Goal: Task Accomplishment & Management: Use online tool/utility

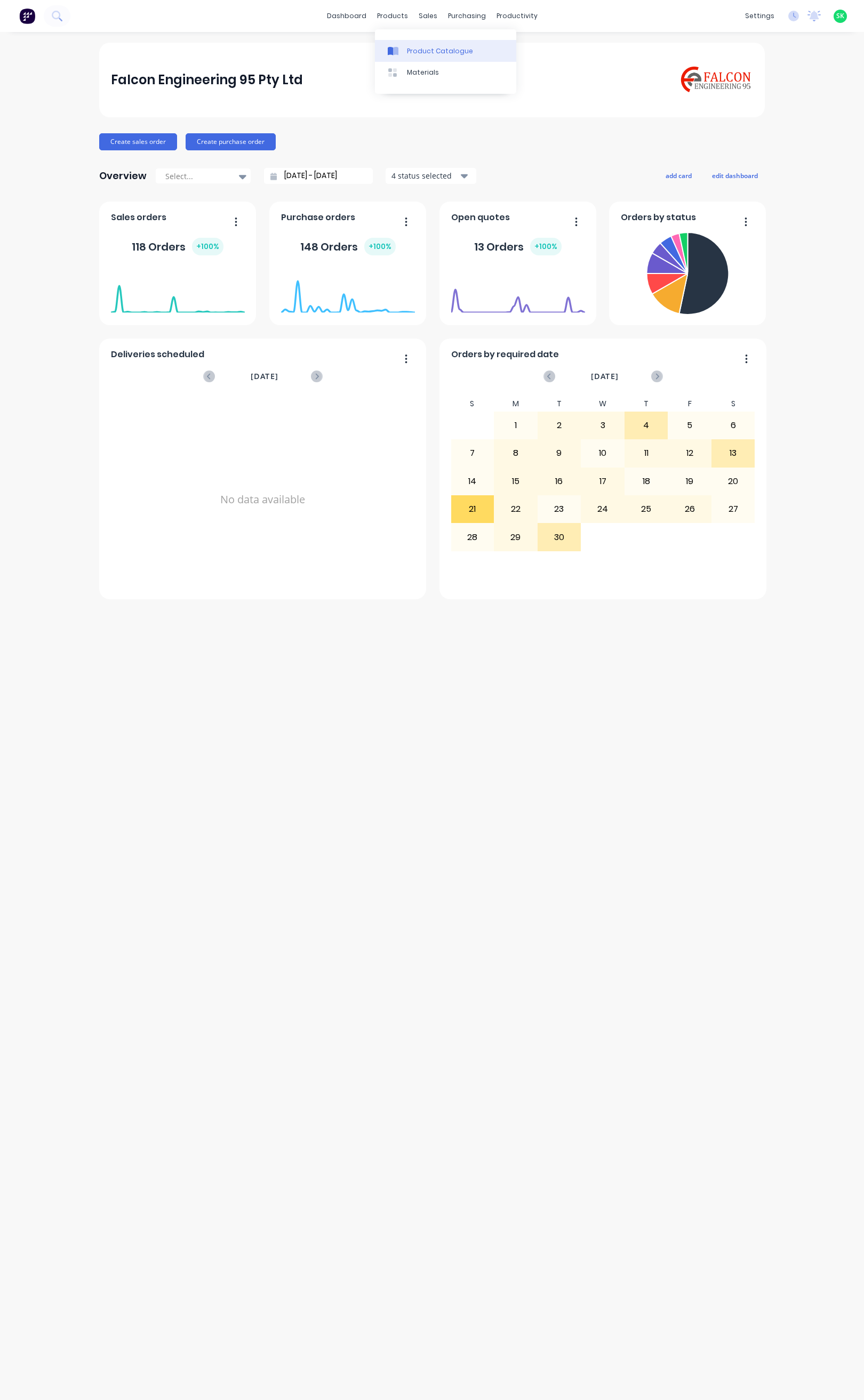
click at [397, 48] on icon at bounding box center [395, 51] width 5 height 8
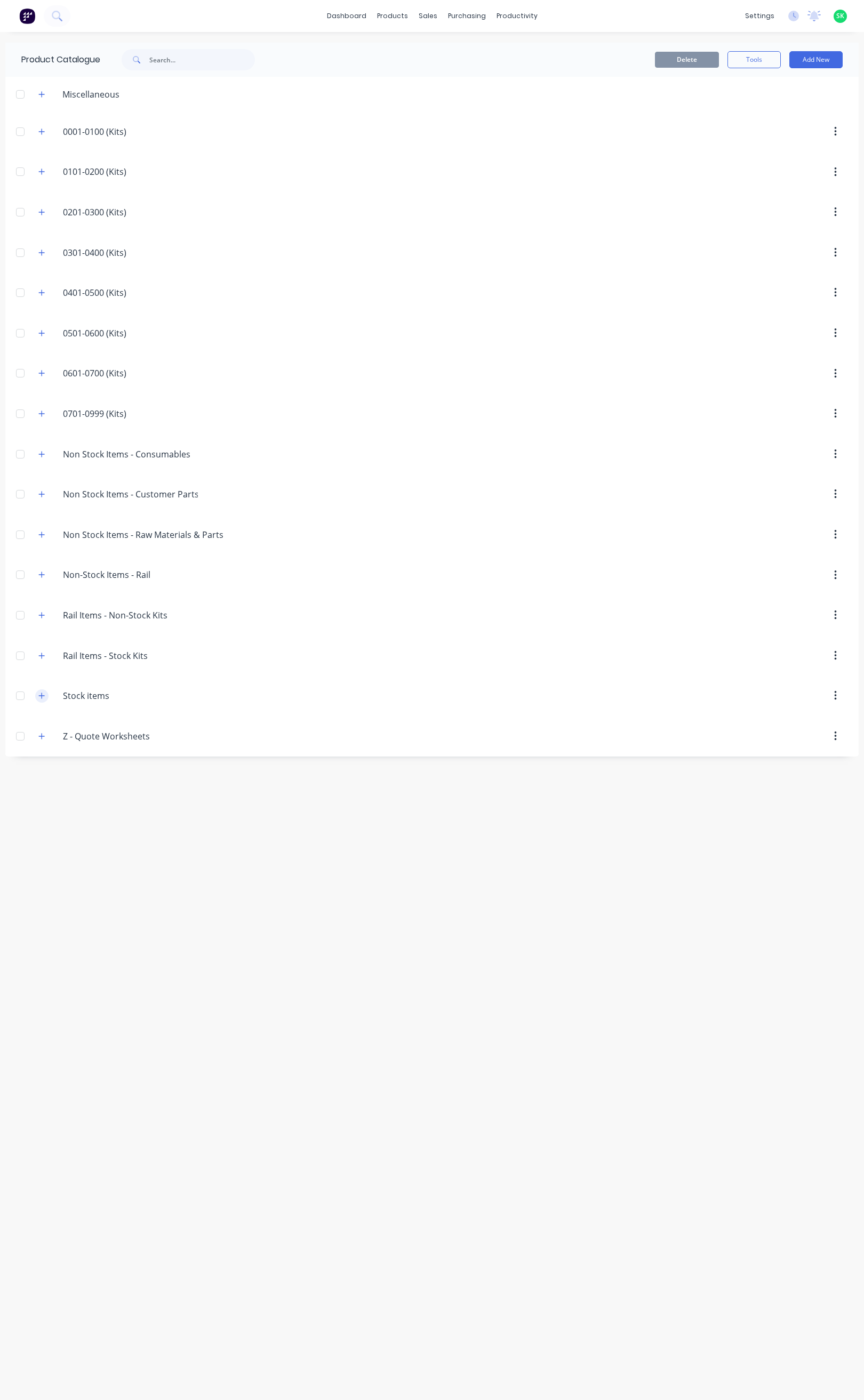
click at [39, 699] on icon "button" at bounding box center [41, 695] width 7 height 8
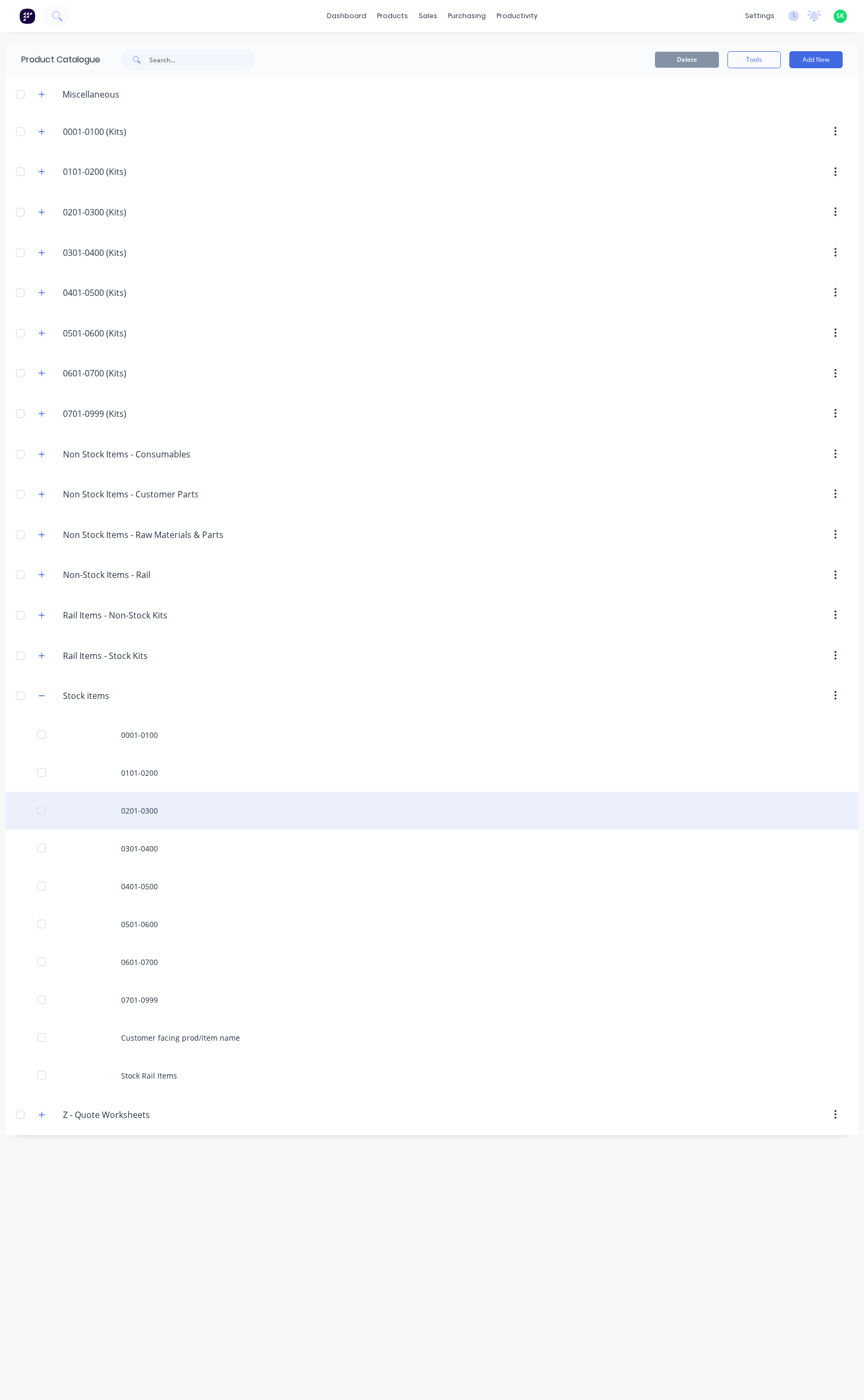
click at [149, 821] on div "0201-0300" at bounding box center [432, 810] width 853 height 38
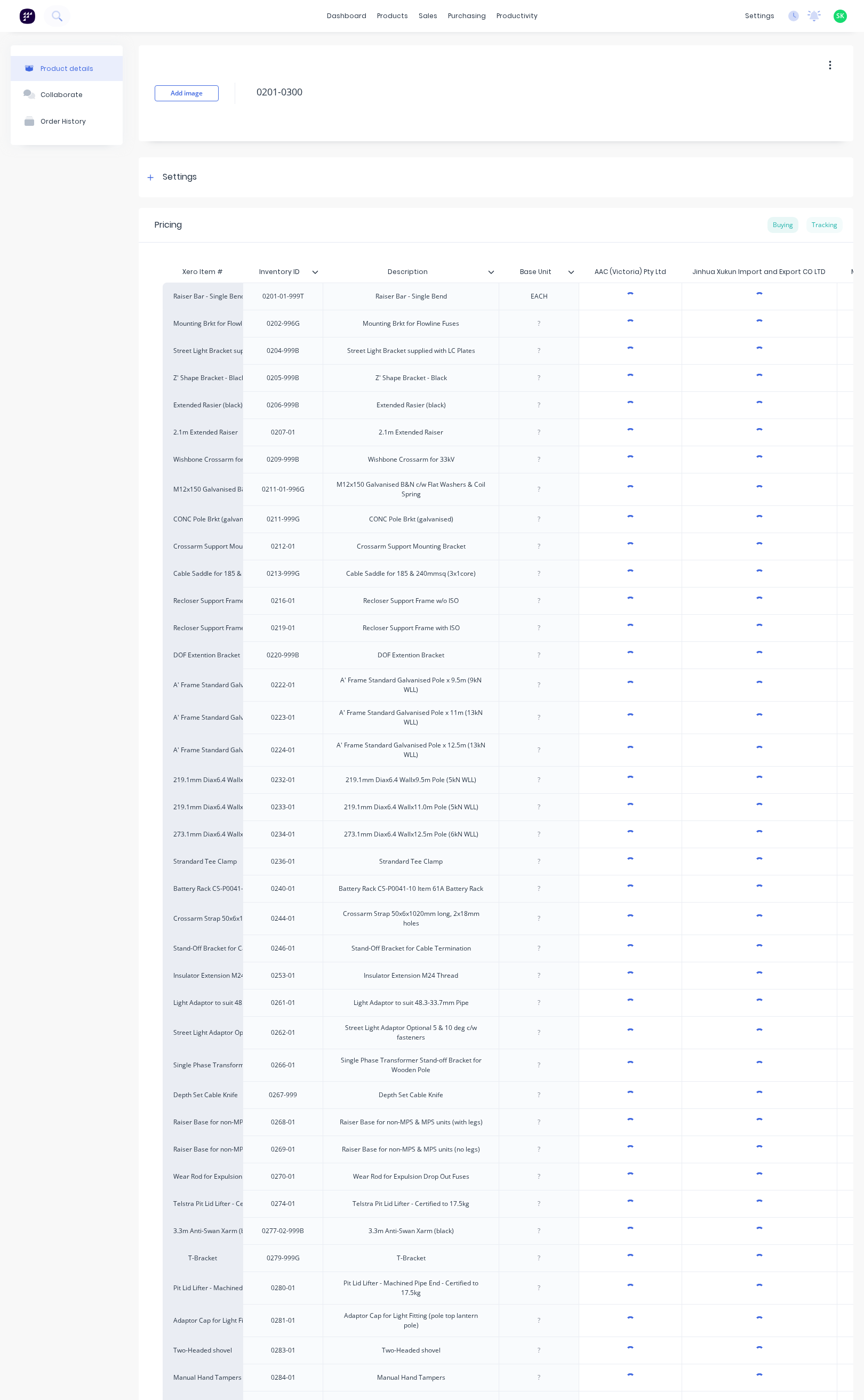
click at [808, 222] on div "Tracking" at bounding box center [824, 224] width 36 height 16
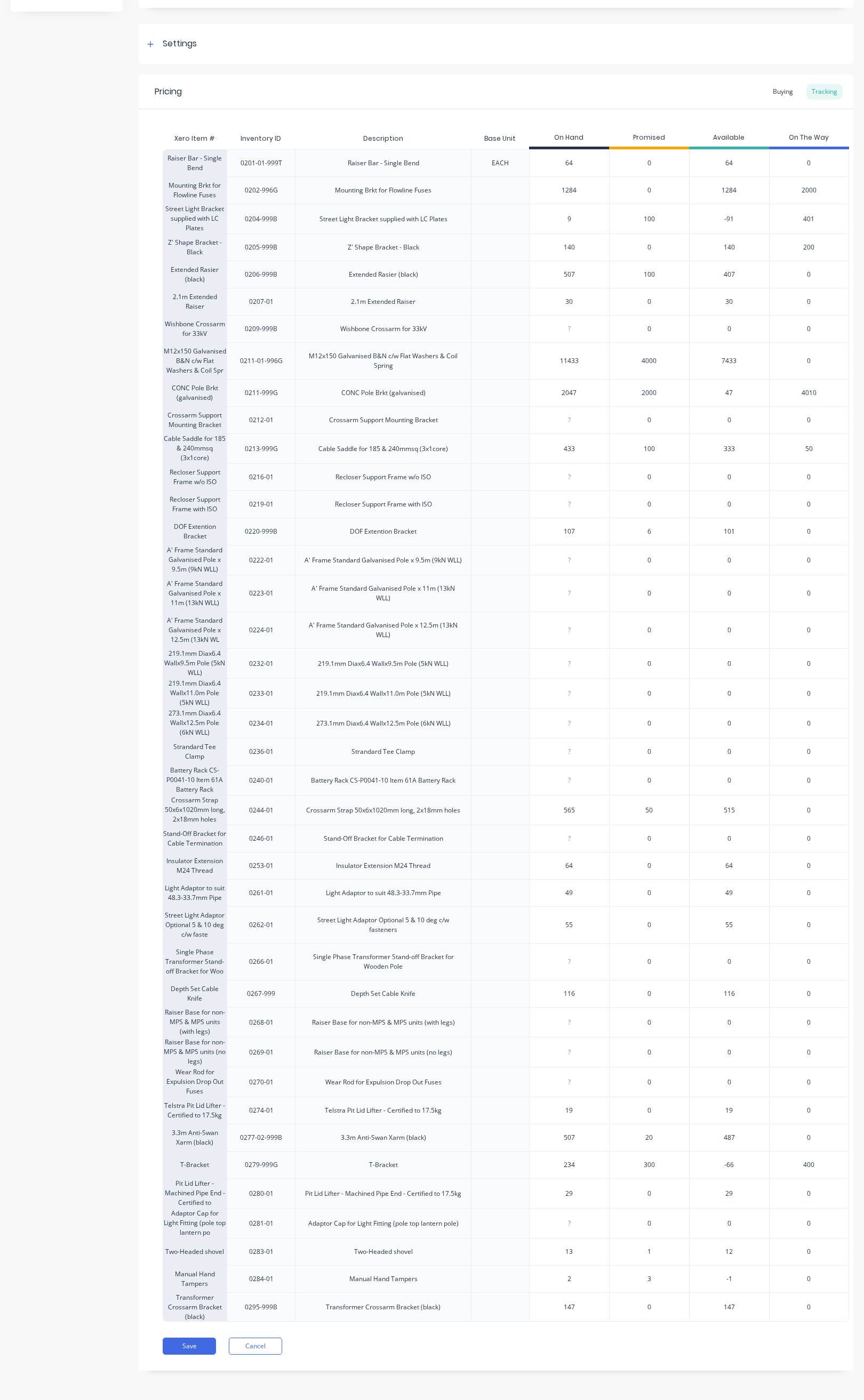
scroll to position [162, 0]
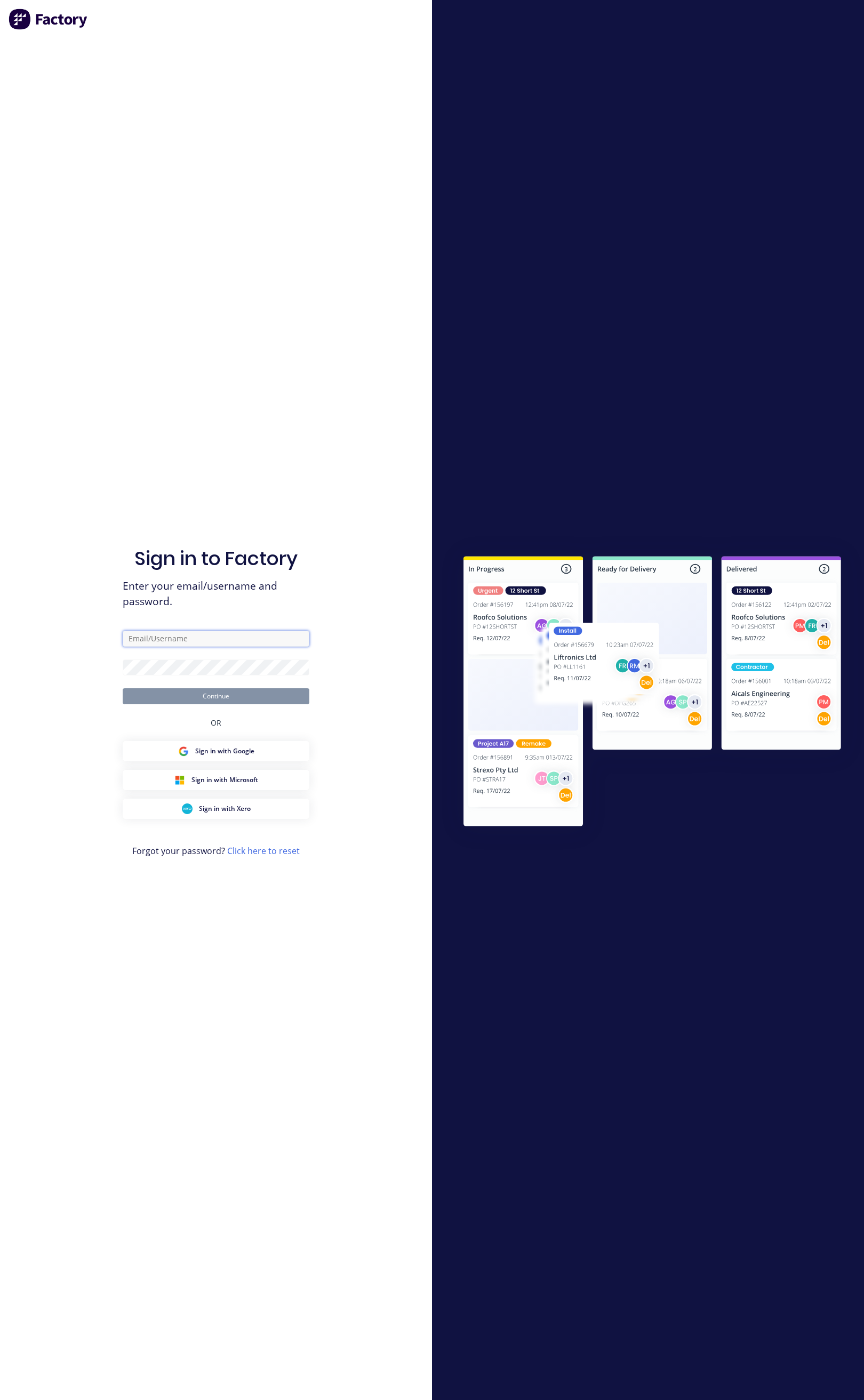
type input "[EMAIL_ADDRESS][DOMAIN_NAME]"
click at [213, 701] on button "Continue" at bounding box center [216, 696] width 187 height 16
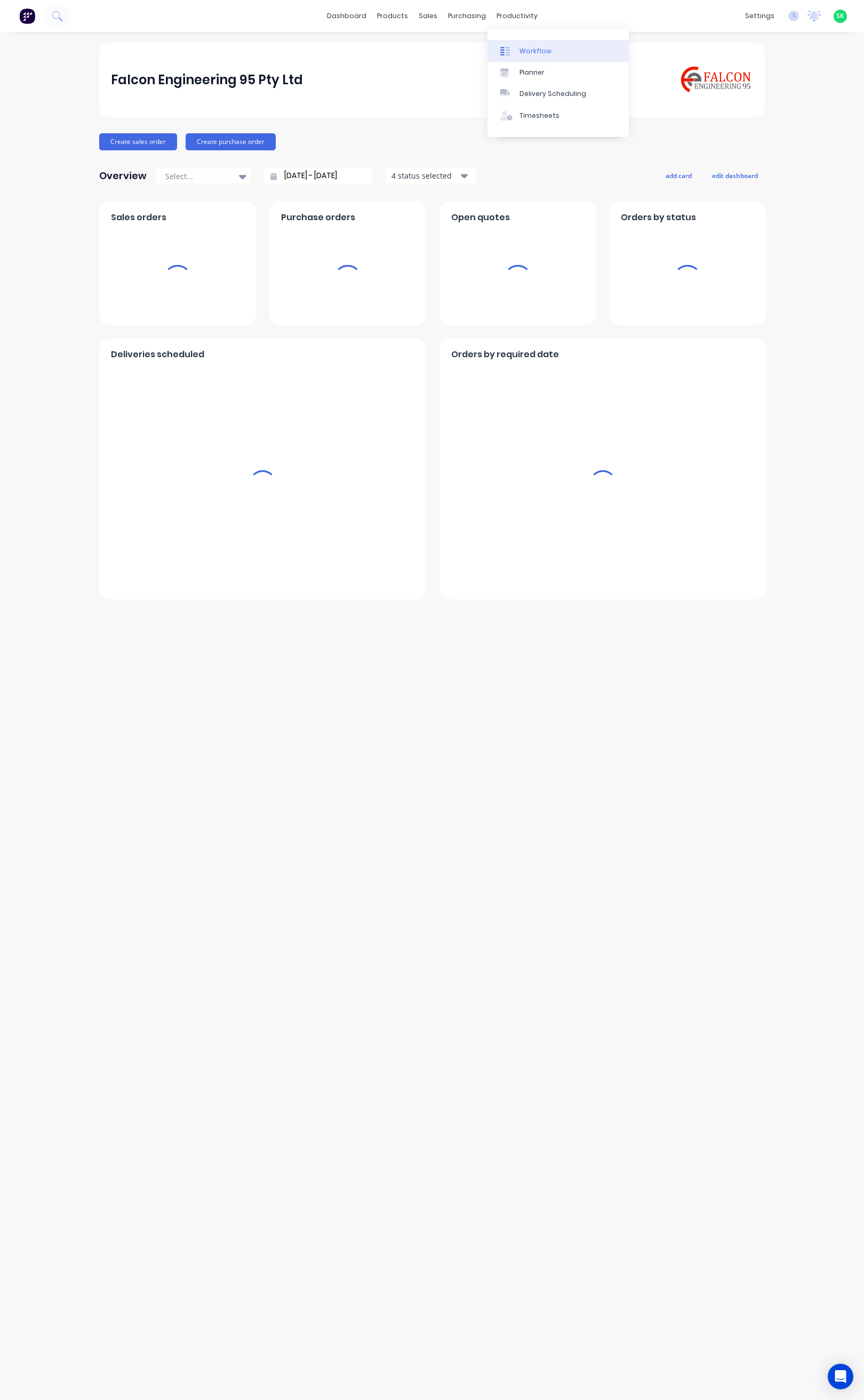
click at [518, 57] on link "Workflow" at bounding box center [558, 51] width 141 height 21
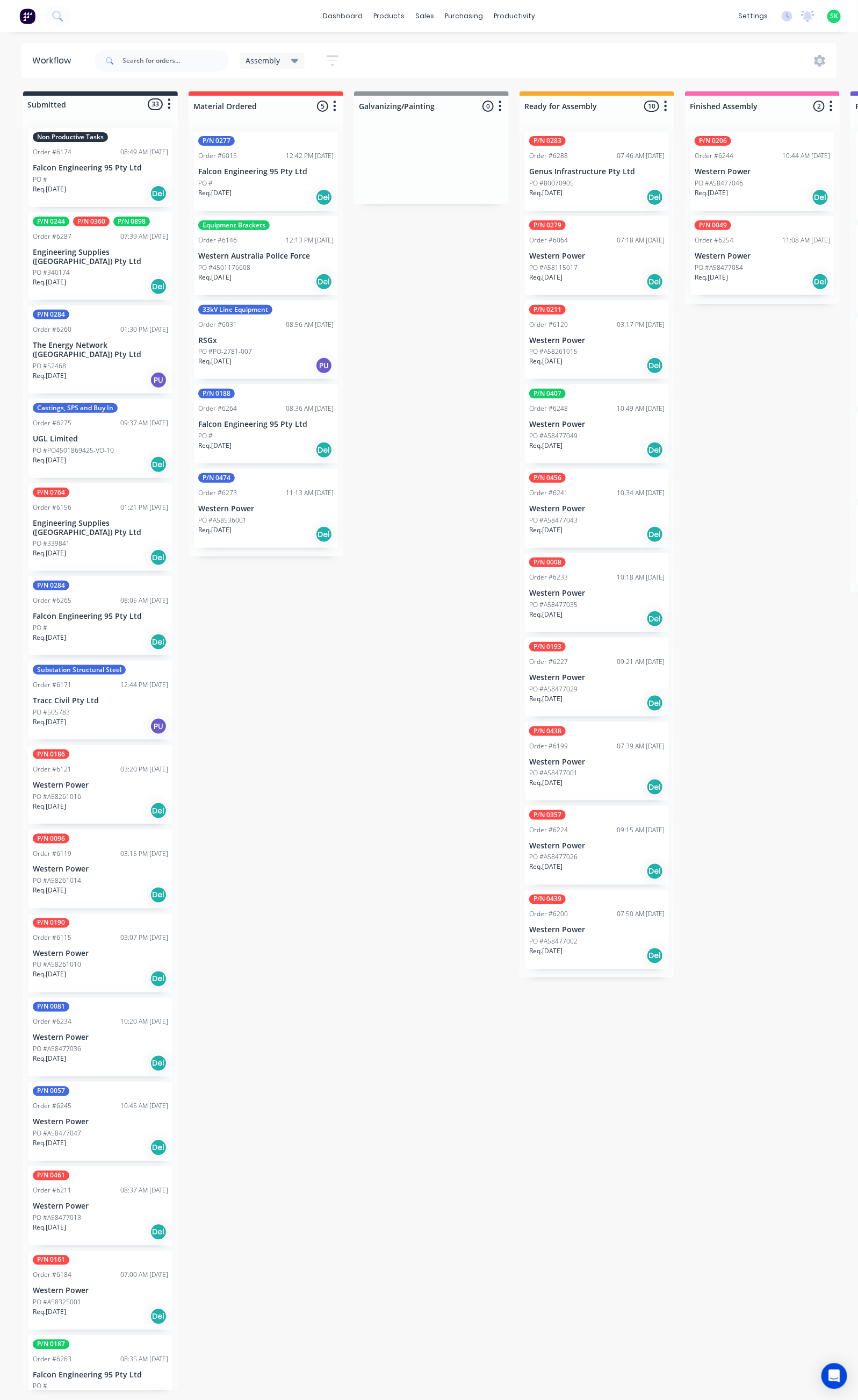
click at [566, 168] on p "Genus Infrastructure Pty Ltd" at bounding box center [597, 172] width 135 height 9
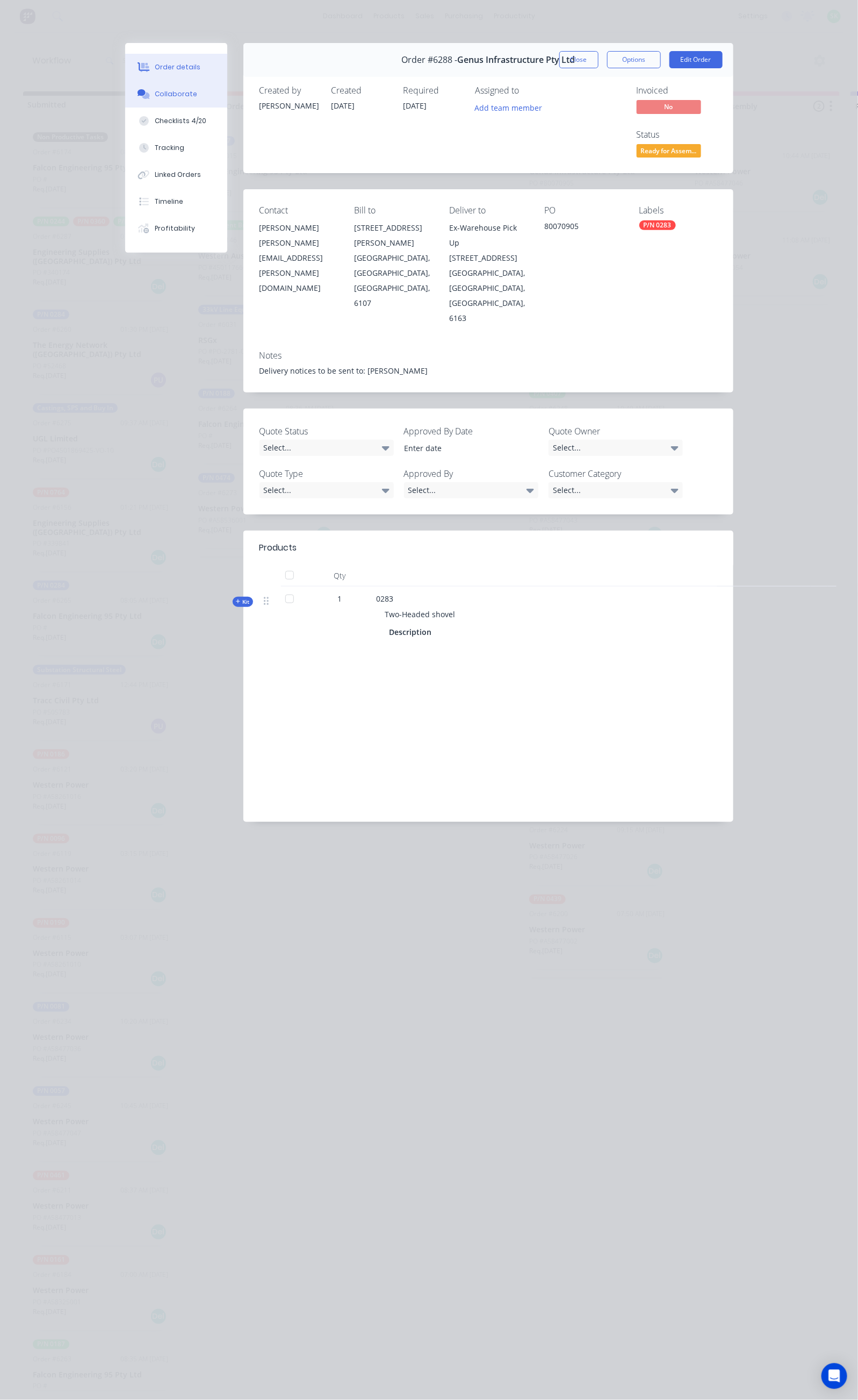
click at [125, 87] on button "Collaborate" at bounding box center [176, 94] width 102 height 27
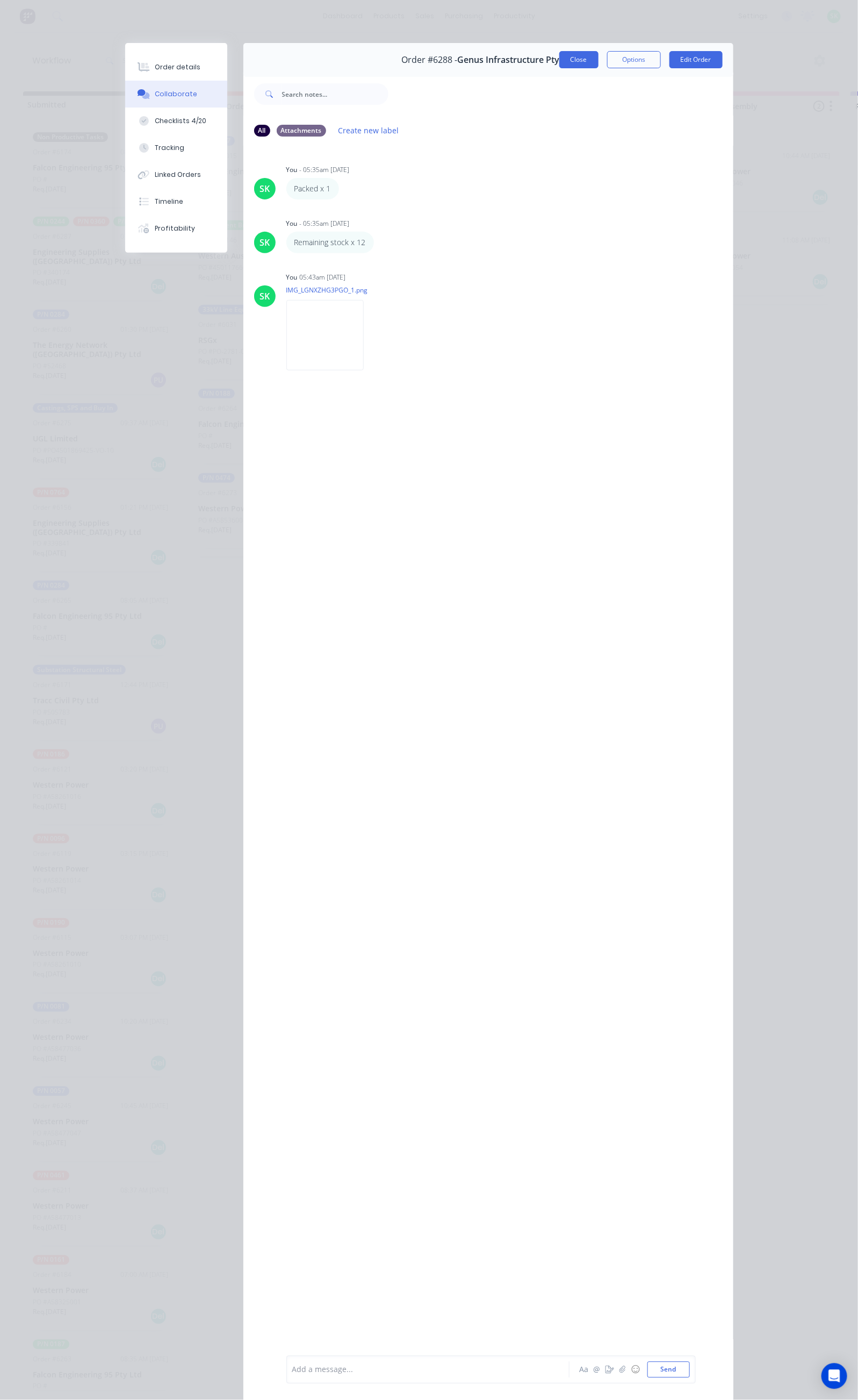
click at [598, 55] on button "Close" at bounding box center [579, 60] width 39 height 17
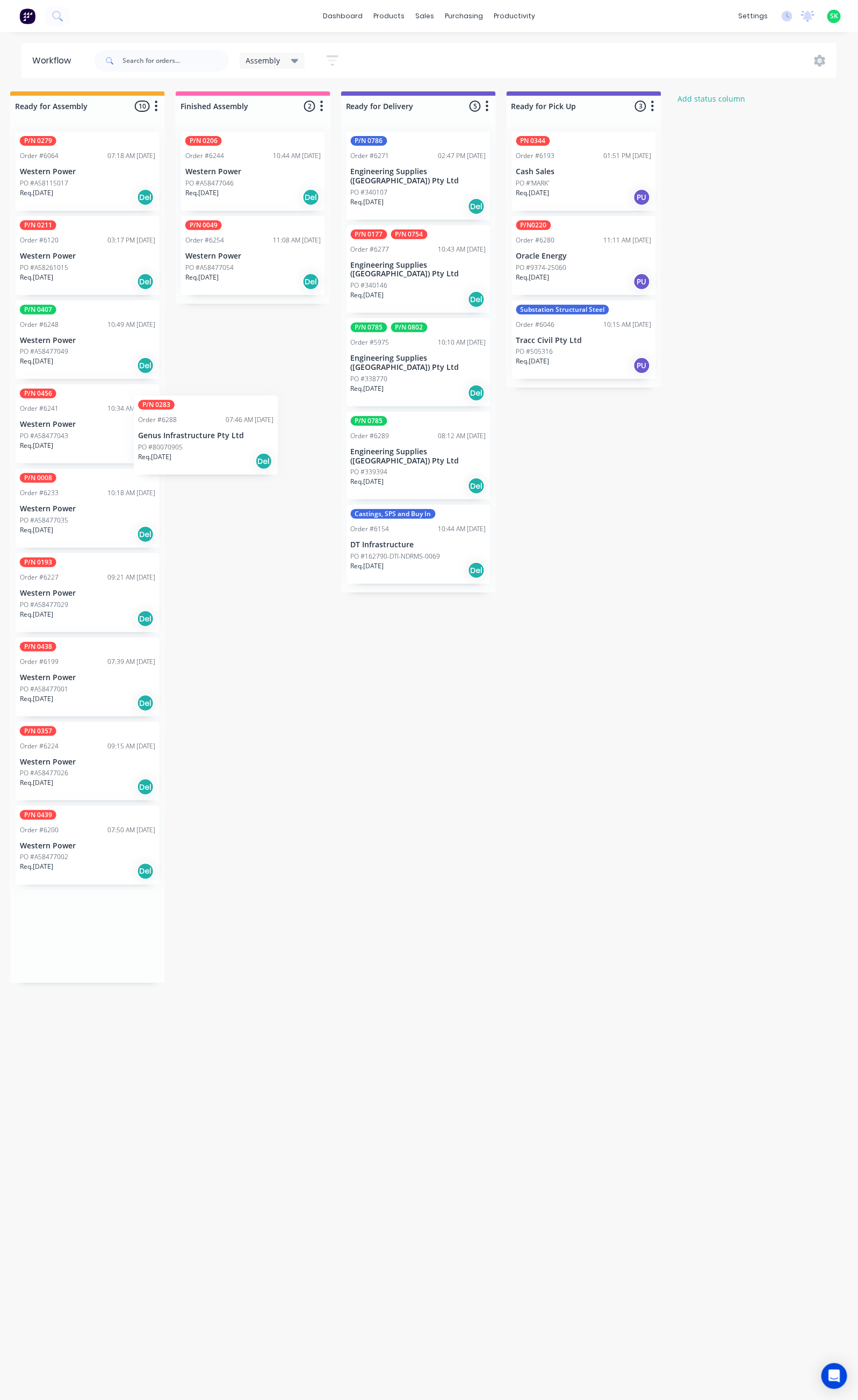
scroll to position [0, 508]
drag, startPoint x: 585, startPoint y: 173, endPoint x: 405, endPoint y: 582, distance: 446.9
click at [405, 582] on div "Submitted 33 Status colour #273444 hex #273444 Save Cancel Summaries Total orde…" at bounding box center [458, 741] width 1948 height 1299
click at [435, 374] on div "PO #338770" at bounding box center [419, 379] width 135 height 10
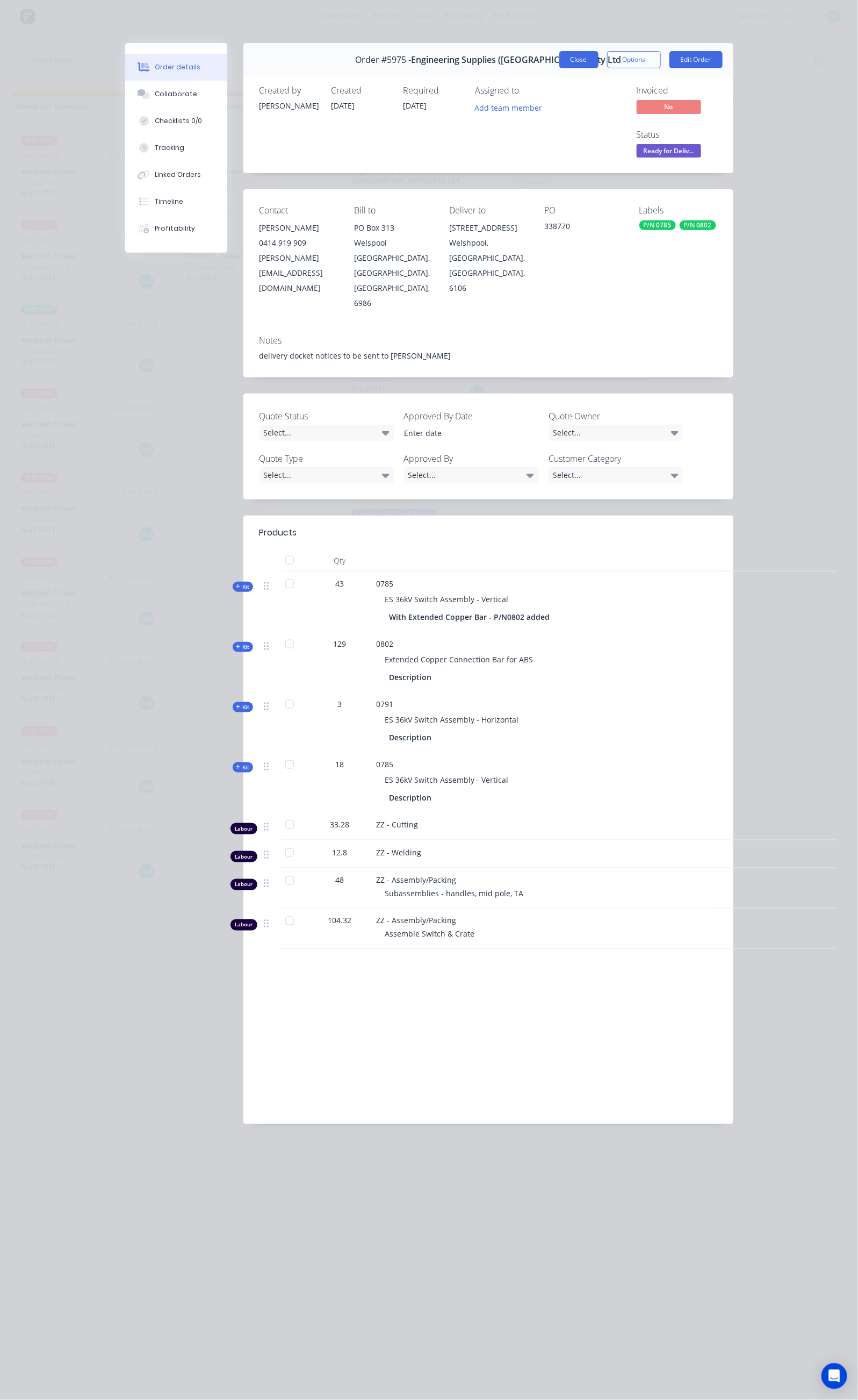
click at [598, 61] on button "Close" at bounding box center [579, 60] width 39 height 17
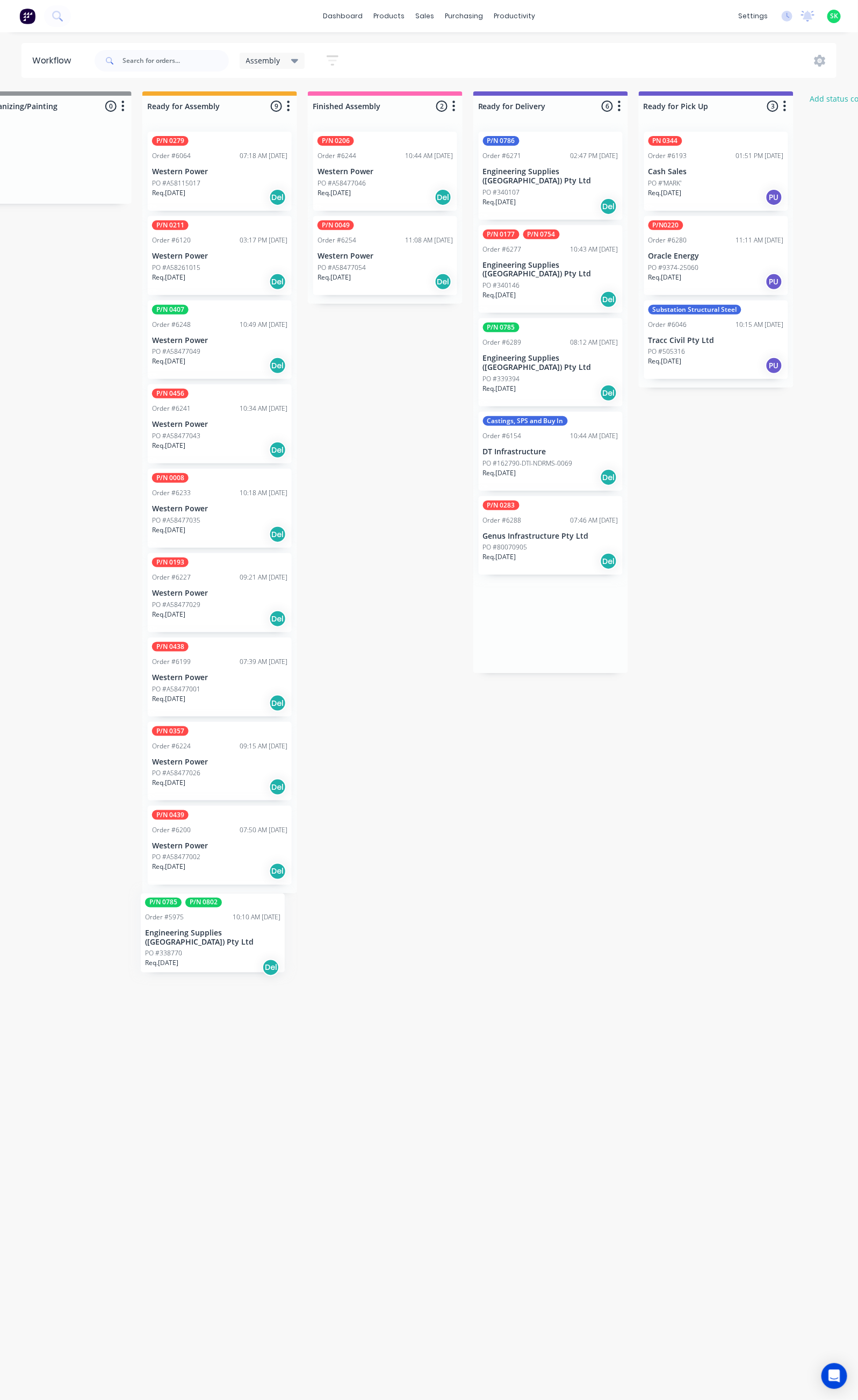
scroll to position [0, 372]
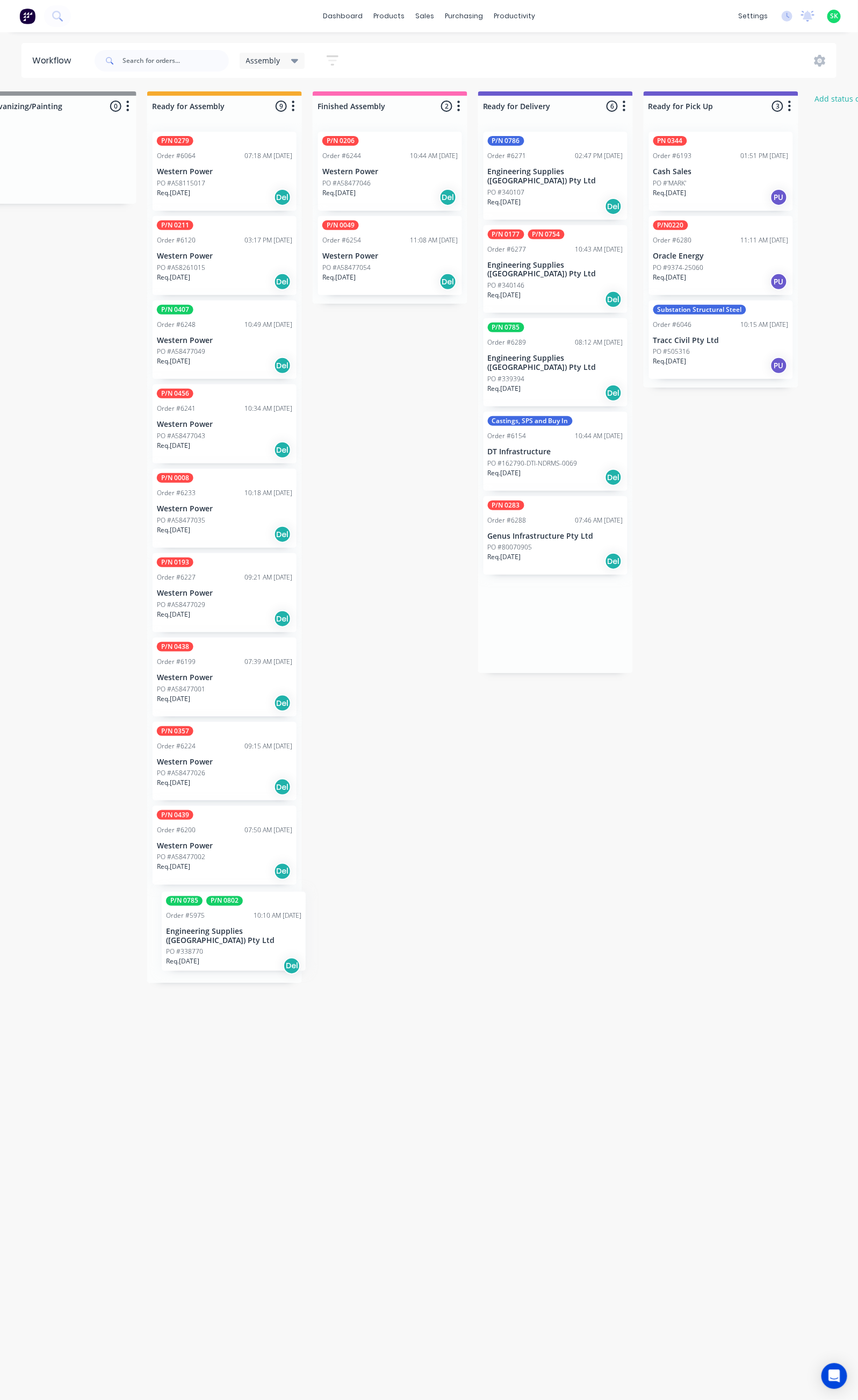
drag, startPoint x: 433, startPoint y: 344, endPoint x: 253, endPoint y: 934, distance: 616.8
click at [253, 934] on div "Submitted 33 Status colour #273444 hex #273444 Save Cancel Summaries Total orde…" at bounding box center [594, 741] width 1948 height 1299
click at [703, 176] on div "PN 0344 Order #6193 01:51 PM [DATE] Cash Sales PO #'MARK' Req. [DATE] PU" at bounding box center [721, 171] width 144 height 79
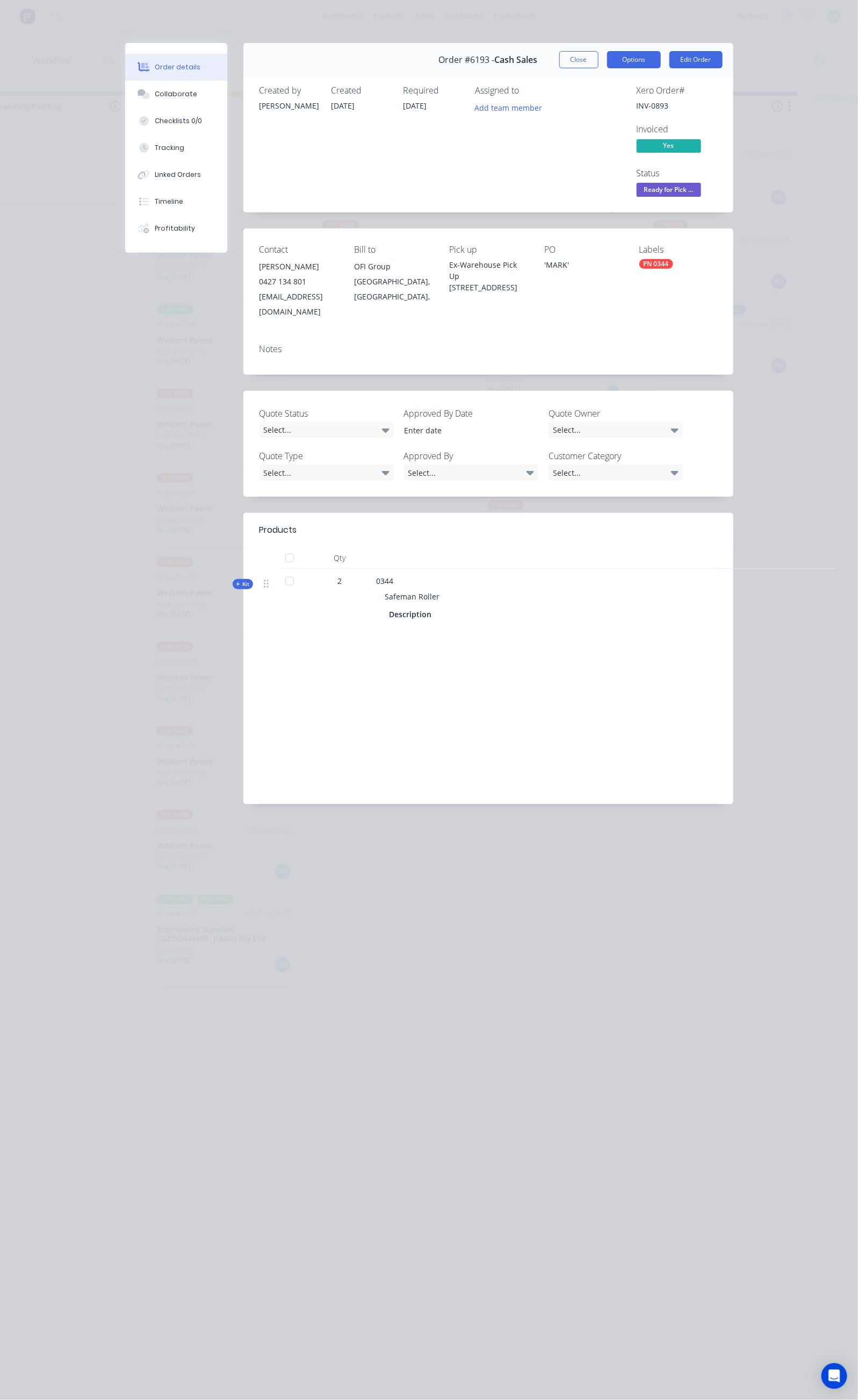
click at [661, 62] on button "Options" at bounding box center [634, 60] width 54 height 17
click at [622, 245] on div "PO 'MARK'" at bounding box center [583, 282] width 78 height 74
click at [598, 52] on button "Close" at bounding box center [579, 60] width 39 height 17
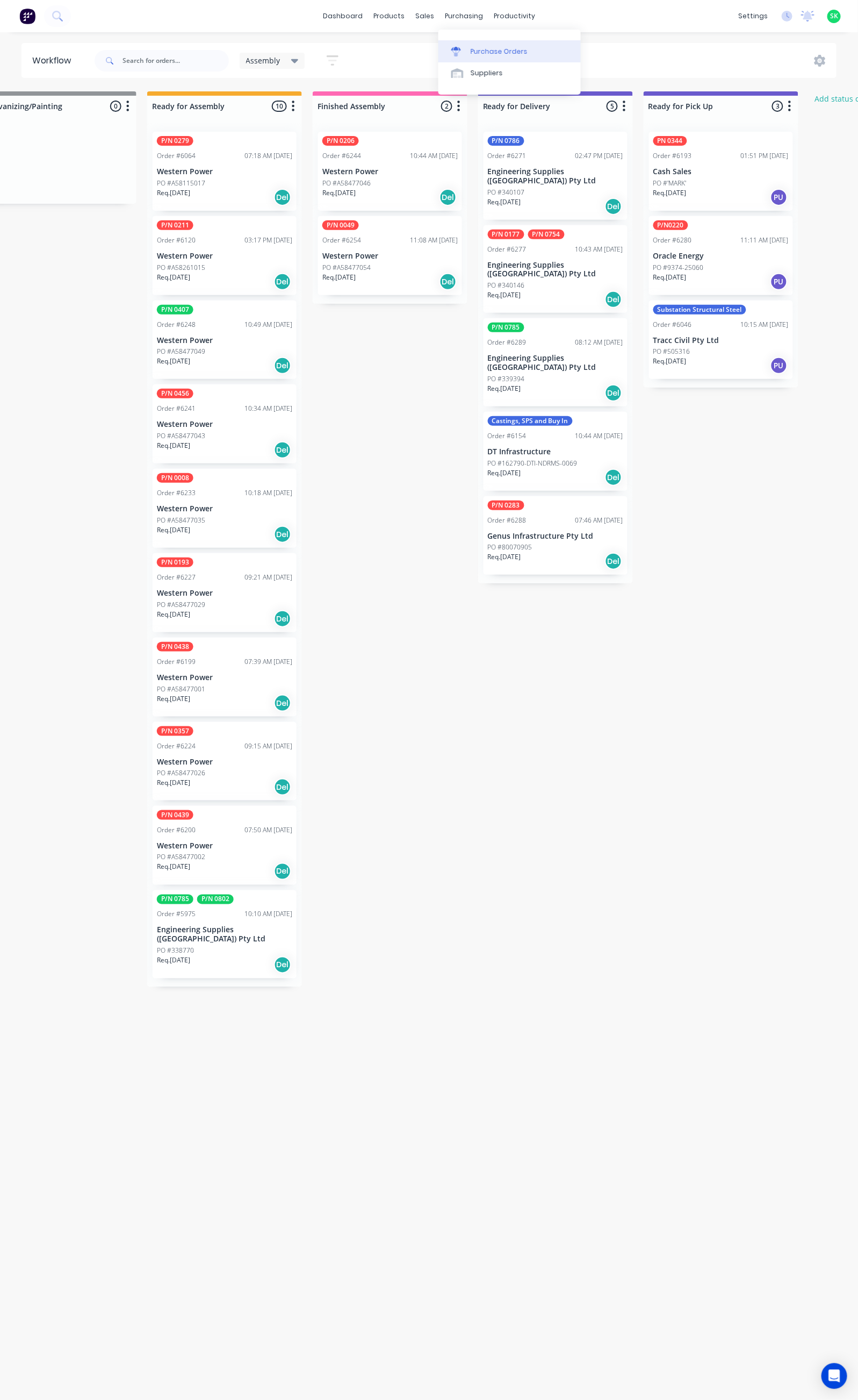
click at [473, 49] on div "Purchase Orders" at bounding box center [500, 52] width 57 height 10
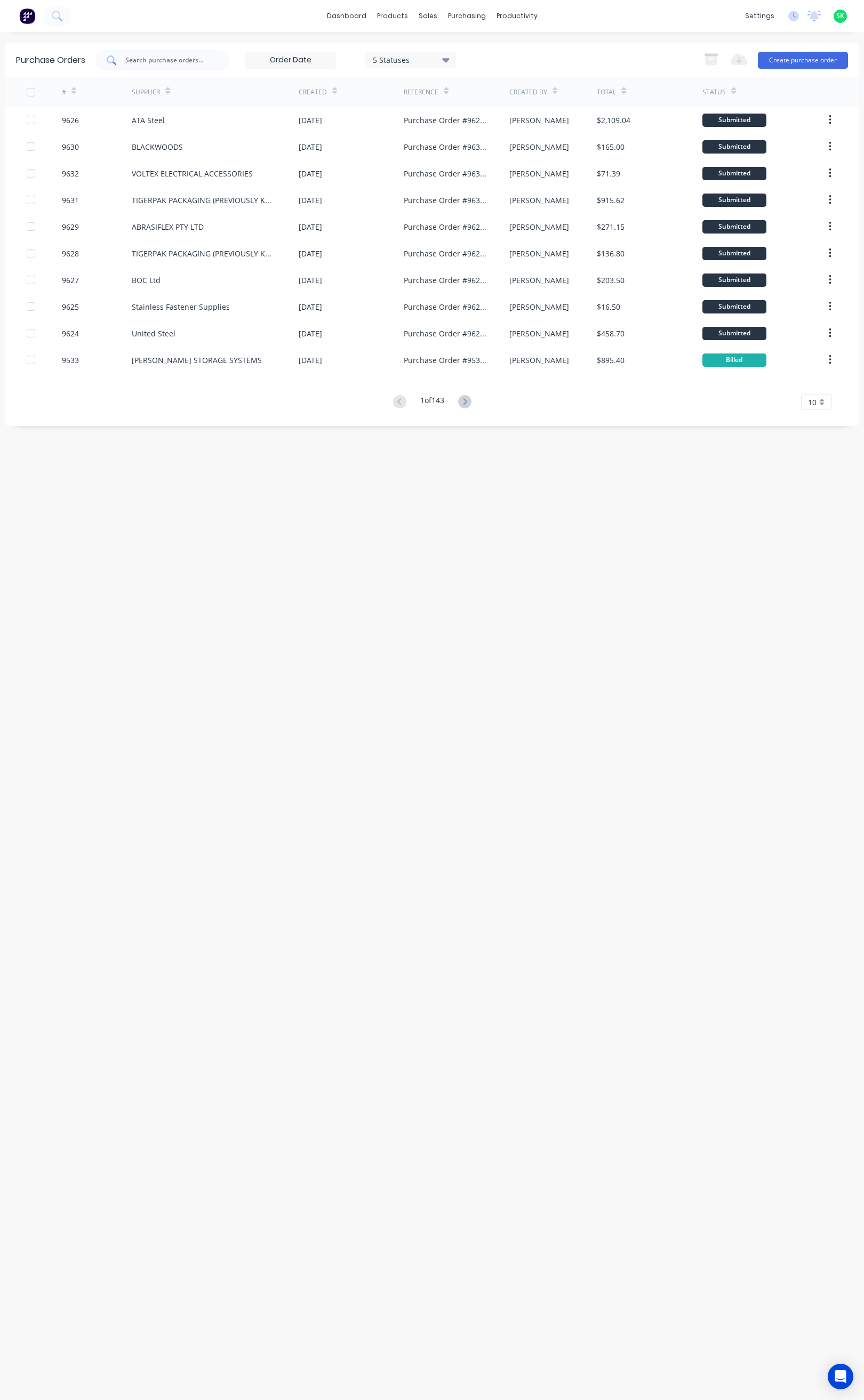
click at [139, 61] on input "text" at bounding box center [168, 60] width 89 height 11
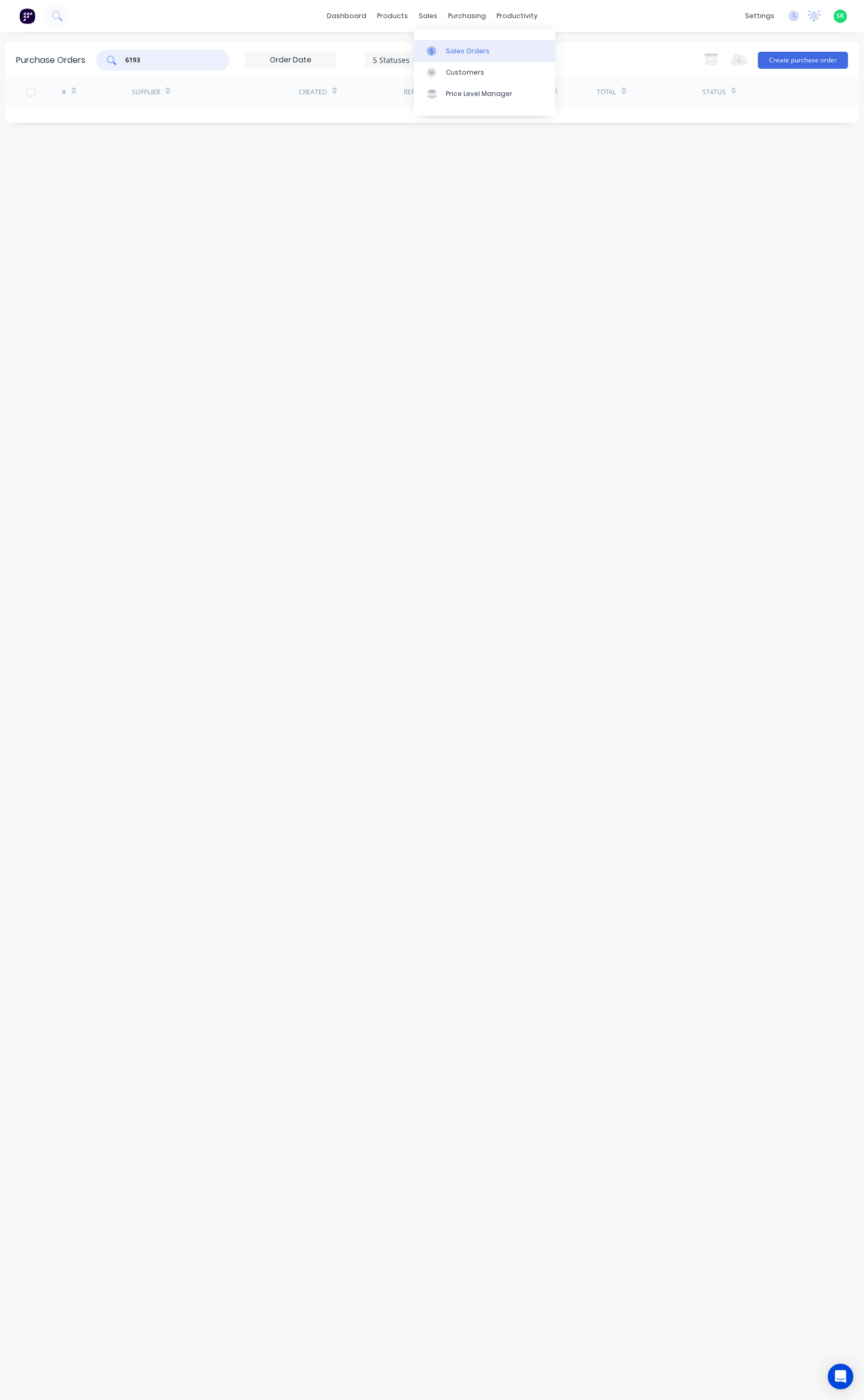
type input "6193"
click at [440, 44] on link "Sales Orders" at bounding box center [484, 51] width 141 height 21
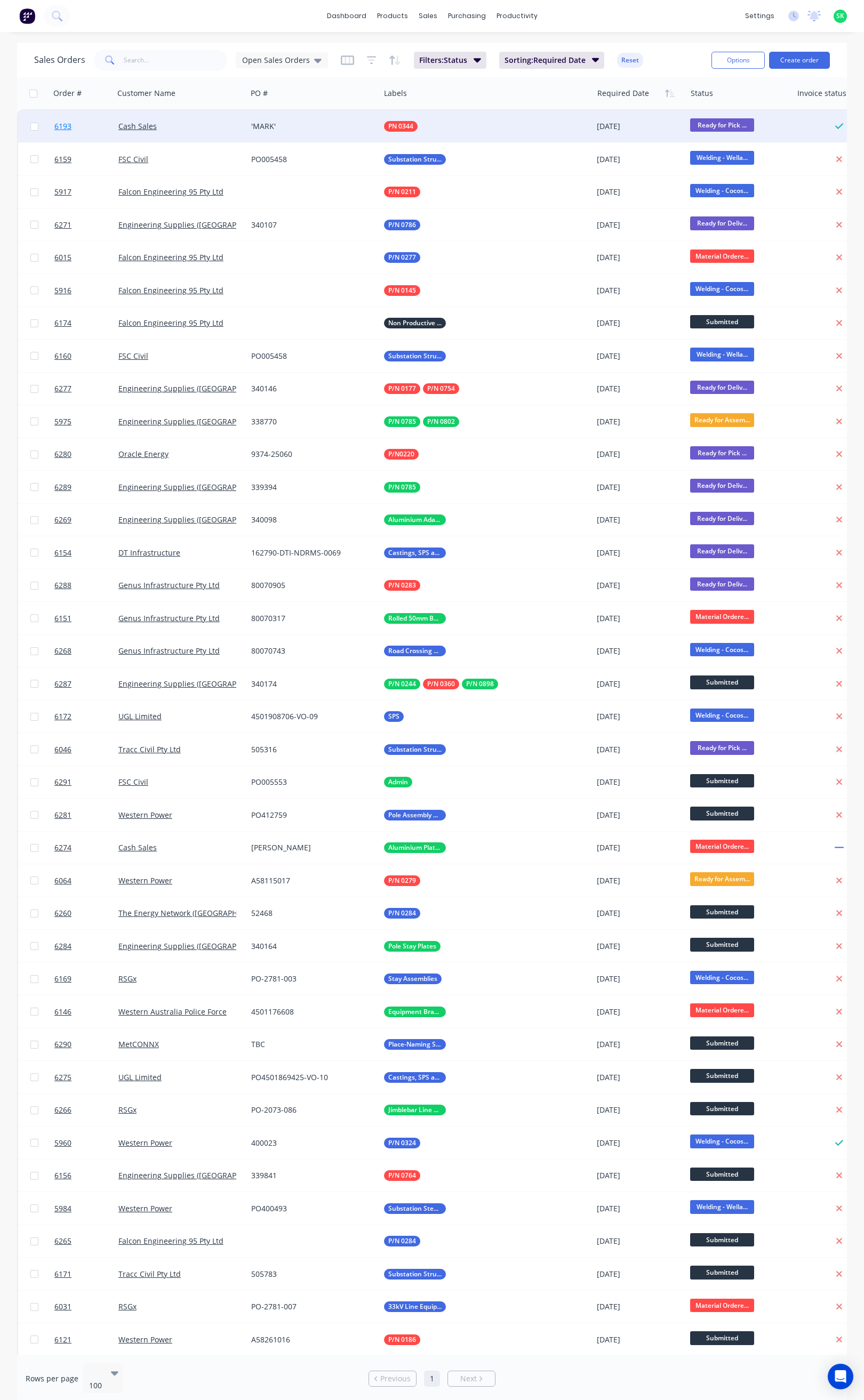
click at [67, 123] on span "6193" at bounding box center [63, 126] width 17 height 11
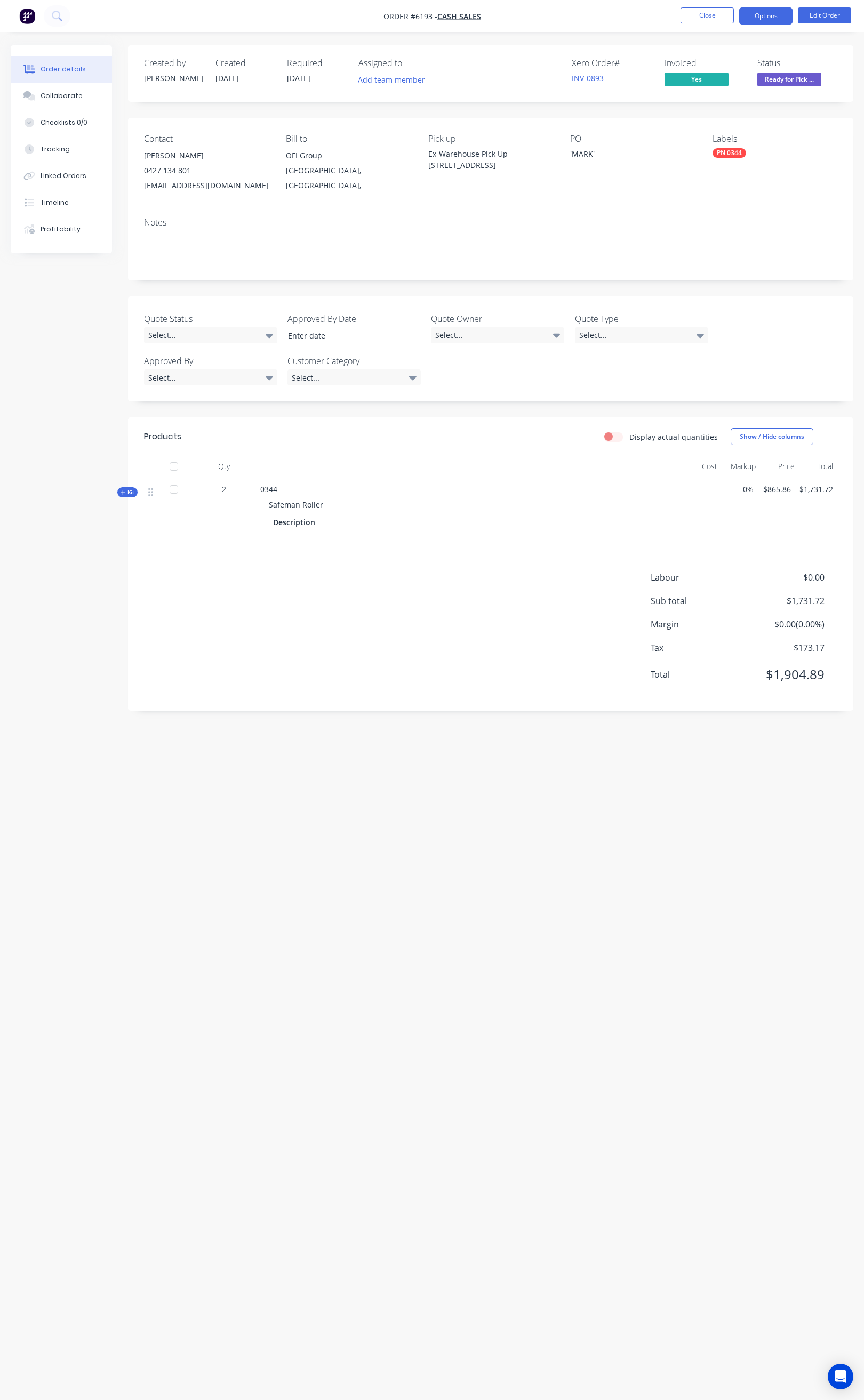
click at [751, 23] on button "Options" at bounding box center [766, 16] width 53 height 17
click at [725, 103] on div "Order Confirmation" at bounding box center [734, 108] width 98 height 15
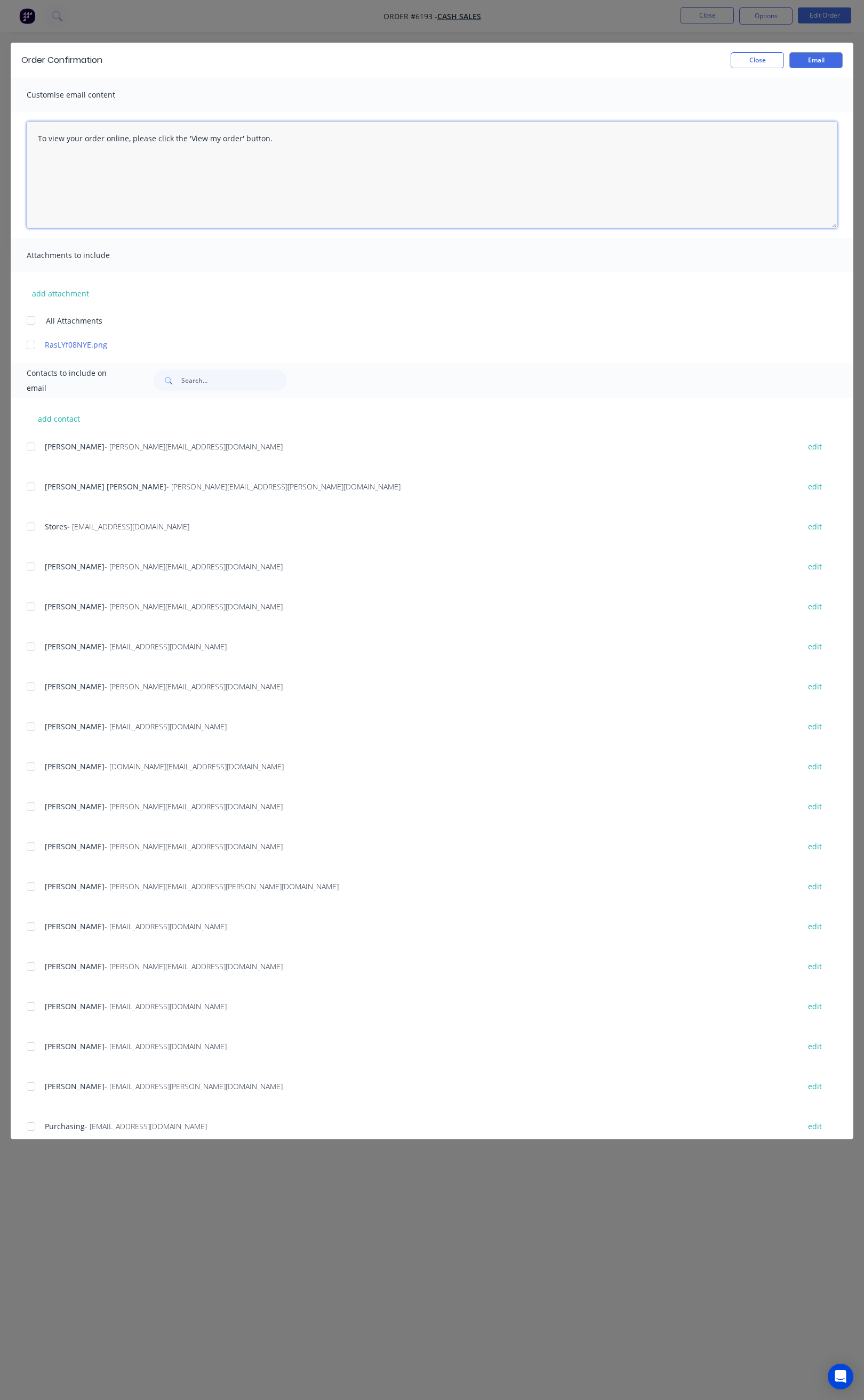
drag, startPoint x: 263, startPoint y: 139, endPoint x: 18, endPoint y: 138, distance: 245.0
click at [19, 138] on div "To view your order online, please click the 'View my order' button." at bounding box center [432, 175] width 843 height 126
click at [33, 566] on div at bounding box center [31, 566] width 21 height 21
click at [30, 604] on div at bounding box center [31, 607] width 21 height 21
drag, startPoint x: 231, startPoint y: 142, endPoint x: 35, endPoint y: 151, distance: 196.2
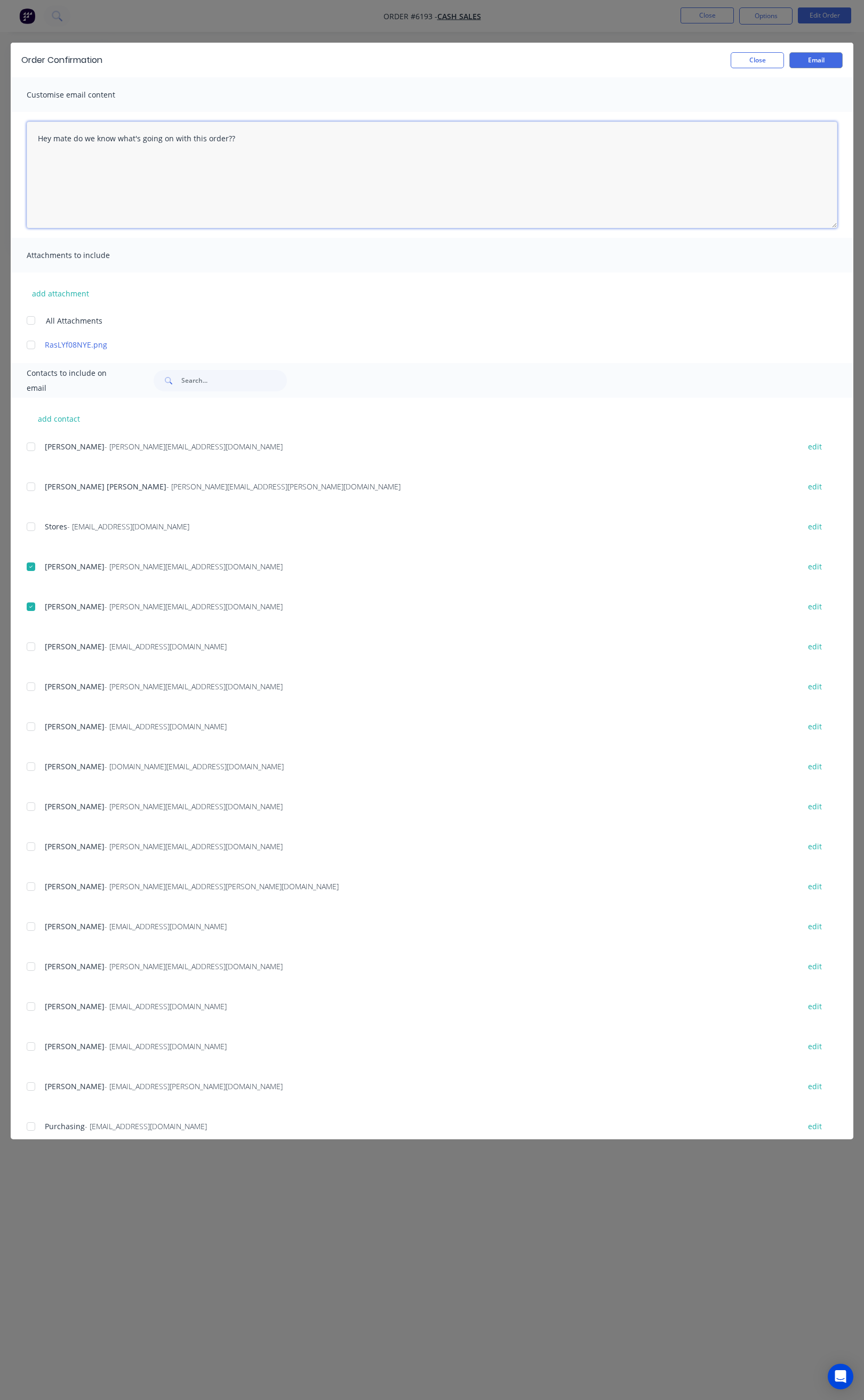
click at [35, 151] on textarea "To view your order online, please click the 'View my order' button." at bounding box center [432, 175] width 811 height 106
type textarea "Hey mate, Do we know what going on with this order??"
click at [820, 57] on button "Email" at bounding box center [816, 60] width 53 height 16
click at [764, 60] on button "Close" at bounding box center [757, 60] width 53 height 16
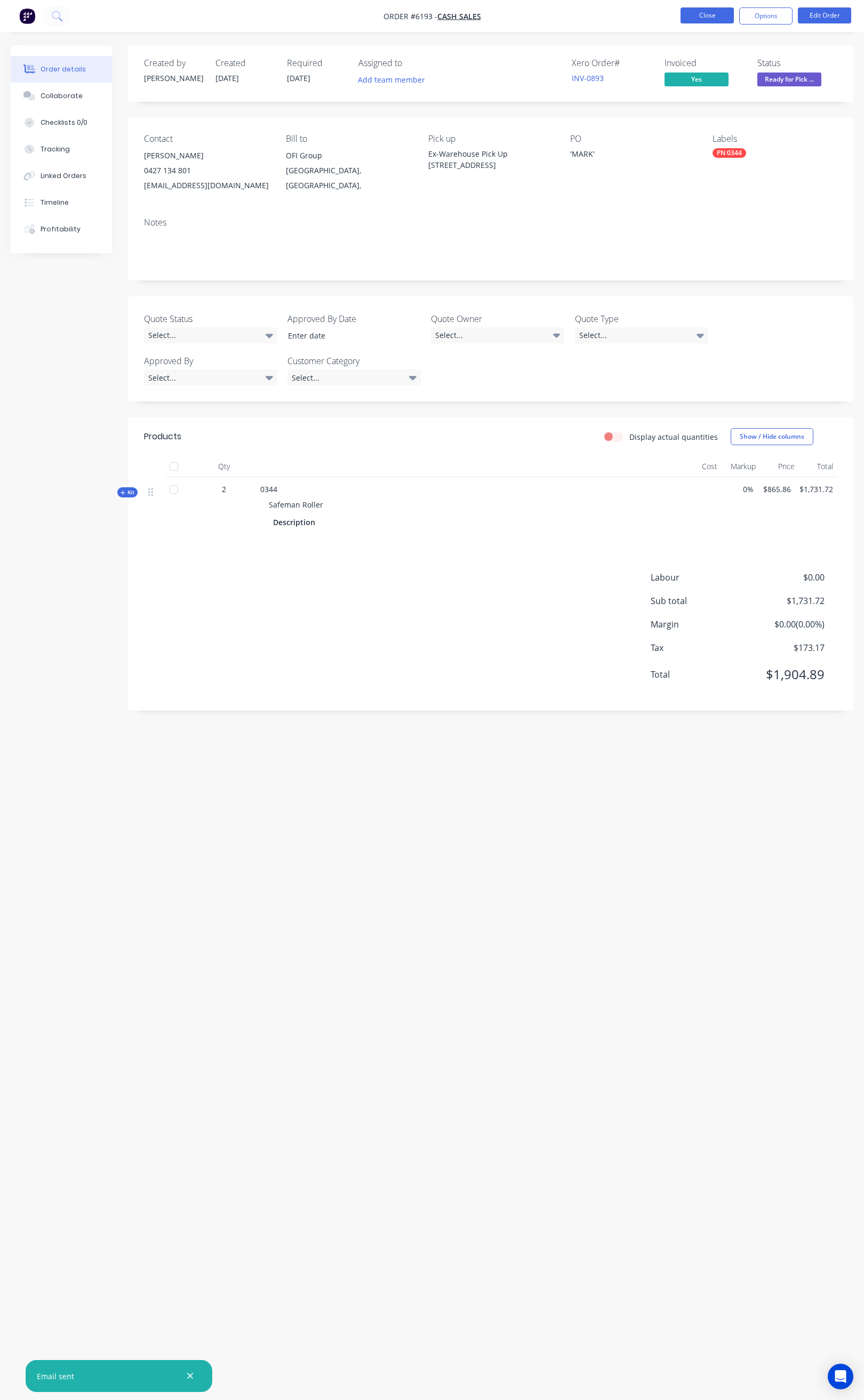
click at [694, 21] on button "Close" at bounding box center [707, 15] width 53 height 16
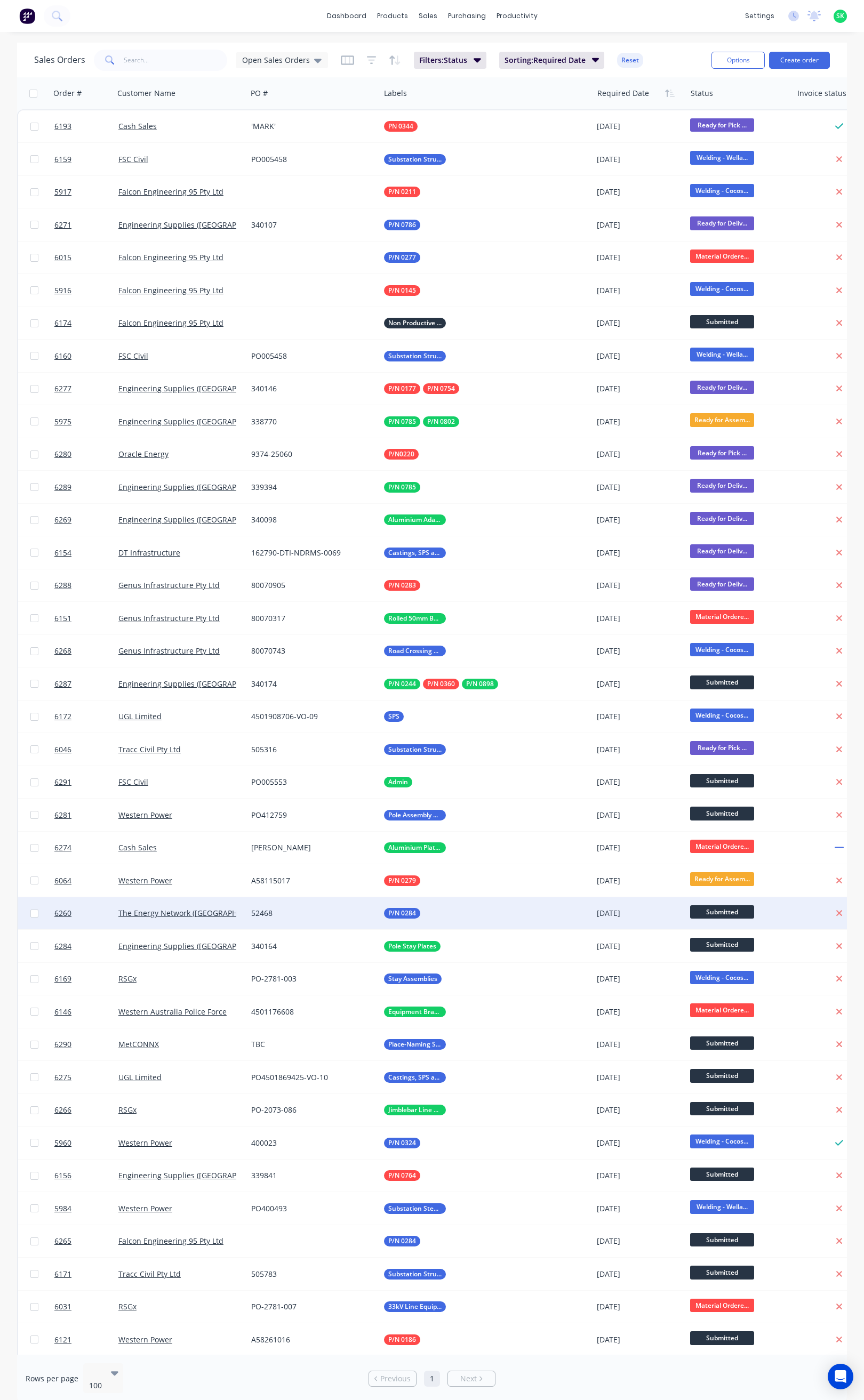
click at [309, 911] on div "52468" at bounding box center [310, 913] width 118 height 11
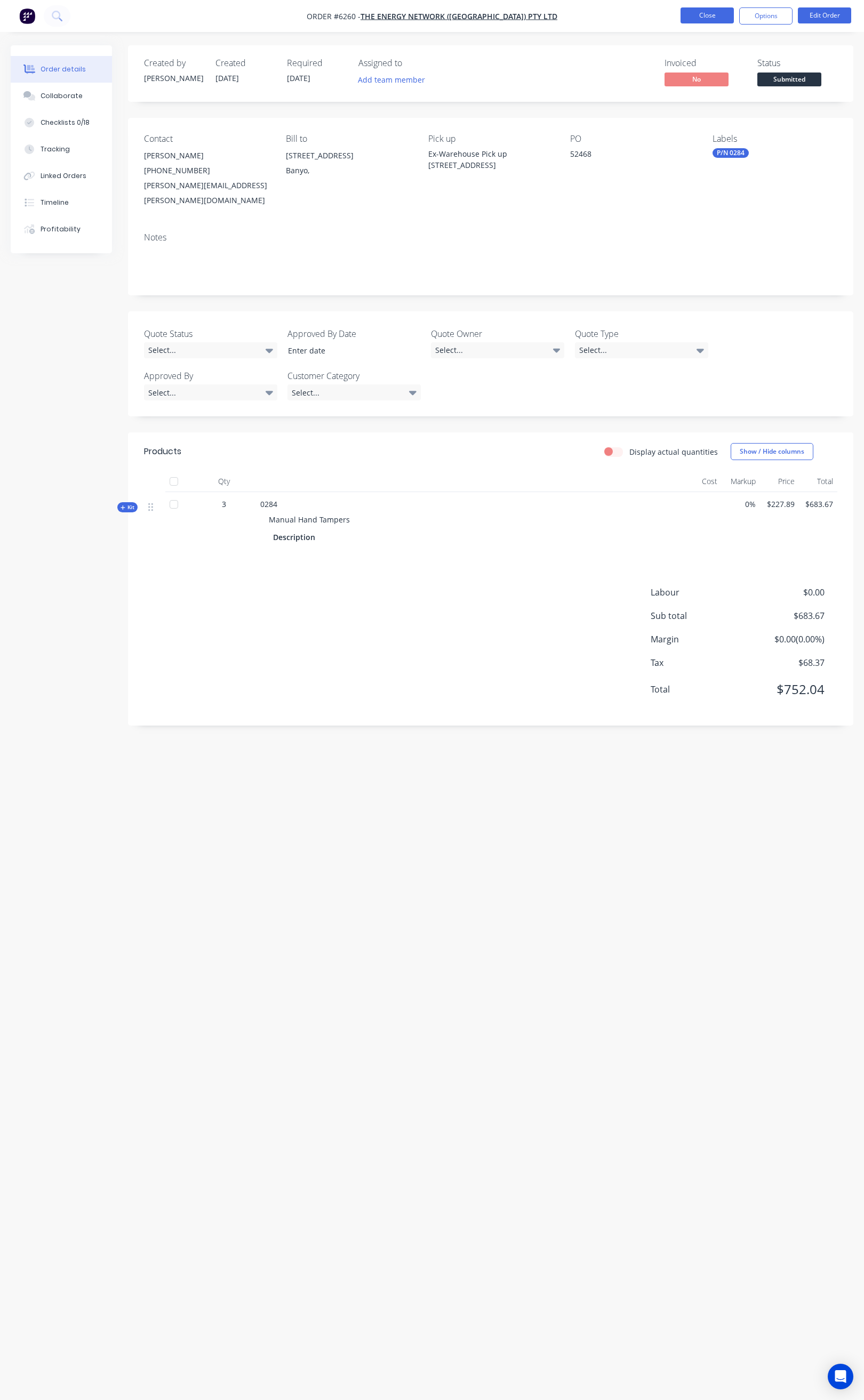
click at [697, 16] on button "Close" at bounding box center [707, 15] width 53 height 16
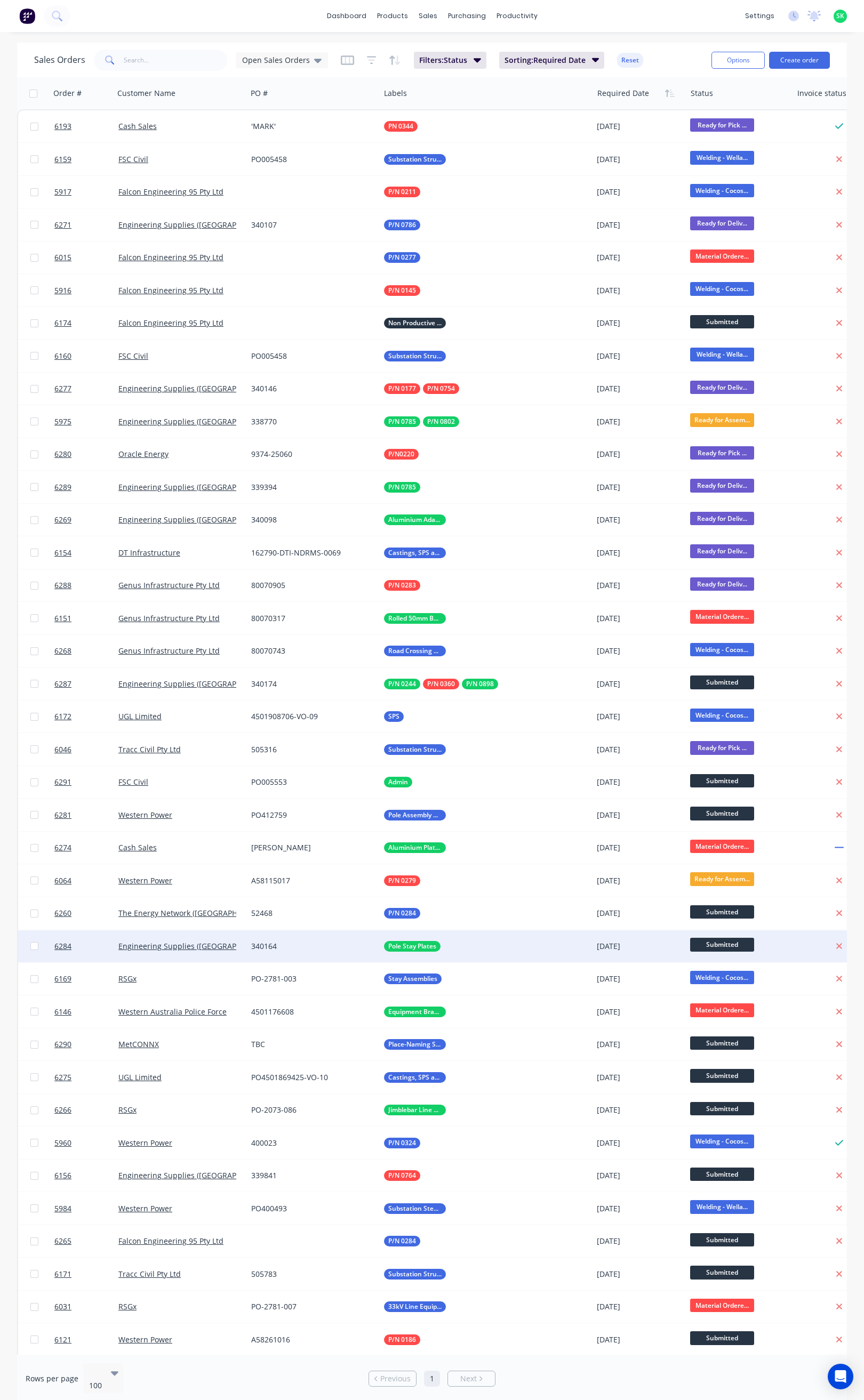
click at [220, 956] on div "Engineering Supplies ([GEOGRAPHIC_DATA]) Pty Ltd" at bounding box center [180, 946] width 133 height 32
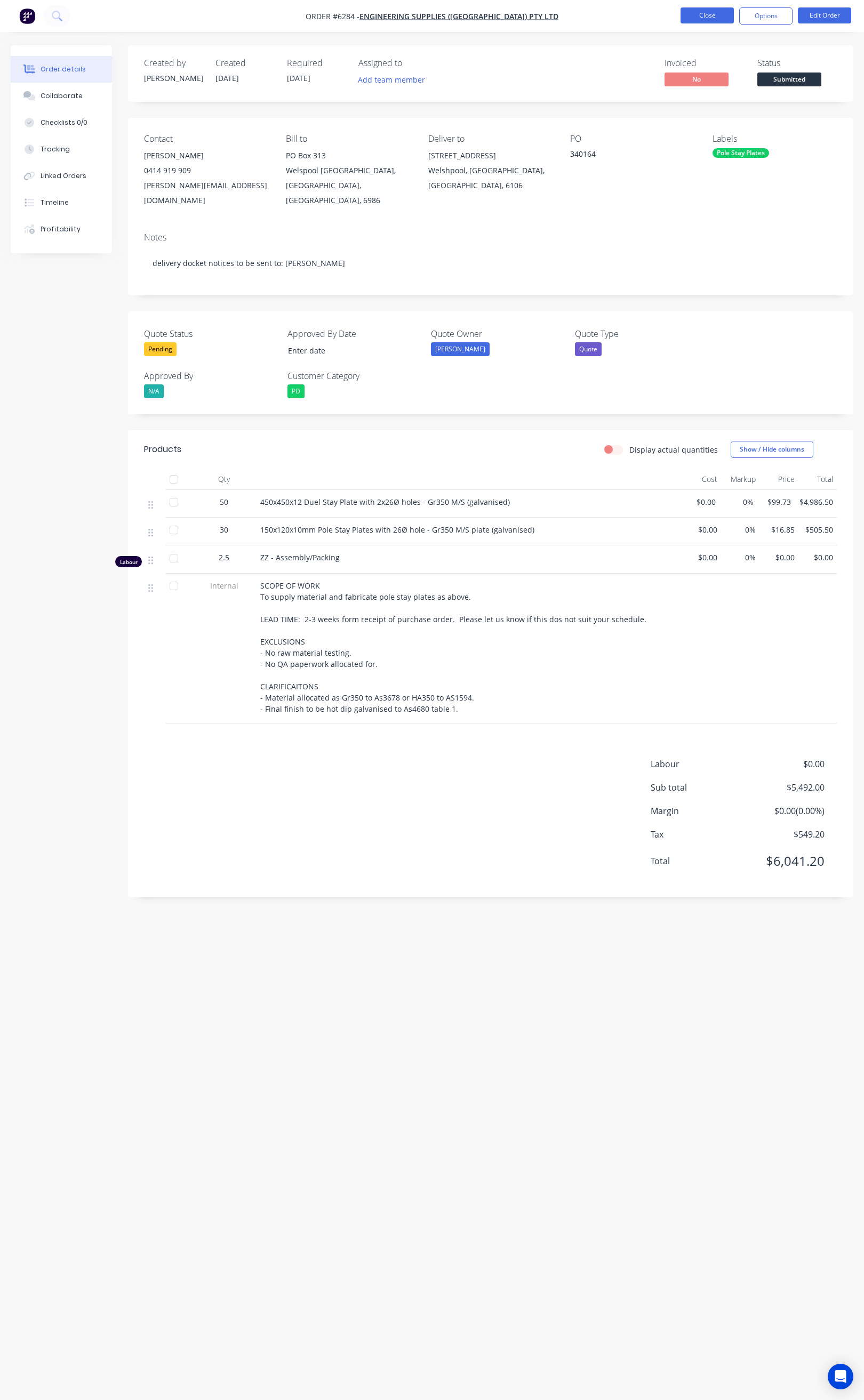
drag, startPoint x: 715, startPoint y: 18, endPoint x: 707, endPoint y: 14, distance: 8.9
click at [707, 14] on button "Close" at bounding box center [707, 15] width 53 height 16
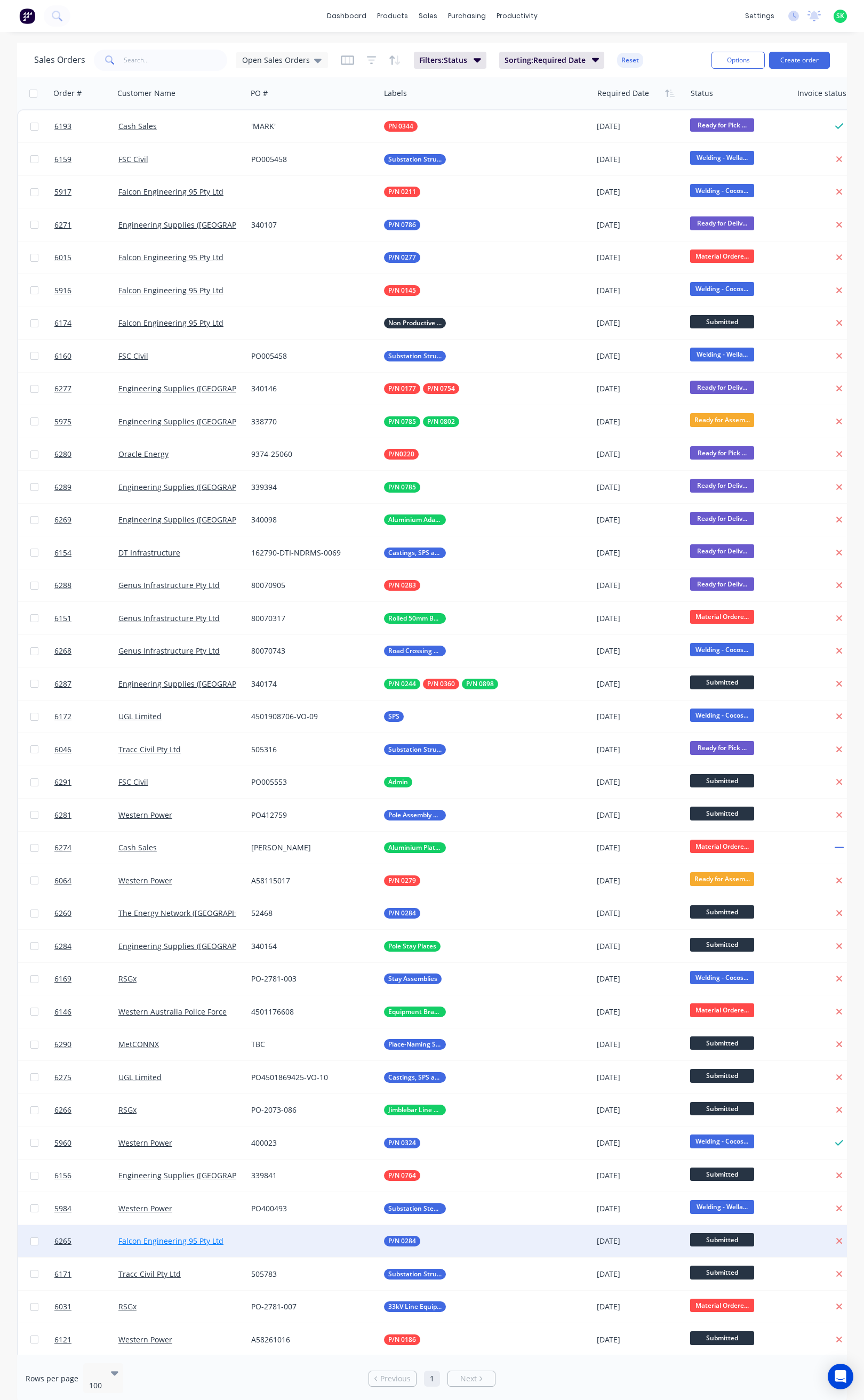
click at [175, 1238] on link "Falcon Engineering 95 Pty Ltd" at bounding box center [171, 1241] width 105 height 10
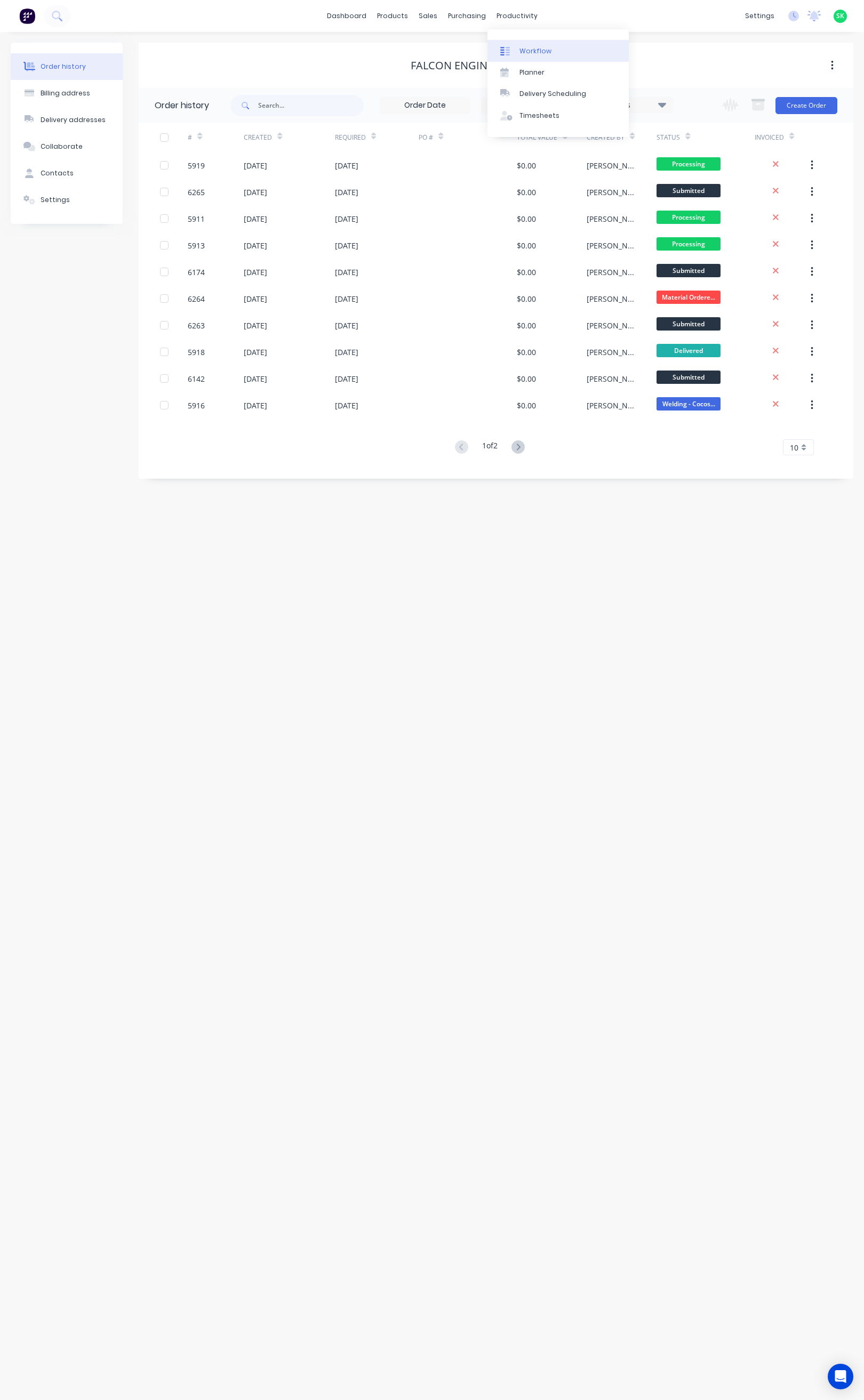
click at [538, 50] on div "Workflow" at bounding box center [535, 51] width 32 height 9
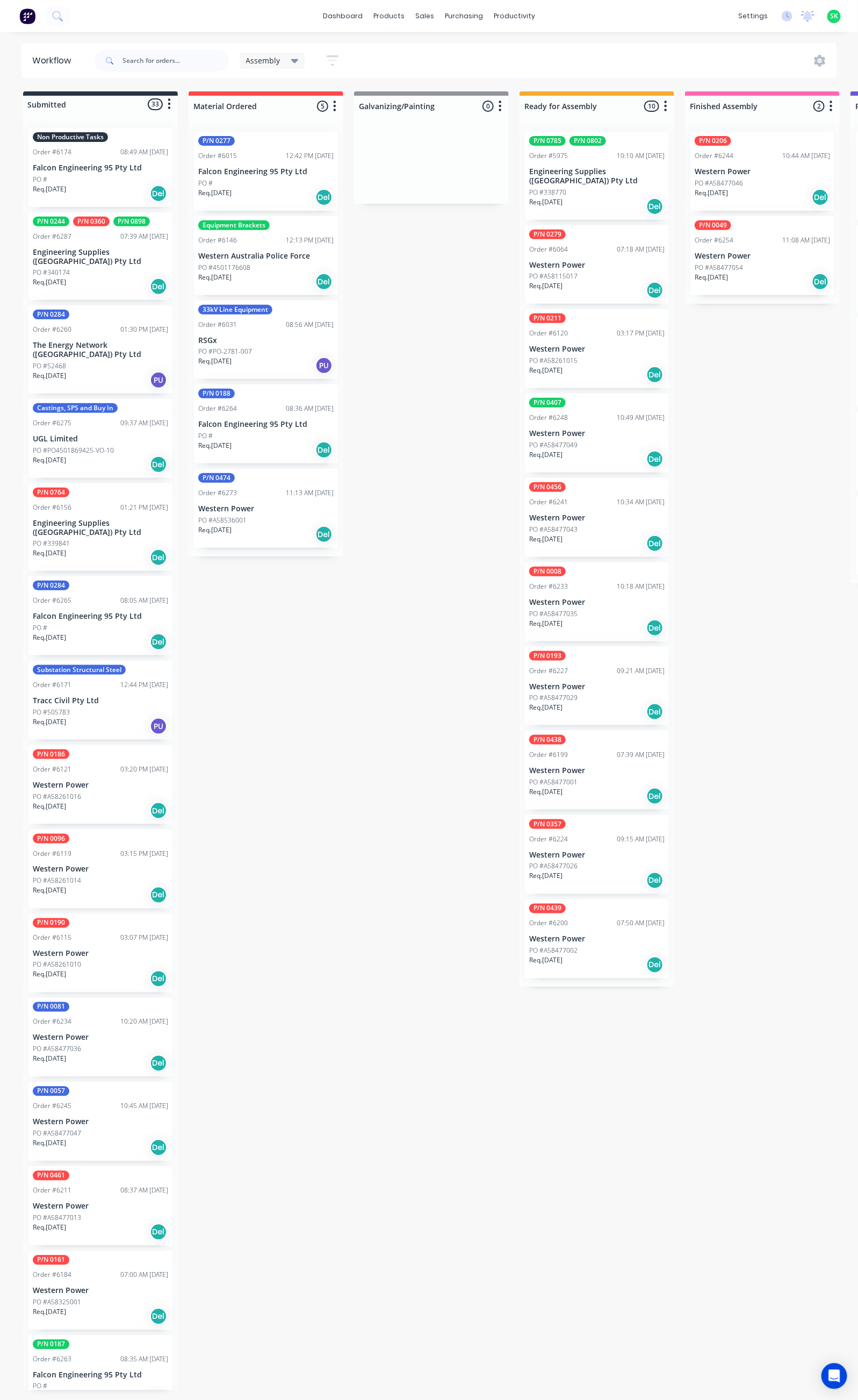
click at [73, 255] on p "Engineering Supplies ([GEOGRAPHIC_DATA]) Pty Ltd" at bounding box center [100, 257] width 135 height 18
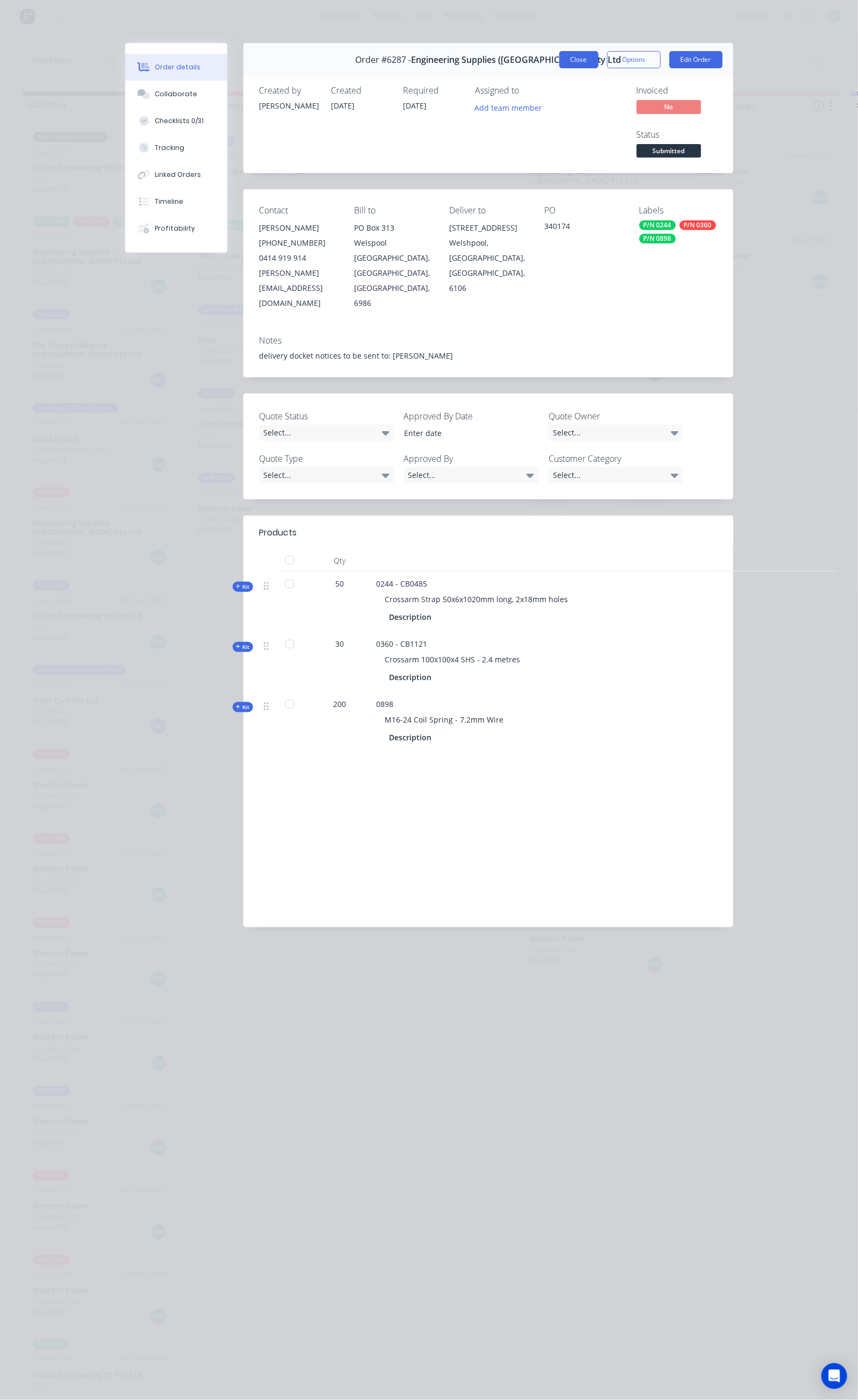
click at [598, 52] on button "Close" at bounding box center [579, 60] width 39 height 17
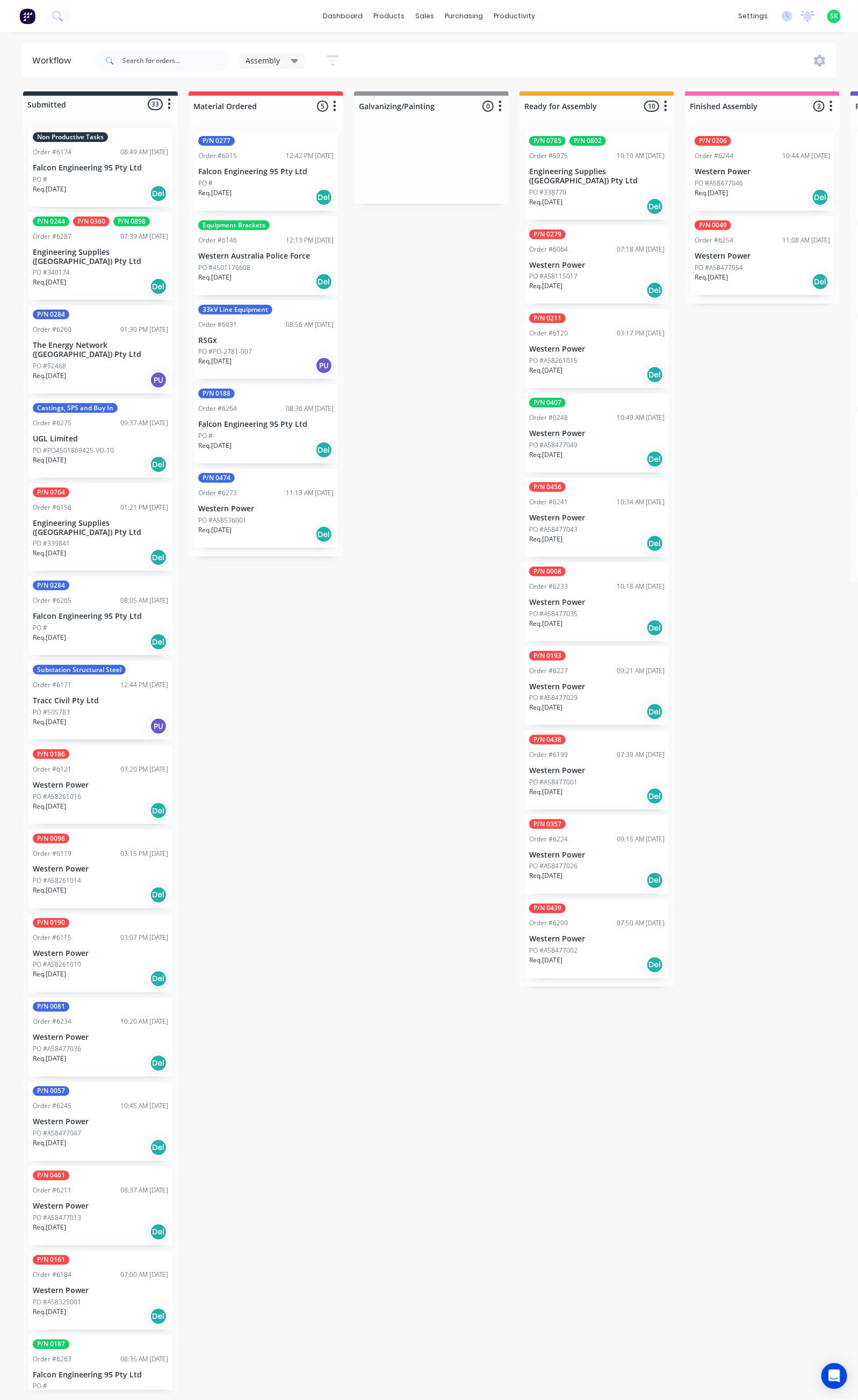
click at [566, 272] on p "PO #A58115017" at bounding box center [553, 276] width 48 height 10
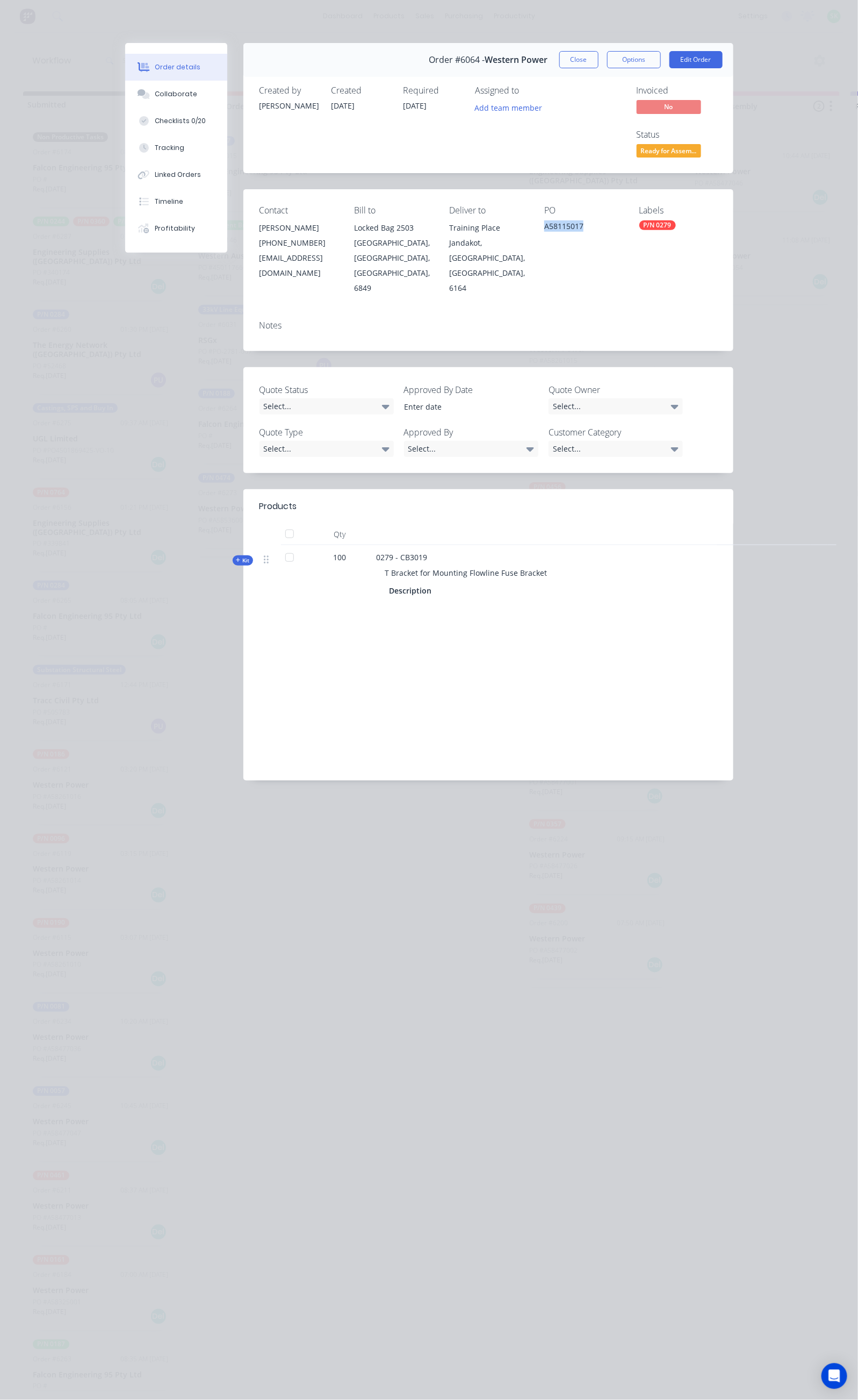
drag, startPoint x: 616, startPoint y: 179, endPoint x: 558, endPoint y: 184, distance: 58.2
click at [558, 189] on div "Contact [PERSON_NAME] [PHONE_NUMBER] [EMAIL_ADDRESS][DOMAIN_NAME] Bill to Locke…" at bounding box center [488, 250] width 490 height 122
copy div "A58115017"
click at [598, 55] on button "Close" at bounding box center [579, 60] width 39 height 17
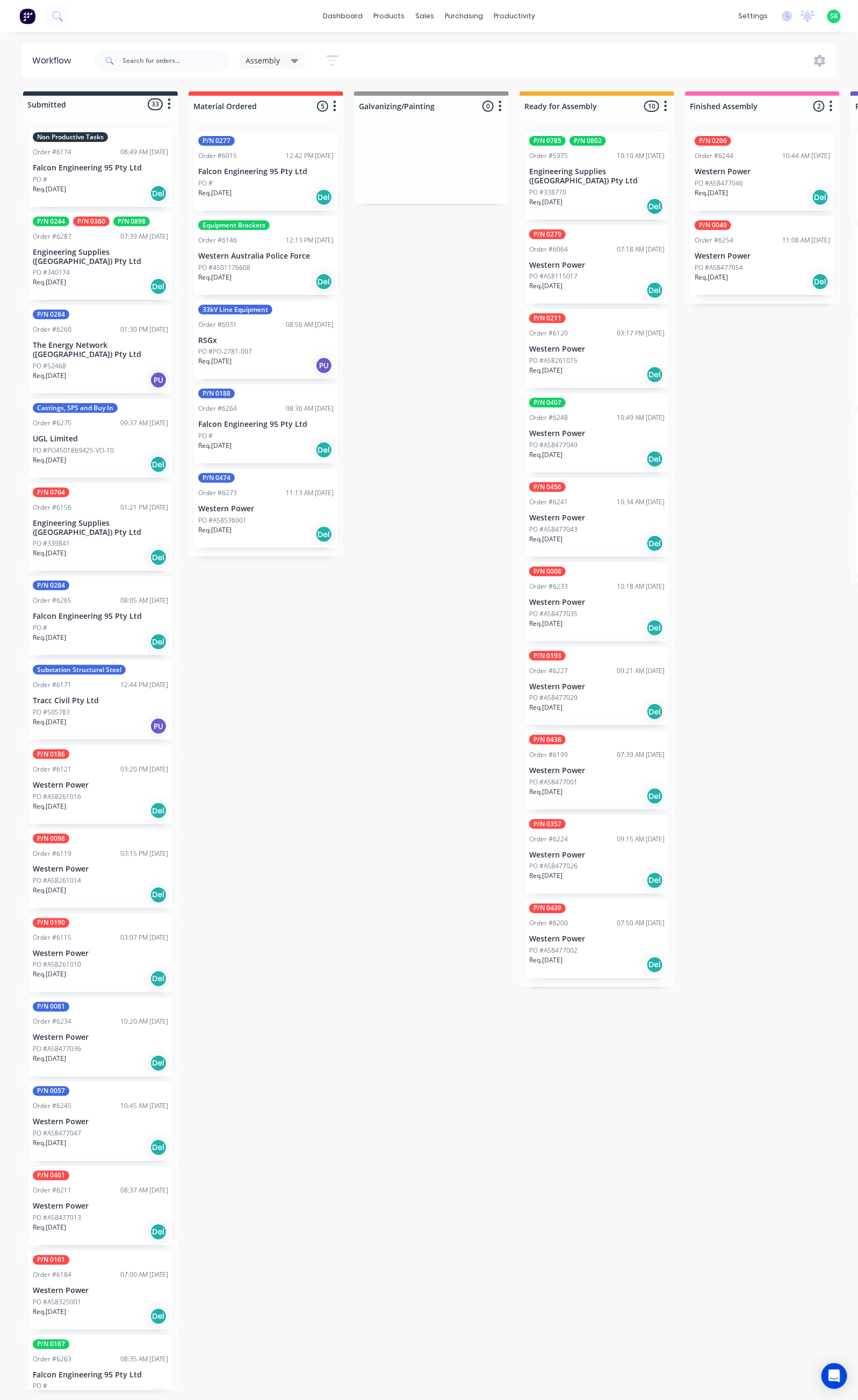
click at [255, 265] on div "PO #4501176608" at bounding box center [266, 267] width 135 height 10
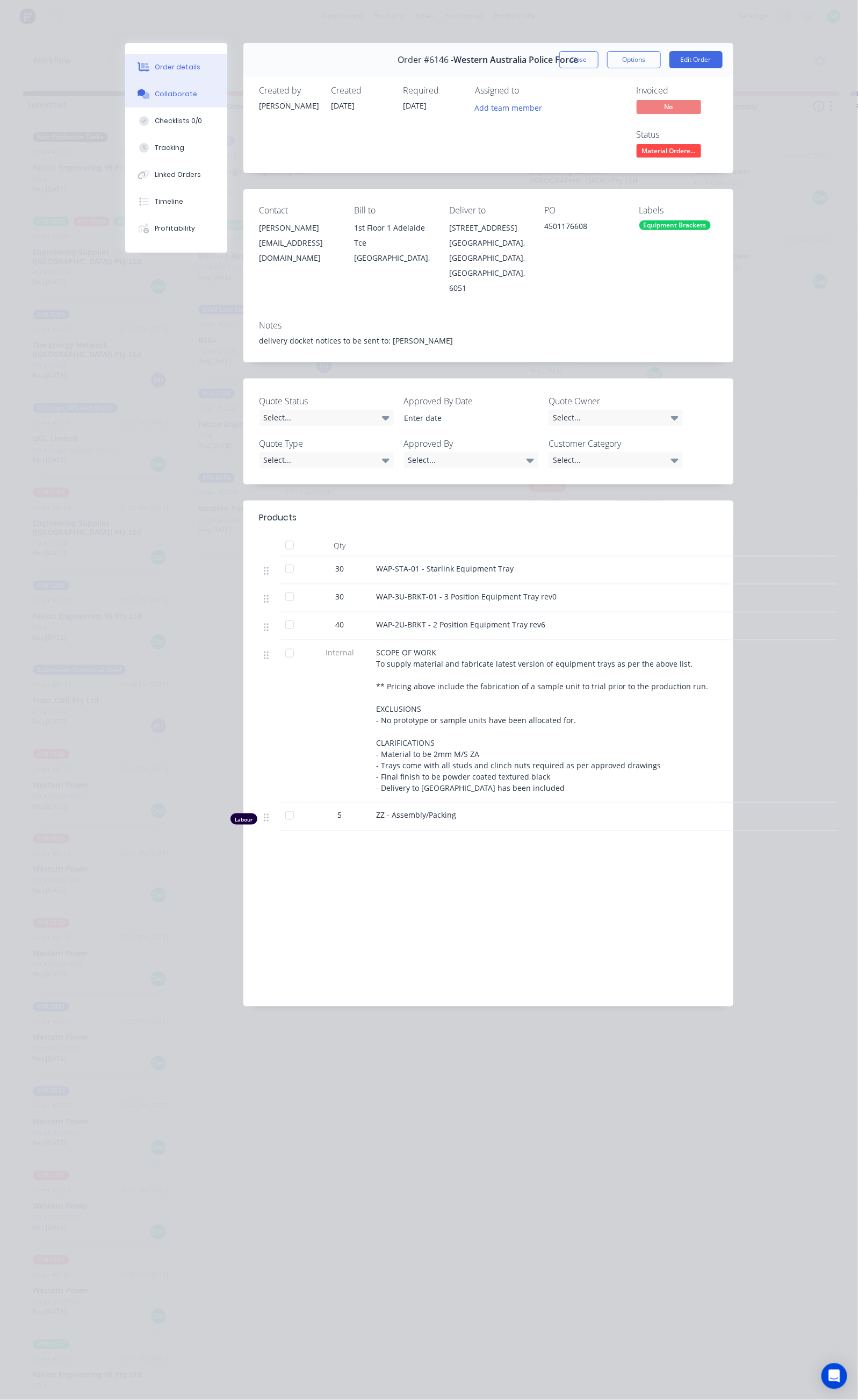
click at [155, 96] on div "Collaborate" at bounding box center [176, 94] width 42 height 10
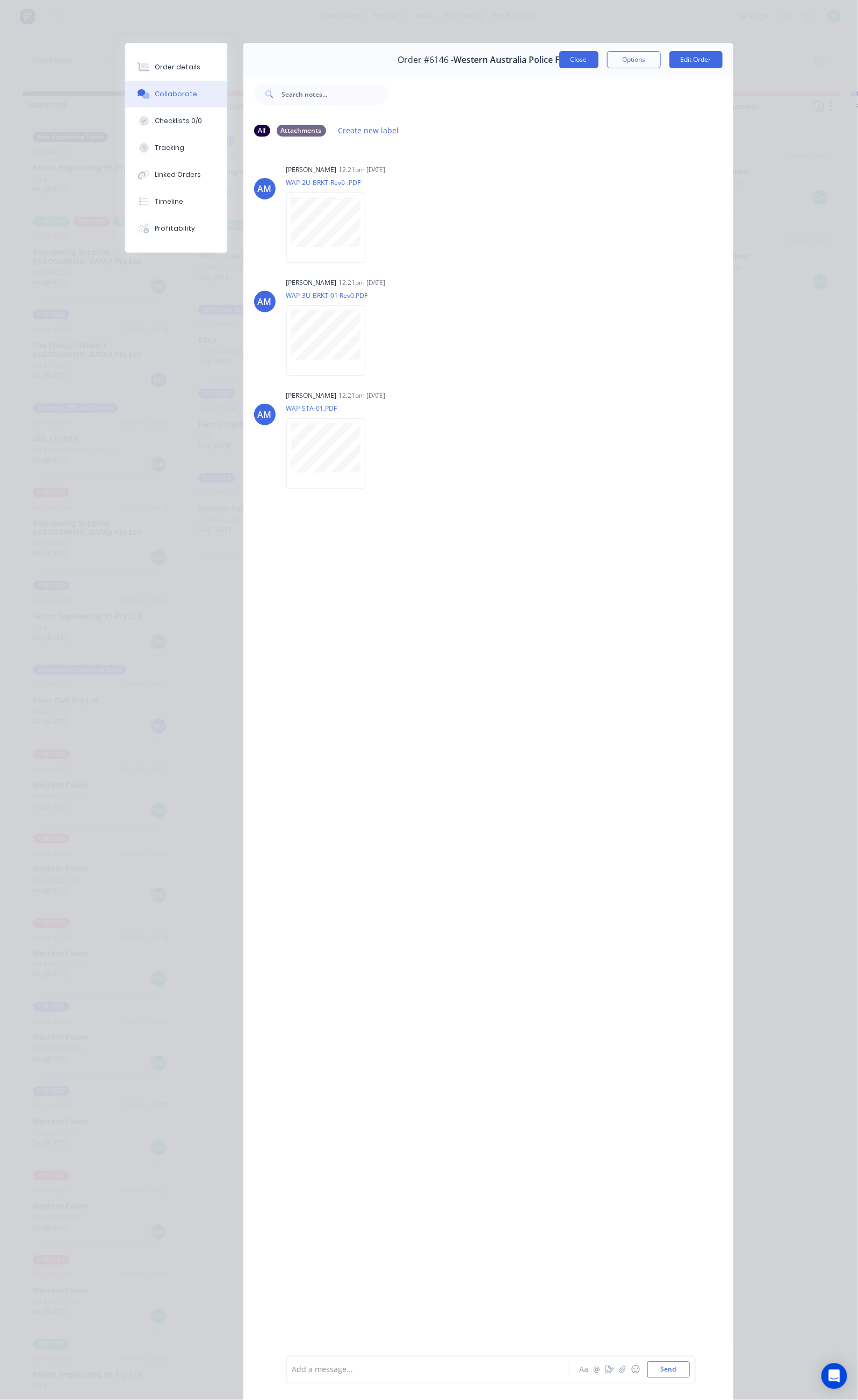
click at [598, 58] on button "Close" at bounding box center [579, 60] width 39 height 17
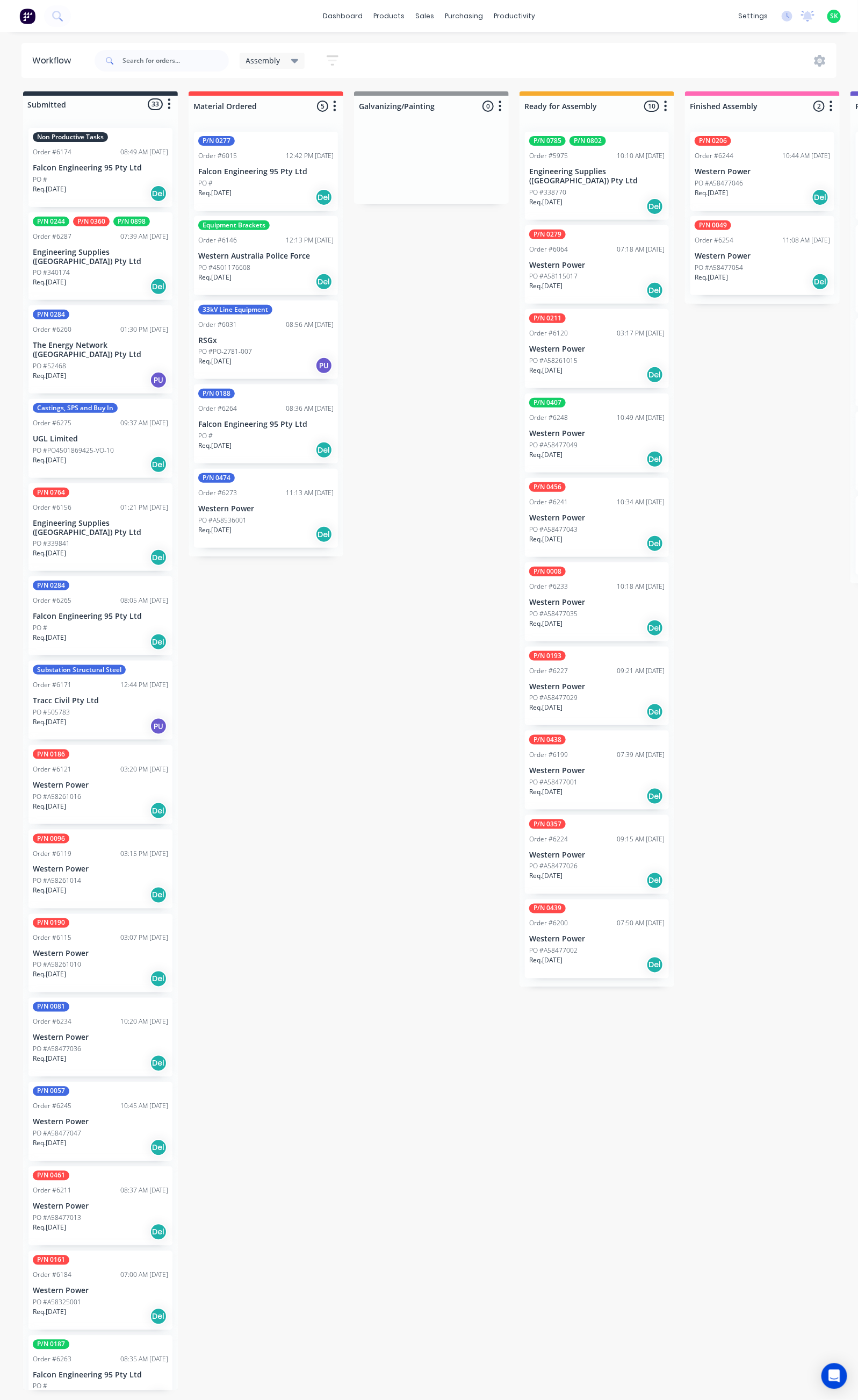
click at [329, 57] on icon "button" at bounding box center [333, 60] width 12 height 14
click at [325, 223] on icon "button" at bounding box center [322, 224] width 8 height 12
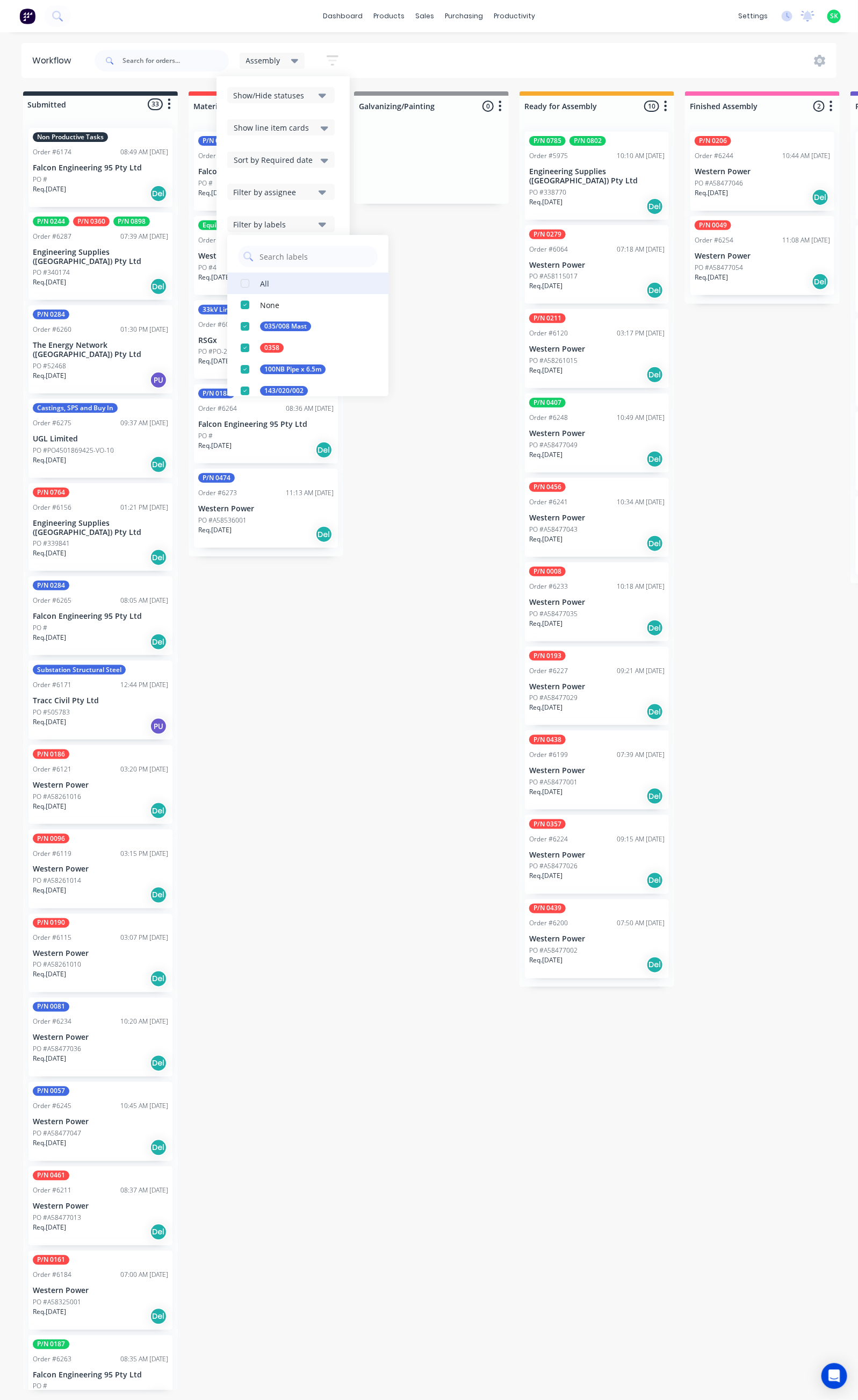
click at [253, 281] on div "button" at bounding box center [245, 284] width 21 height 21
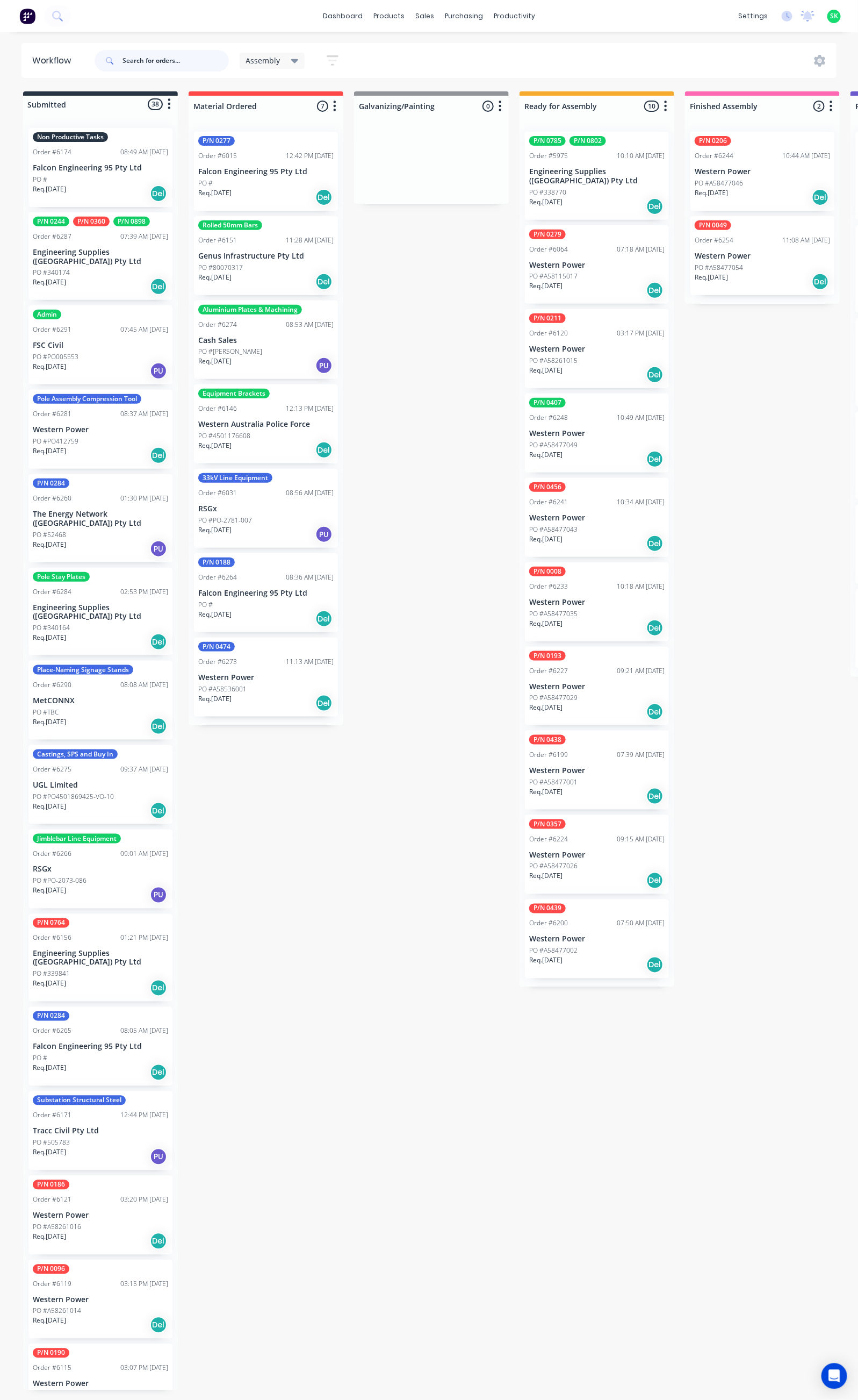
click at [135, 60] on input "text" at bounding box center [176, 61] width 107 height 21
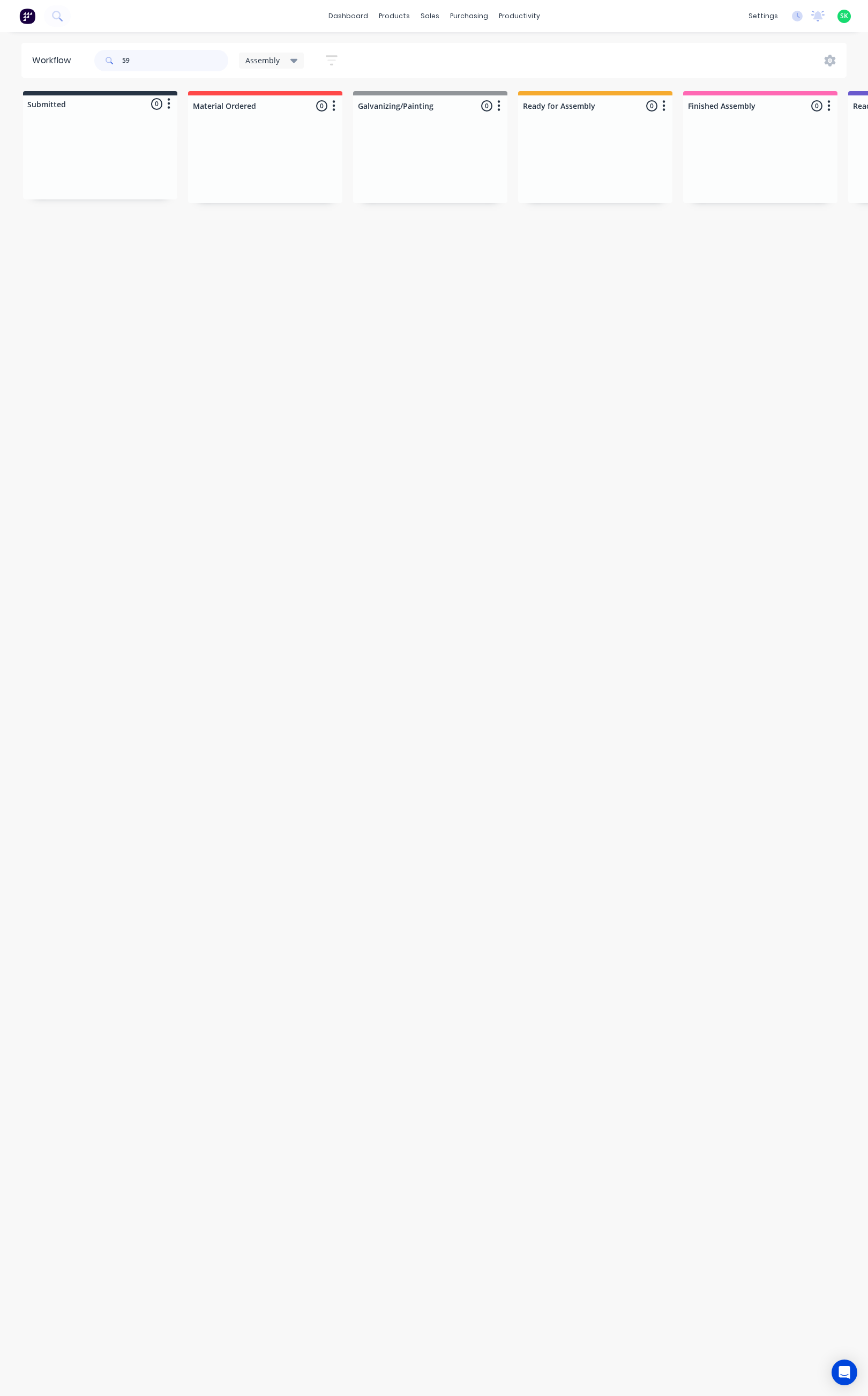
type input "5"
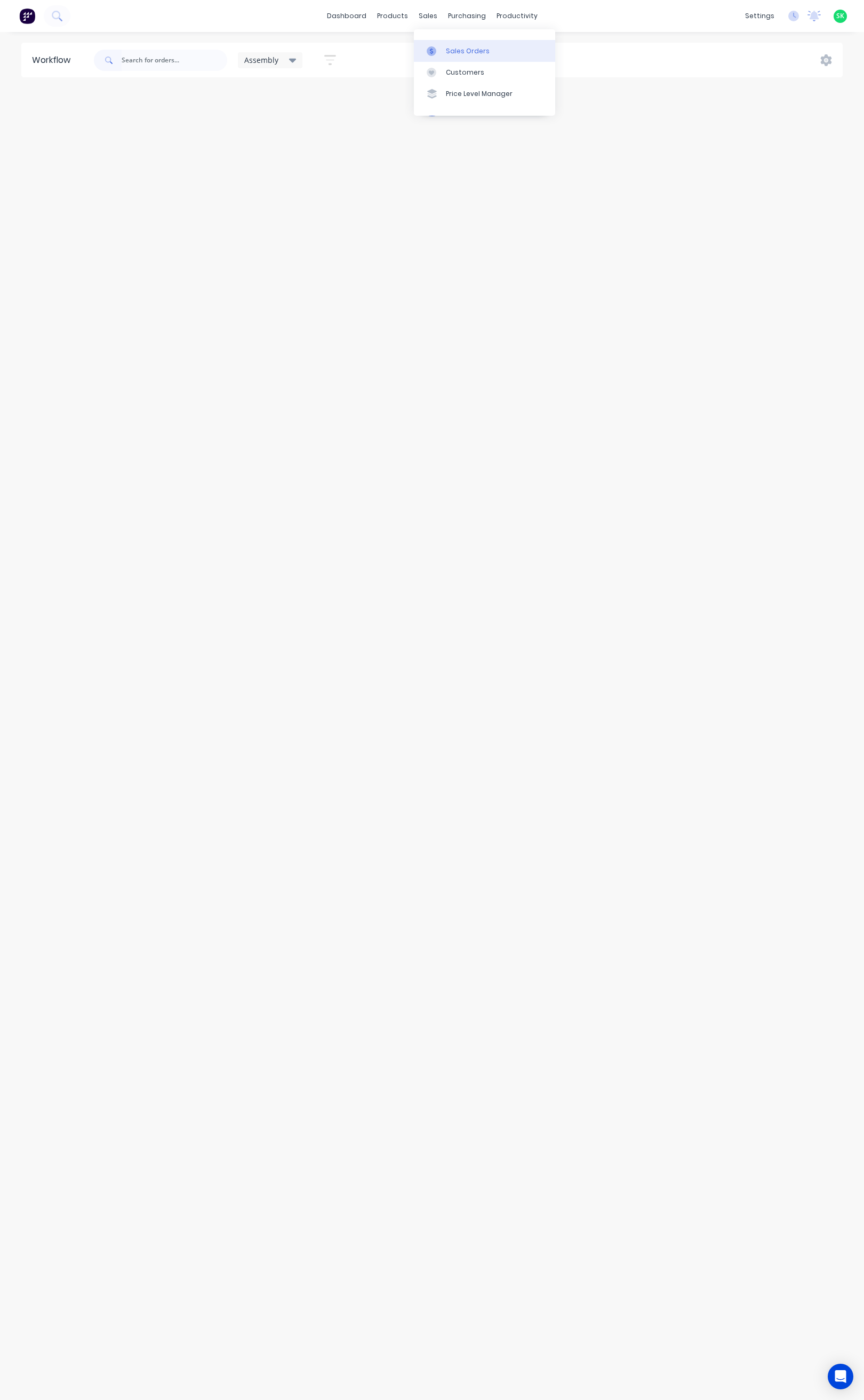
click at [439, 48] on div at bounding box center [434, 51] width 16 height 9
click at [145, 61] on input "text" at bounding box center [176, 60] width 104 height 21
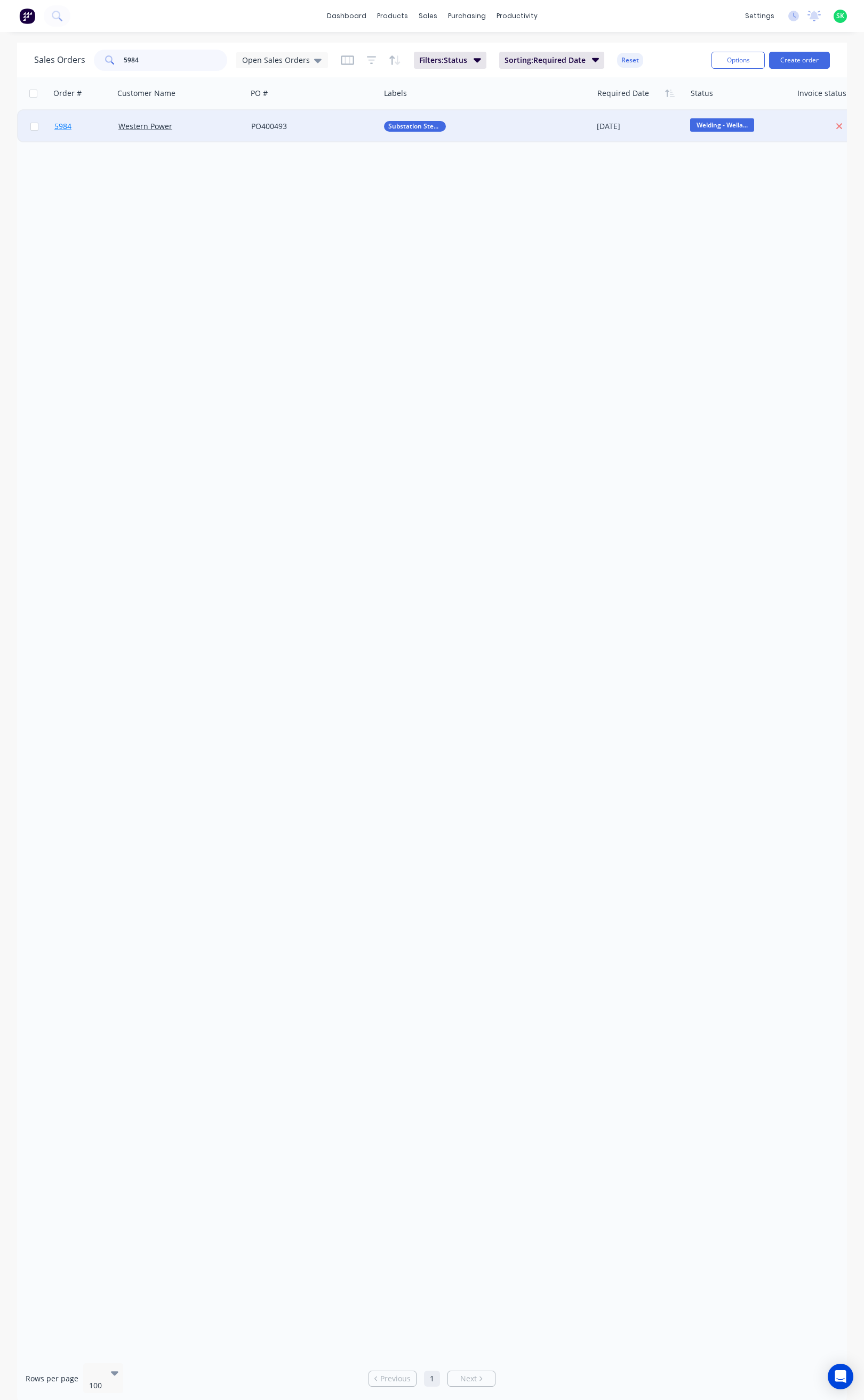
type input "5984"
click at [60, 129] on span "5984" at bounding box center [63, 126] width 17 height 11
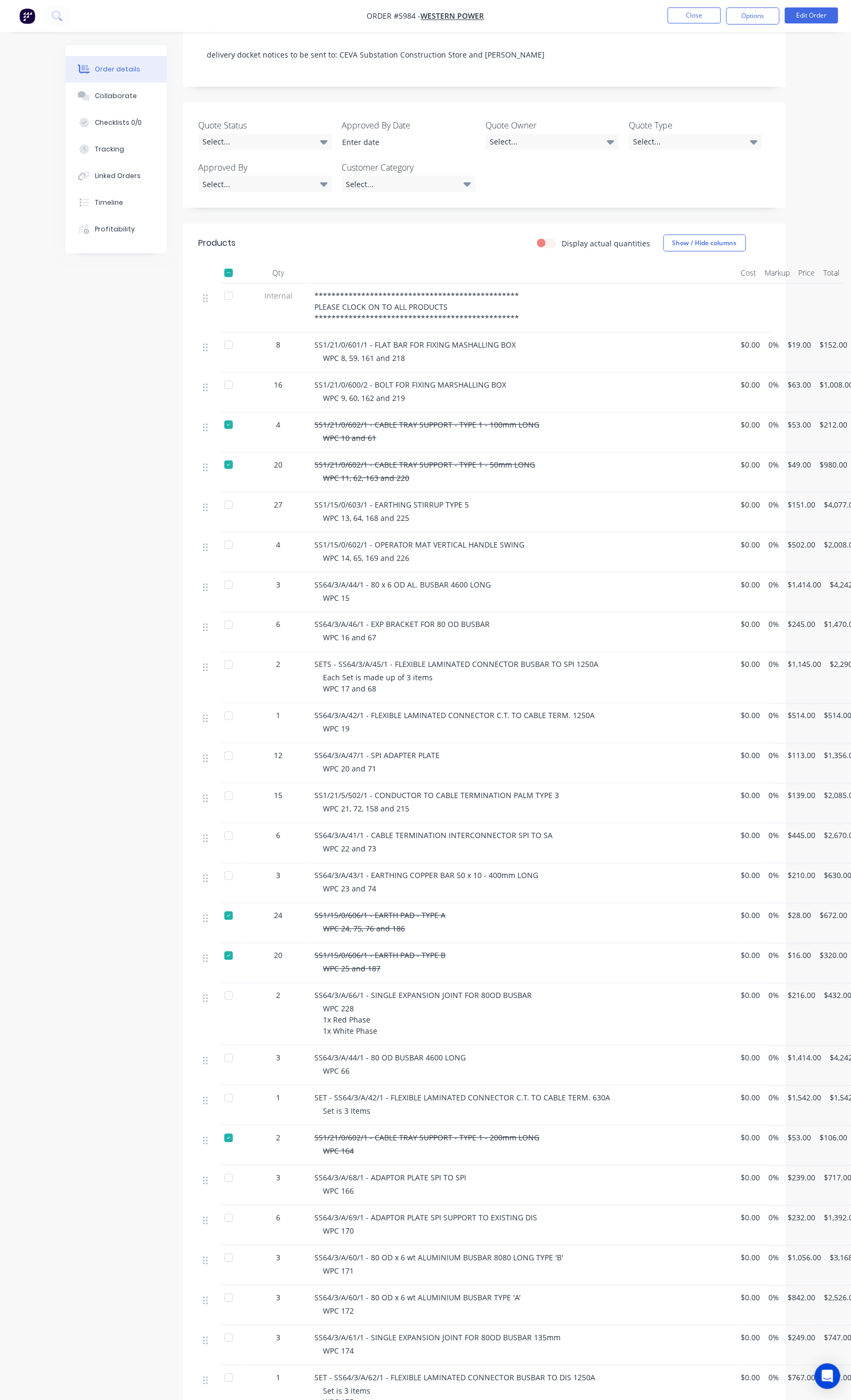
scroll to position [240, 0]
click at [218, 904] on div at bounding box center [229, 914] width 21 height 21
drag, startPoint x: 253, startPoint y: 870, endPoint x: 364, endPoint y: 896, distance: 114.0
click at [364, 902] on div "24 SS1/15/0/606/1 - EARTH PAD - TYPE A WPC 24, 75, 76 and 186 $0.00 0% $28.00 $…" at bounding box center [484, 922] width 571 height 40
copy div "SS1/15/0/606/1 - EARTH PAD - TYPE A WPC 24, 75, 76 and 186"
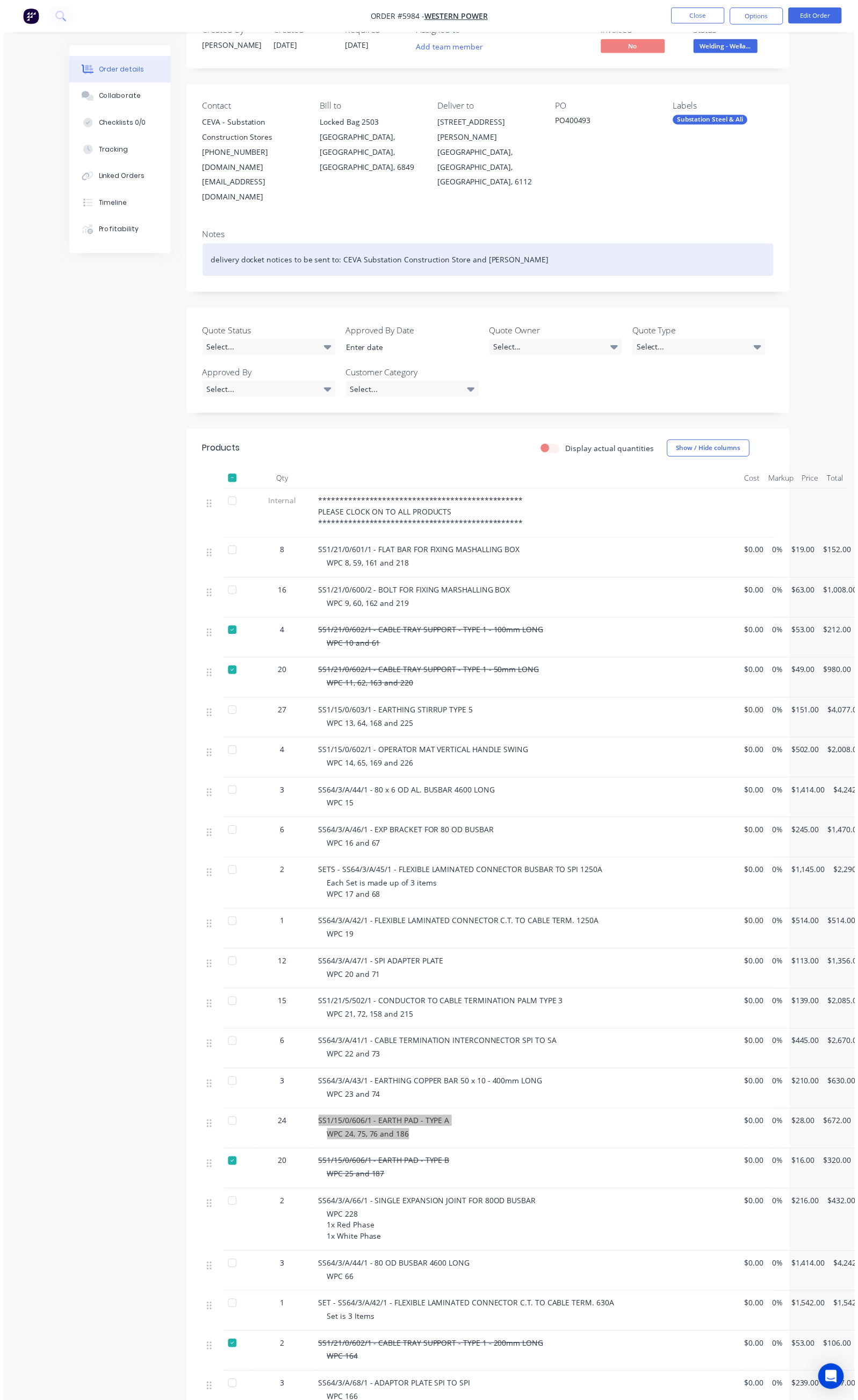
scroll to position [0, 0]
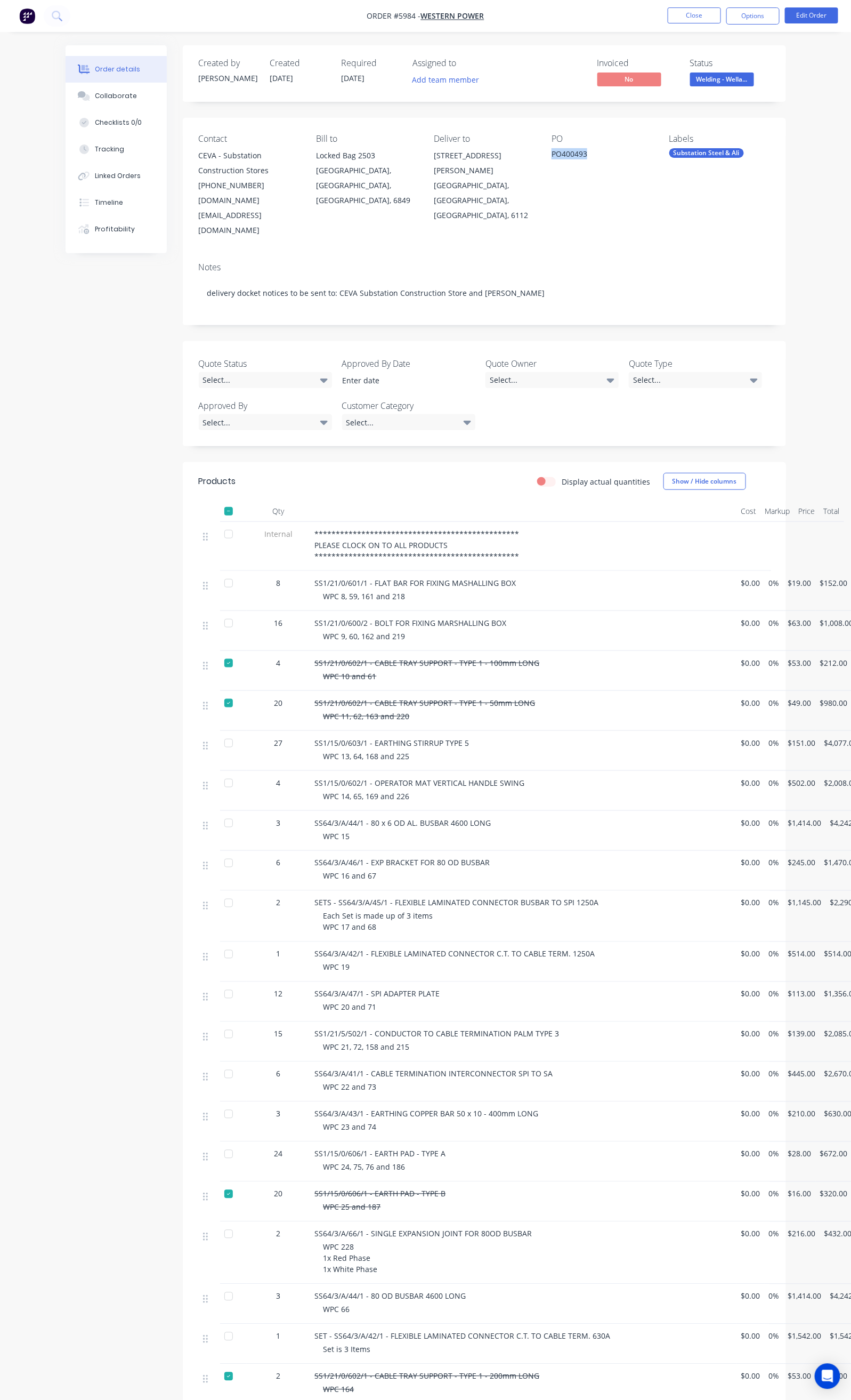
drag, startPoint x: 638, startPoint y: 156, endPoint x: 584, endPoint y: 159, distance: 54.1
click at [585, 159] on div "Contact CEVA - Substation Construction Stores [PHONE_NUMBER] [DOMAIN_NAME][EMAI…" at bounding box center [485, 185] width 604 height 136
copy div "[GEOGRAPHIC_DATA], [GEOGRAPHIC_DATA], [GEOGRAPHIC_DATA], 6112 PO PO400493"
click at [674, 198] on div "Contact CEVA - Substation Construction Stores [PHONE_NUMBER] [DOMAIN_NAME][EMAI…" at bounding box center [485, 185] width 604 height 136
drag, startPoint x: 635, startPoint y: 156, endPoint x: 594, endPoint y: 161, distance: 41.3
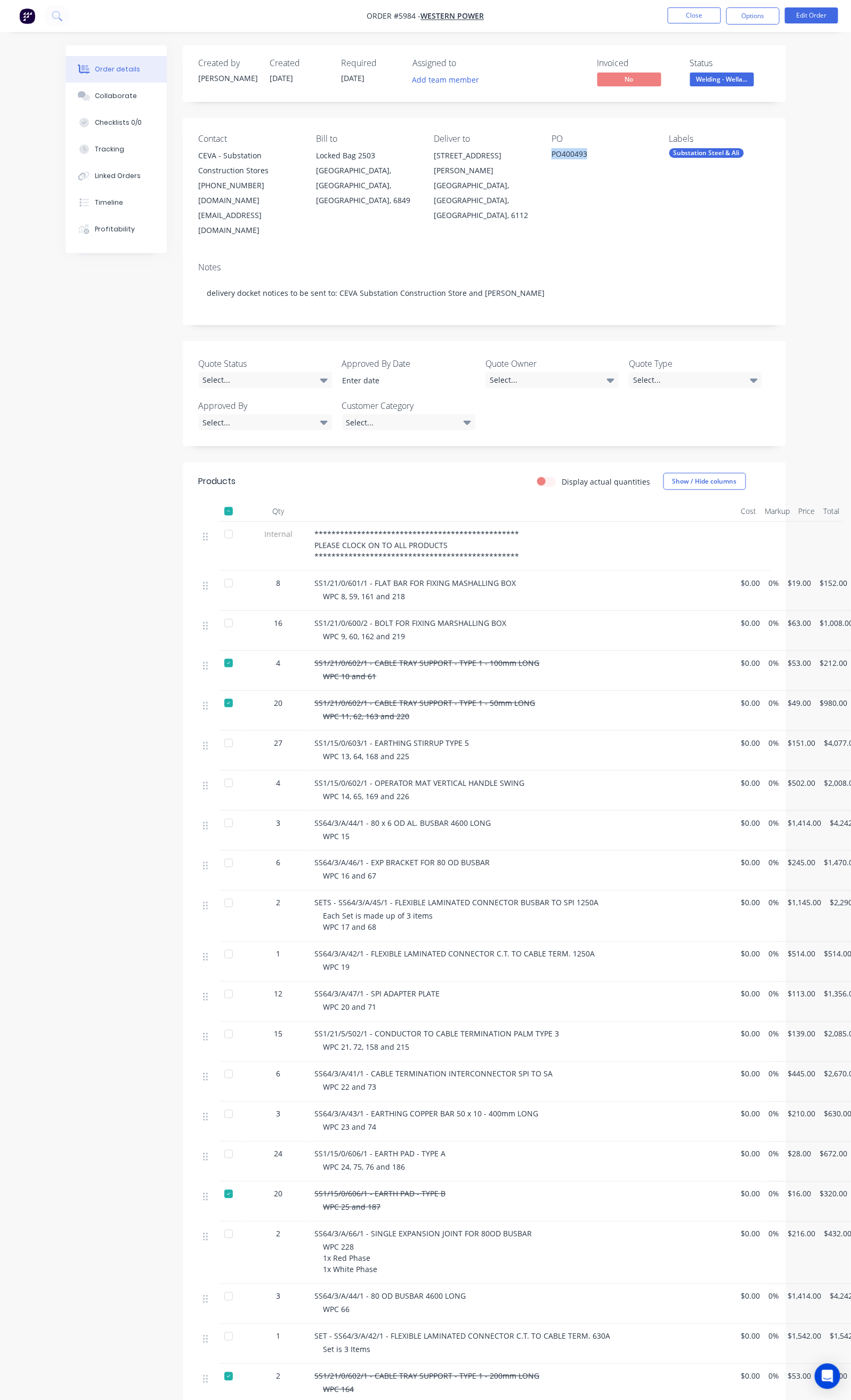
click at [594, 161] on div "PO400493" at bounding box center [602, 155] width 101 height 15
copy div "PO400493"
click at [218, 1144] on div at bounding box center [229, 1154] width 21 height 21
click at [218, 1184] on div at bounding box center [229, 1194] width 21 height 21
drag, startPoint x: 257, startPoint y: 1151, endPoint x: 338, endPoint y: 1173, distance: 83.9
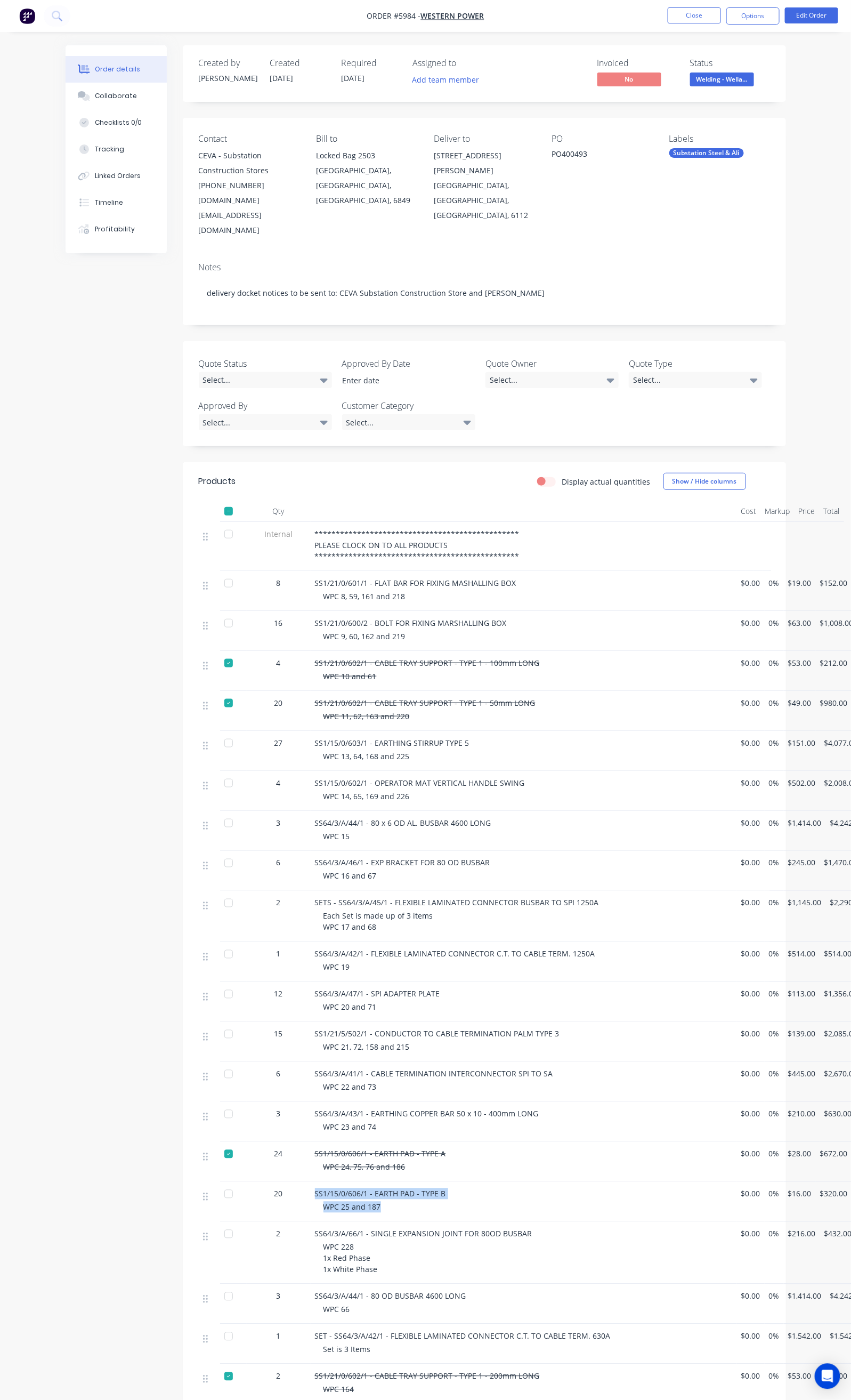
click at [339, 1182] on div "SS1/15/0/606/1 - EARTH PAD - TYPE B WPC 25 and 187" at bounding box center [524, 1202] width 426 height 40
copy div "SS1/15/0/606/1 - EARTH PAD - TYPE B WPC 25 and 187"
drag, startPoint x: 684, startPoint y: 17, endPoint x: 167, endPoint y: 1168, distance: 1261.8
click at [165, 1176] on div "Order #5984 - Western Power Close Options Edit Order Order details Collaborate …" at bounding box center [425, 1233] width 851 height 2467
click at [218, 1184] on div at bounding box center [229, 1194] width 21 height 21
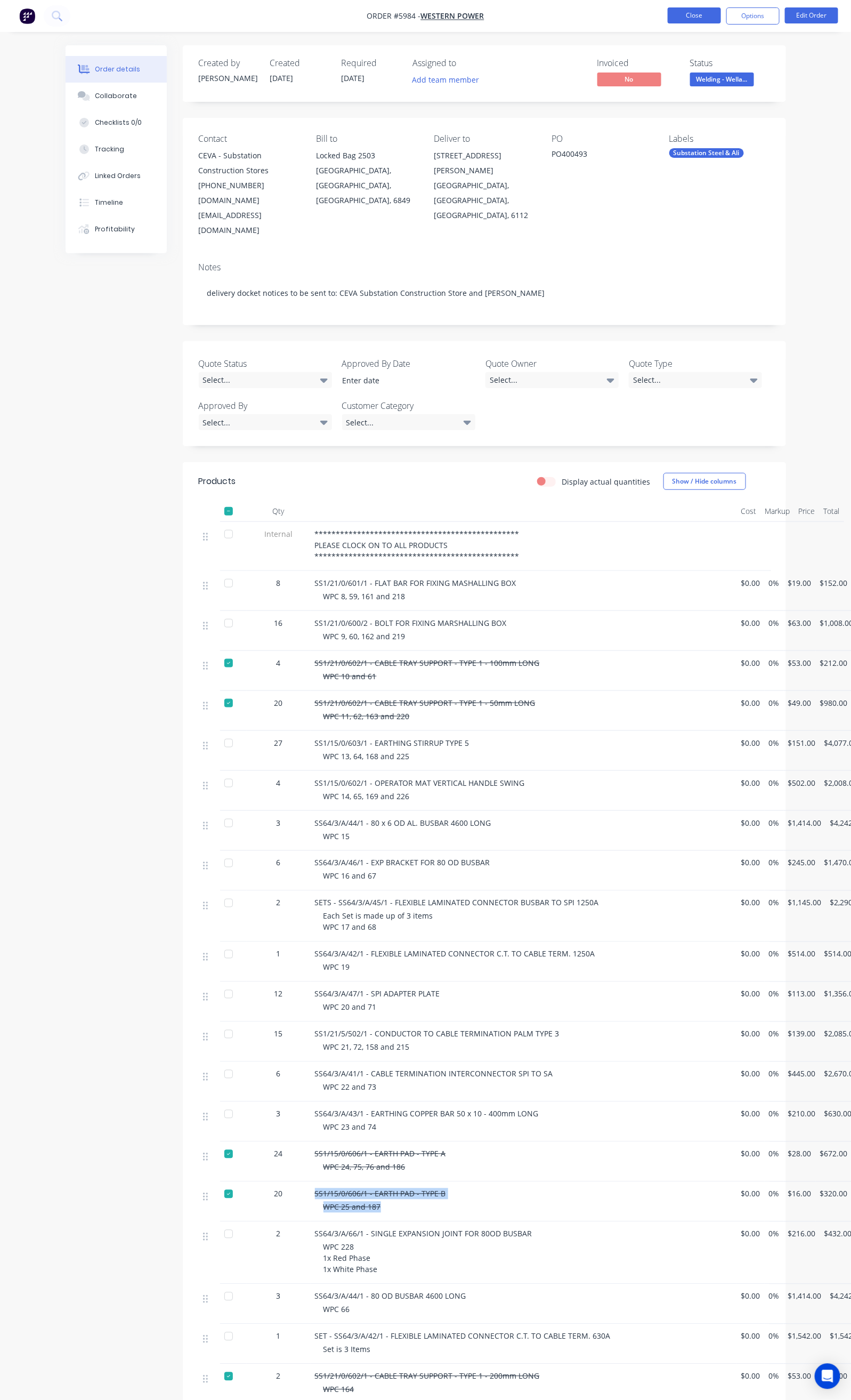
click at [690, 16] on button "Close" at bounding box center [695, 15] width 53 height 16
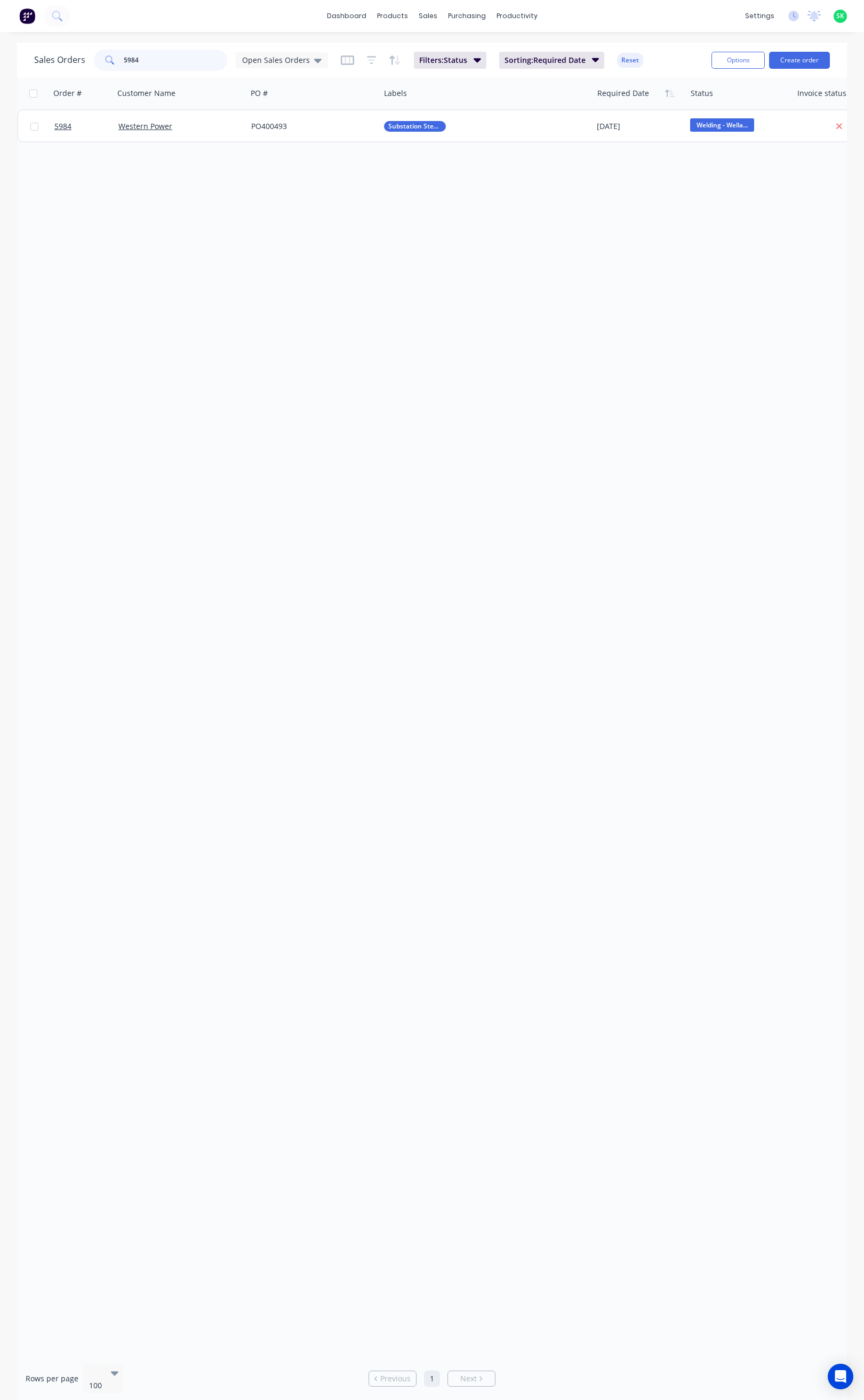
drag, startPoint x: 122, startPoint y: 64, endPoint x: 101, endPoint y: 64, distance: 21.0
click at [101, 64] on div "5984" at bounding box center [161, 60] width 134 height 21
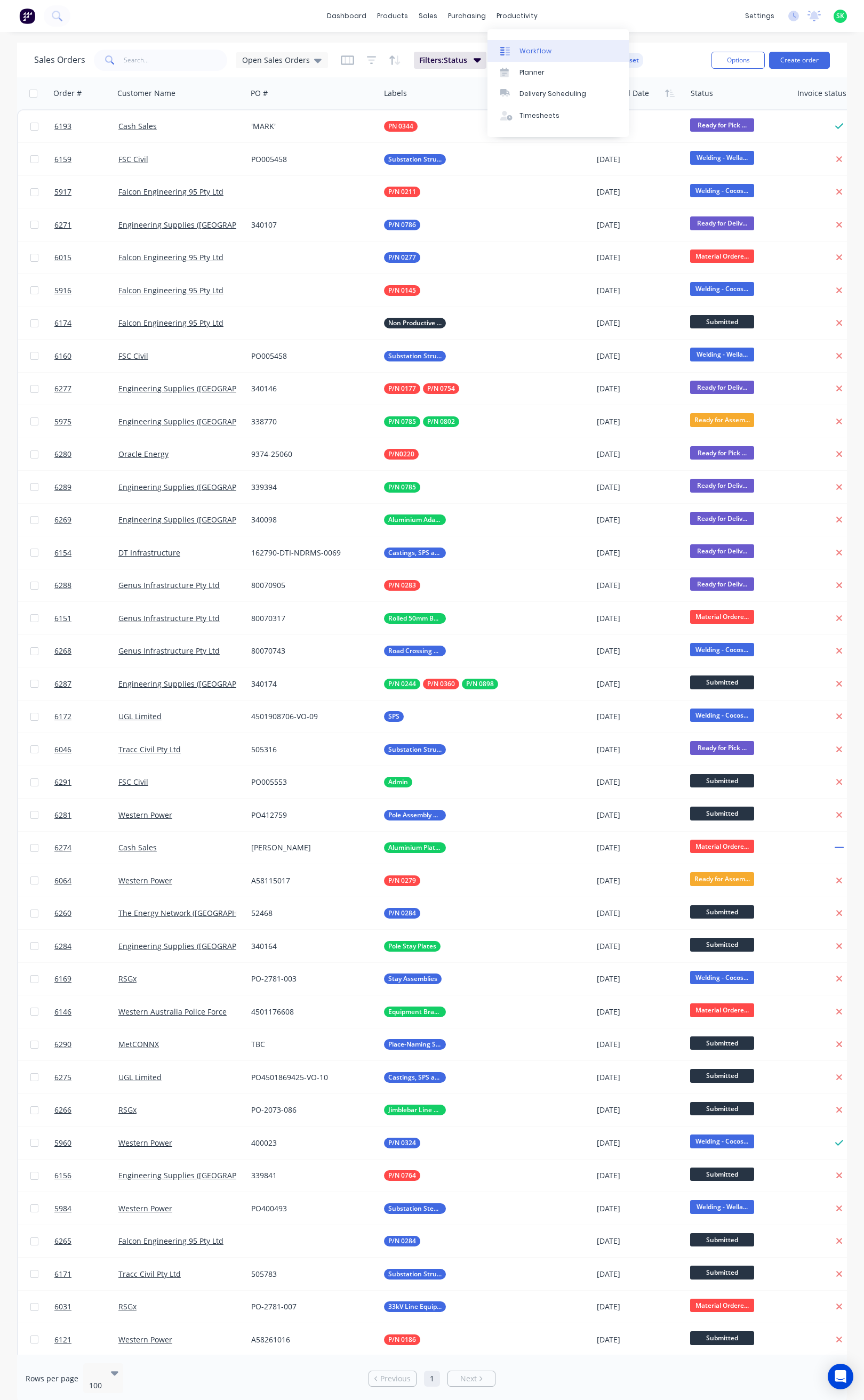
click at [531, 54] on div "Workflow" at bounding box center [535, 51] width 32 height 9
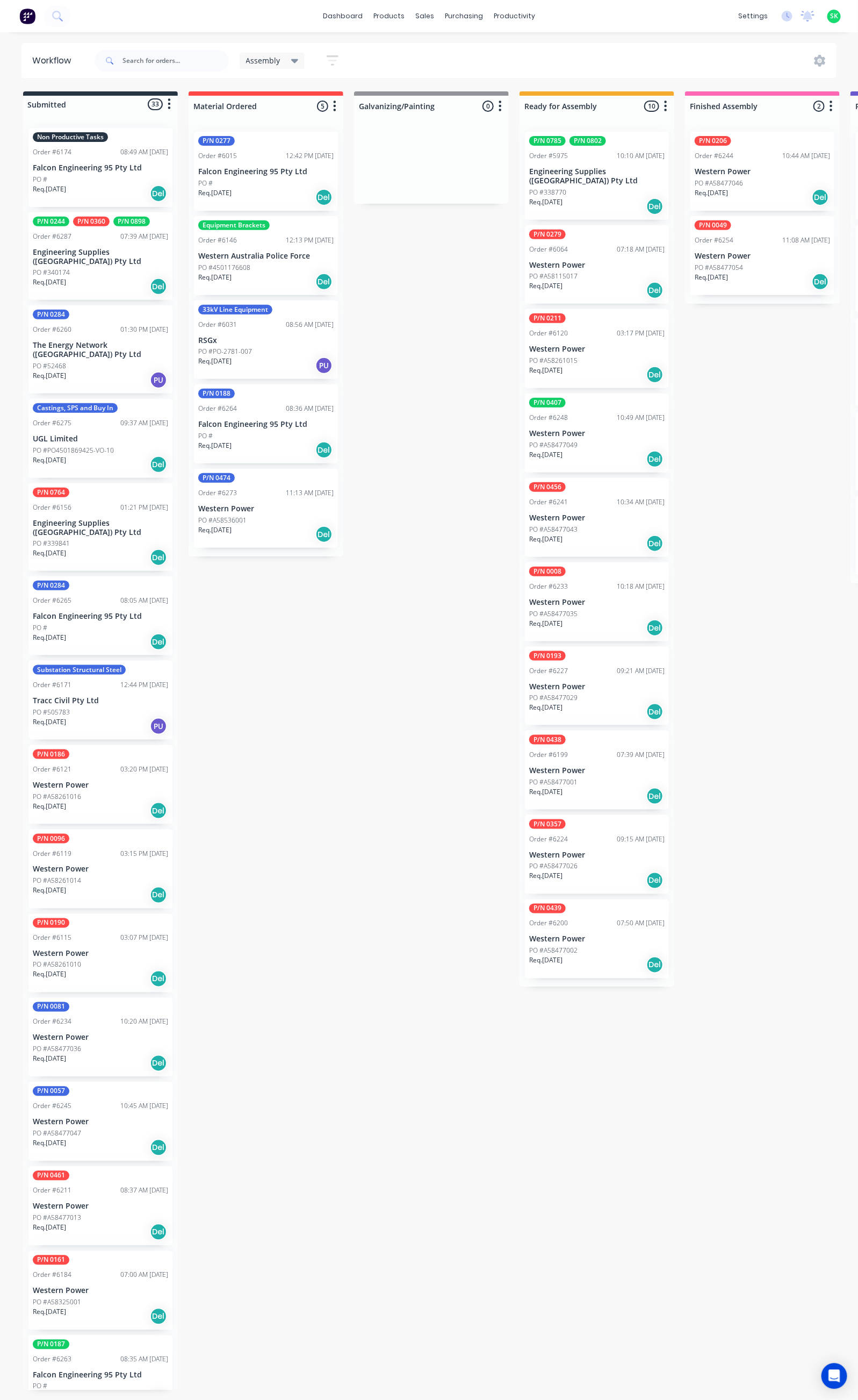
click at [136, 162] on div "Non Productive Tasks Order #6174 08:49 AM [DATE] Falcon Engineering 95 Pty Ltd …" at bounding box center [101, 754] width 155 height 1271
click at [93, 179] on div "PO #" at bounding box center [100, 179] width 135 height 10
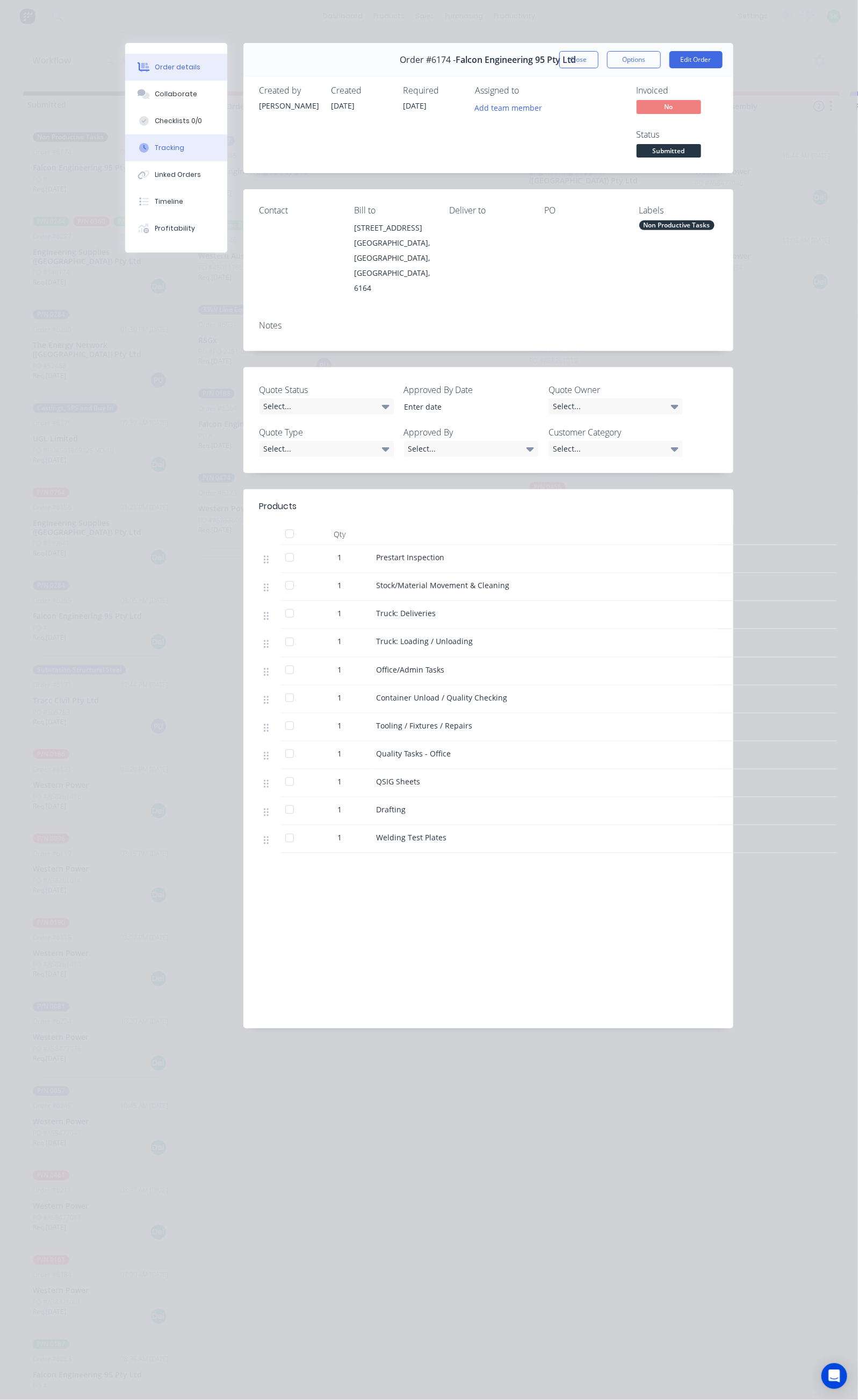
click at [125, 144] on button "Tracking" at bounding box center [176, 148] width 102 height 27
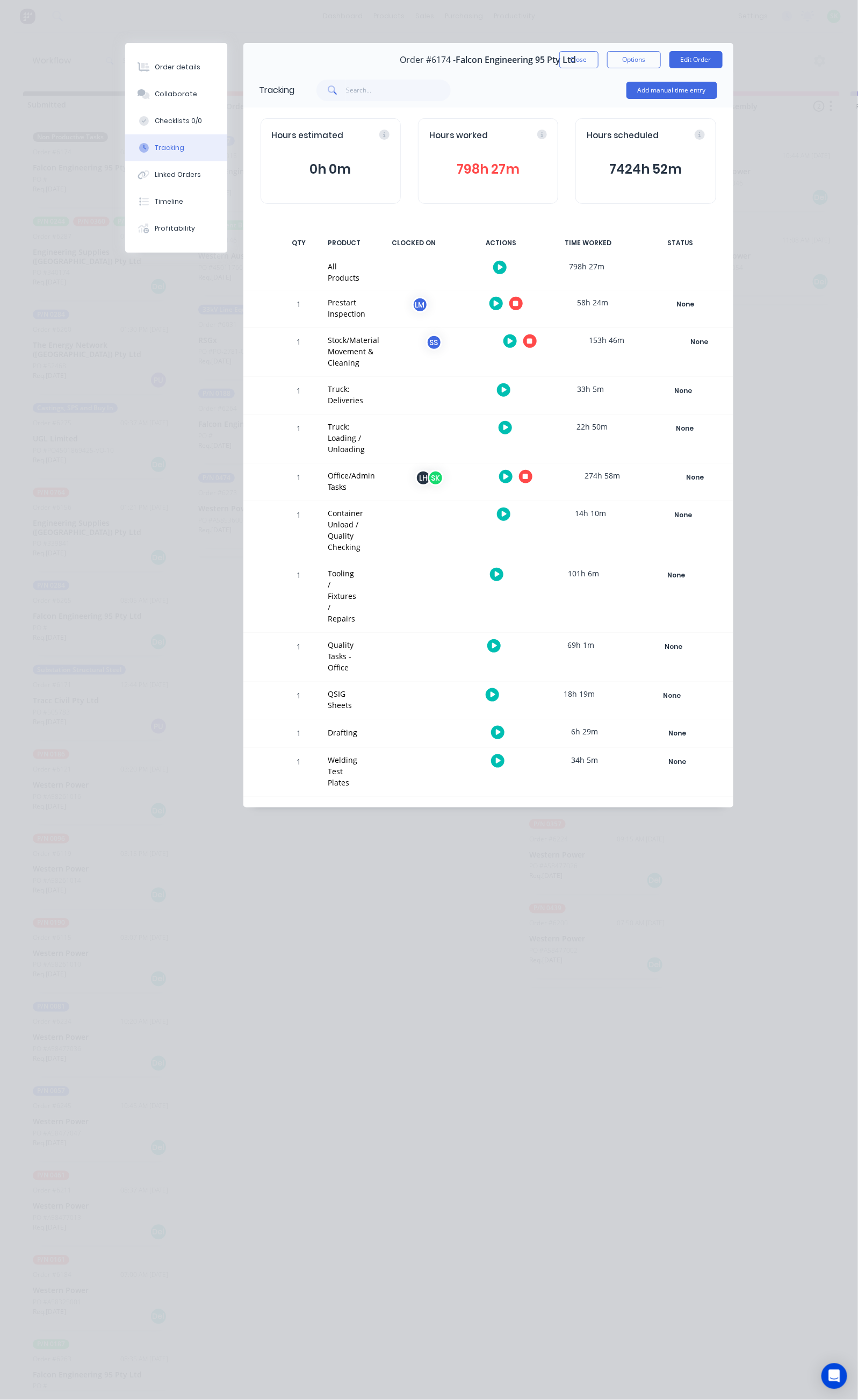
click at [528, 474] on icon "button" at bounding box center [525, 477] width 5 height 5
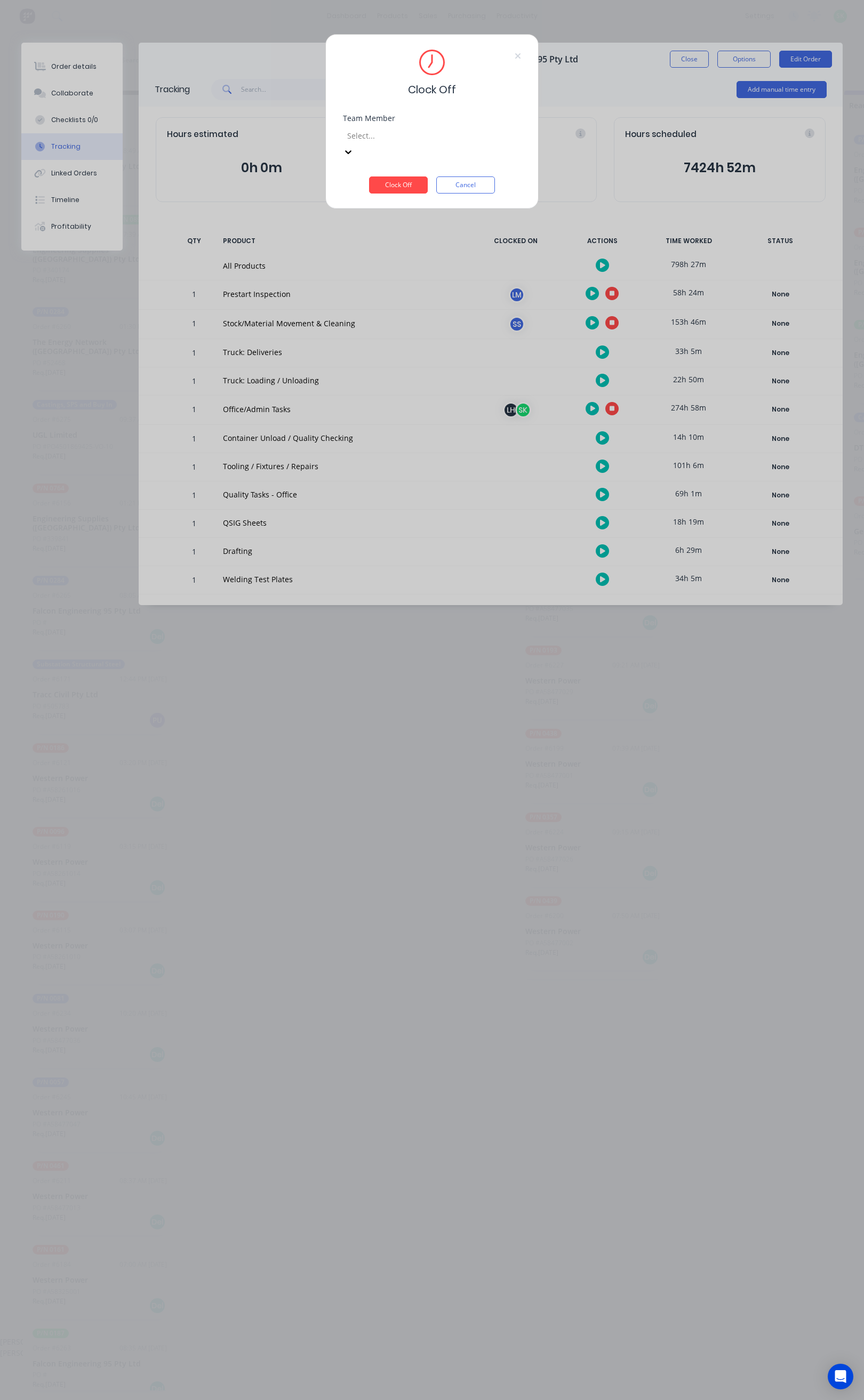
click at [488, 138] on div at bounding box center [423, 135] width 154 height 14
click at [435, 1347] on div "[PERSON_NAME]" at bounding box center [425, 1353] width 852 height 11
click at [408, 177] on button "Clock Off" at bounding box center [398, 185] width 59 height 17
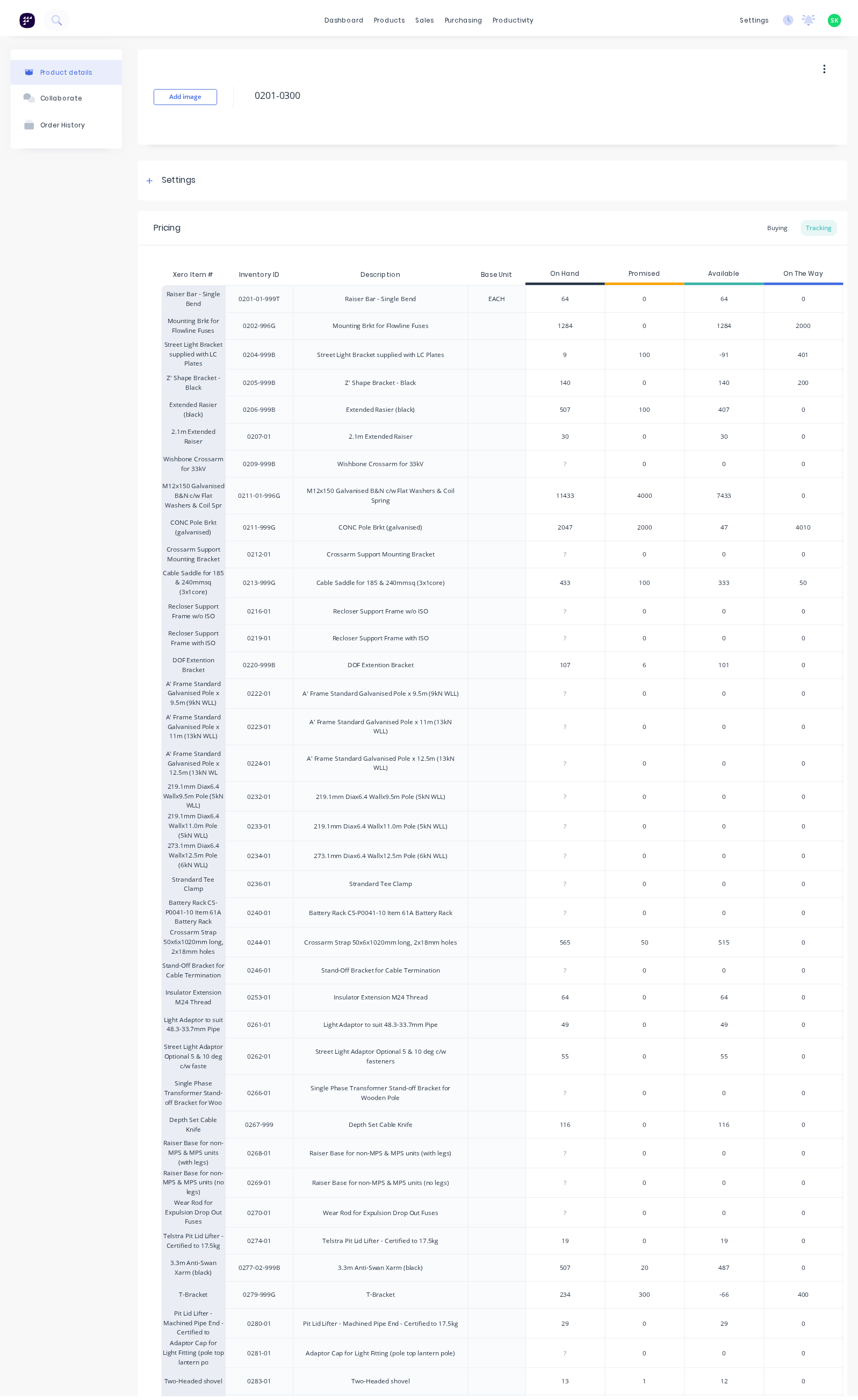
scroll to position [163, 0]
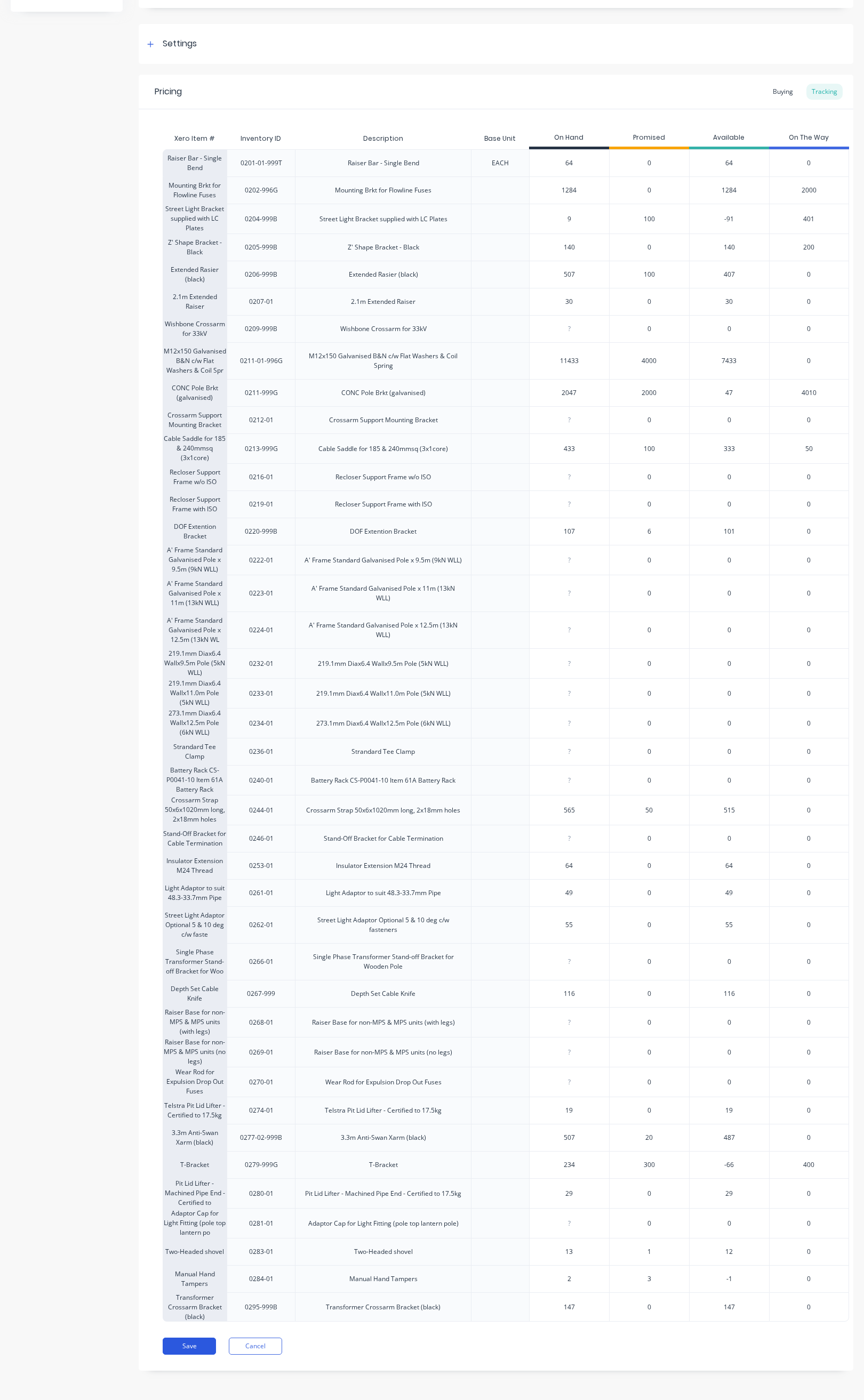
click at [202, 1344] on button "Save" at bounding box center [189, 1346] width 53 height 17
type textarea "x"
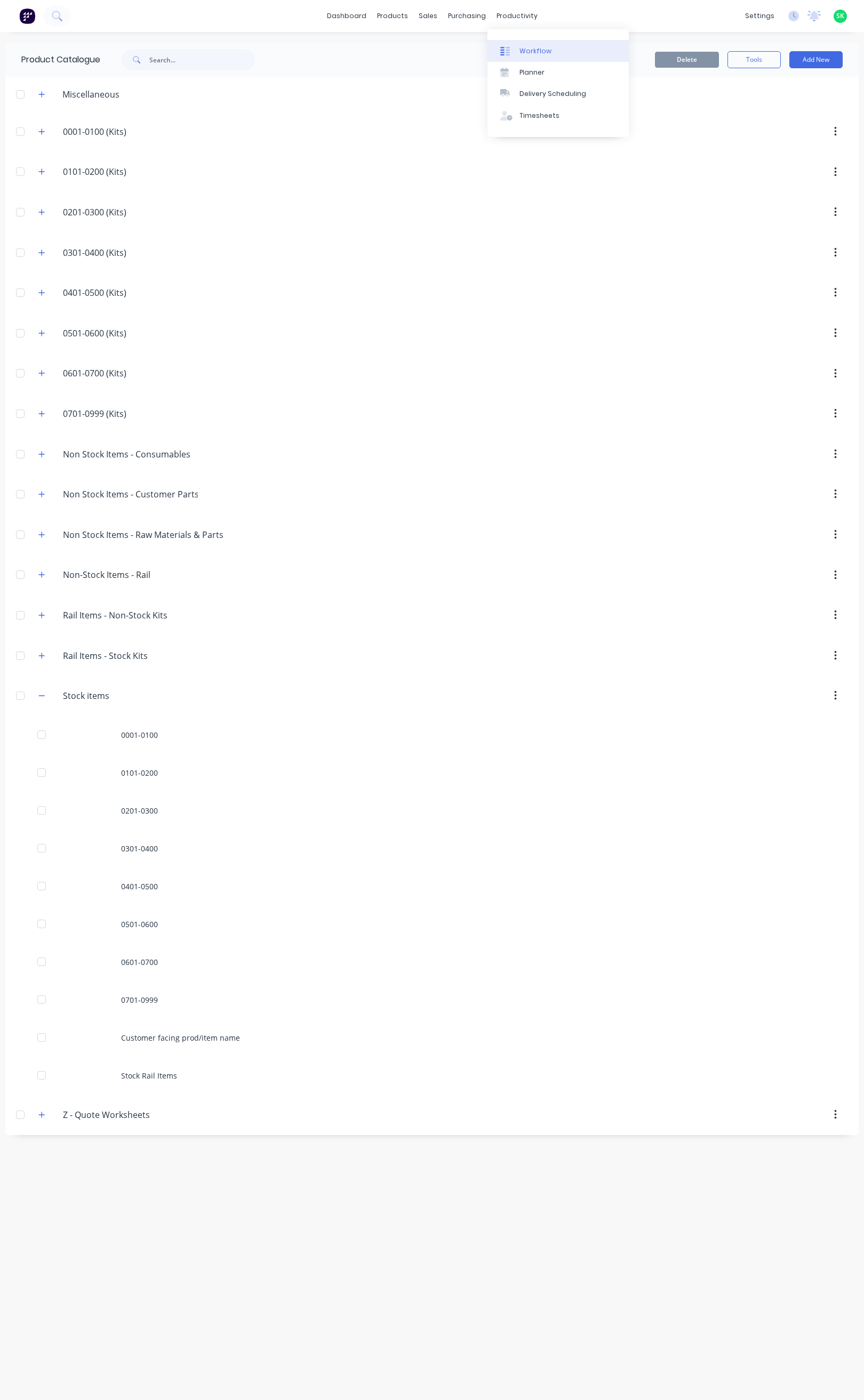
click at [522, 50] on div "Workflow" at bounding box center [535, 51] width 32 height 9
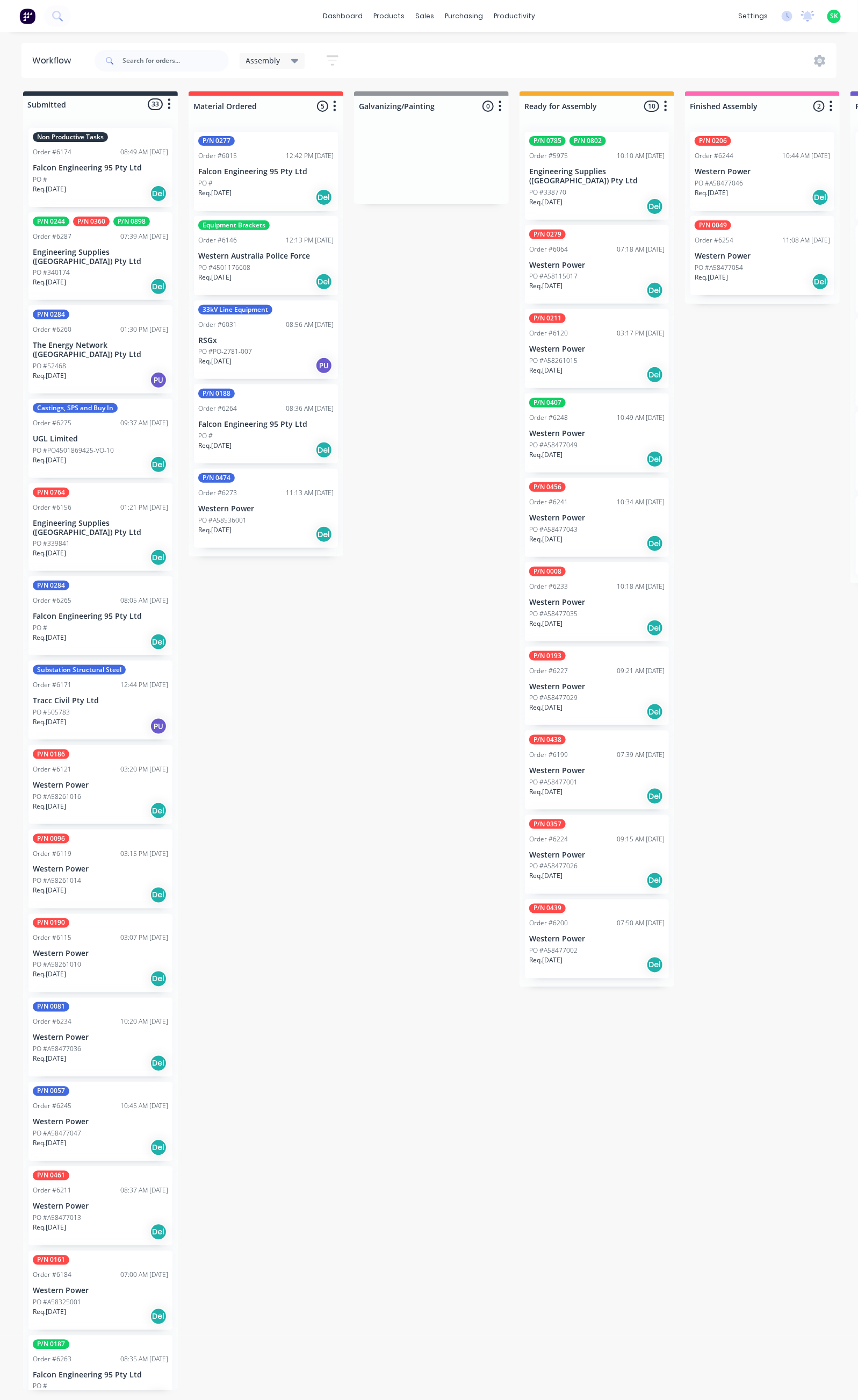
click at [592, 935] on div "P/N 0439 Order #6200 07:50 AM 19/08/25 Western Power PO #A58477002 Req. 16/11/2…" at bounding box center [597, 939] width 144 height 79
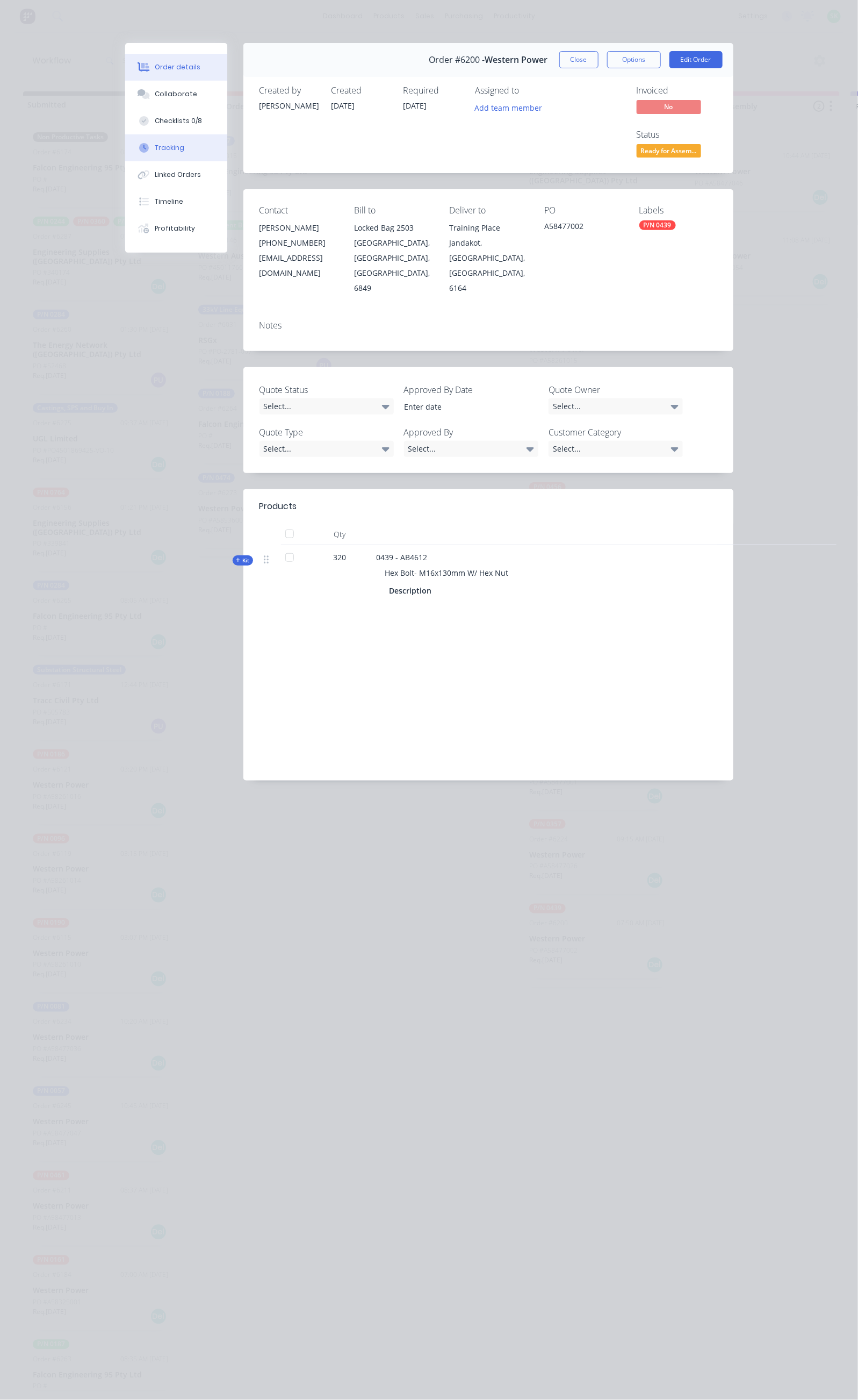
click at [125, 146] on button "Tracking" at bounding box center [176, 148] width 102 height 27
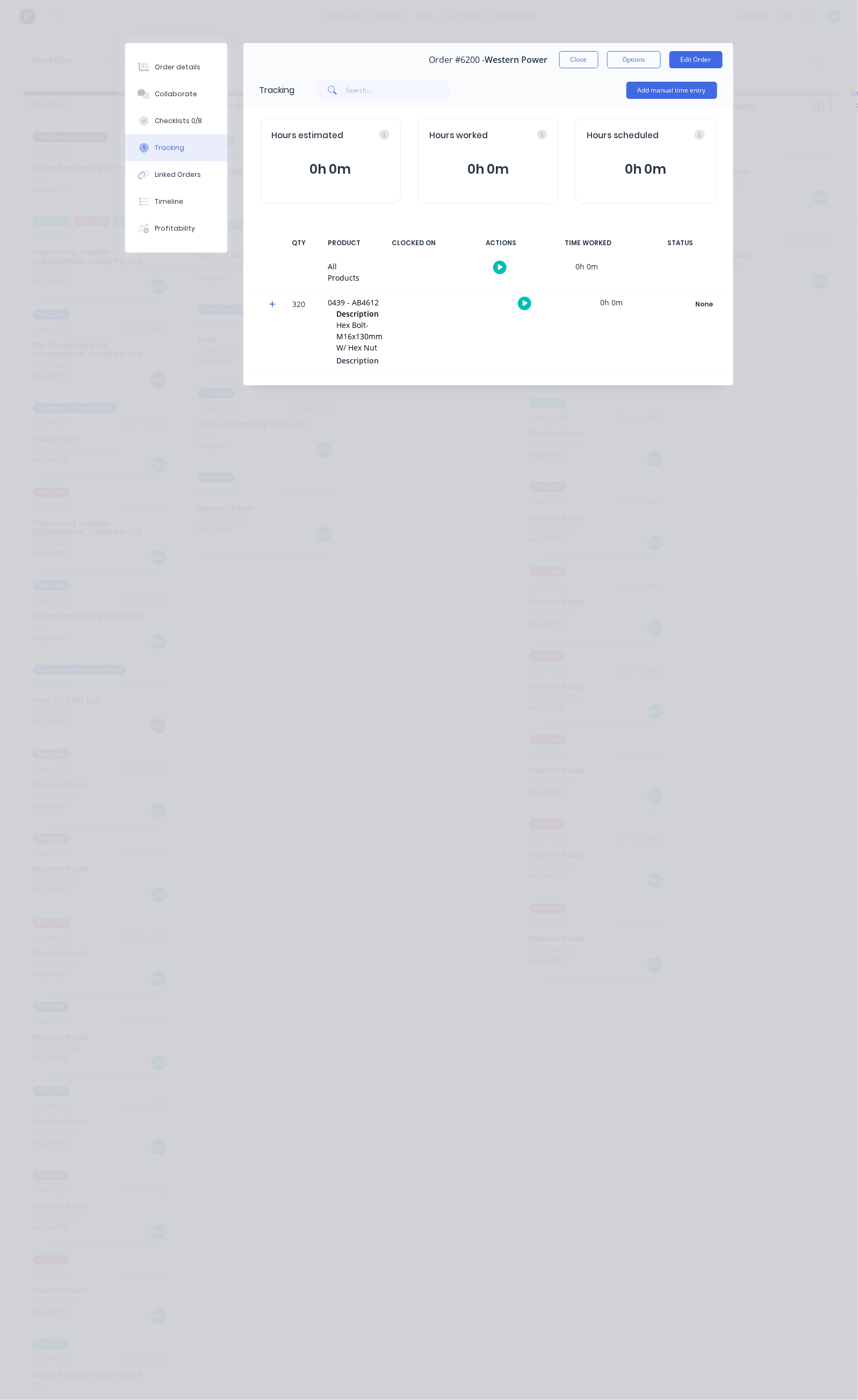
click at [504, 264] on icon "button" at bounding box center [501, 267] width 5 height 7
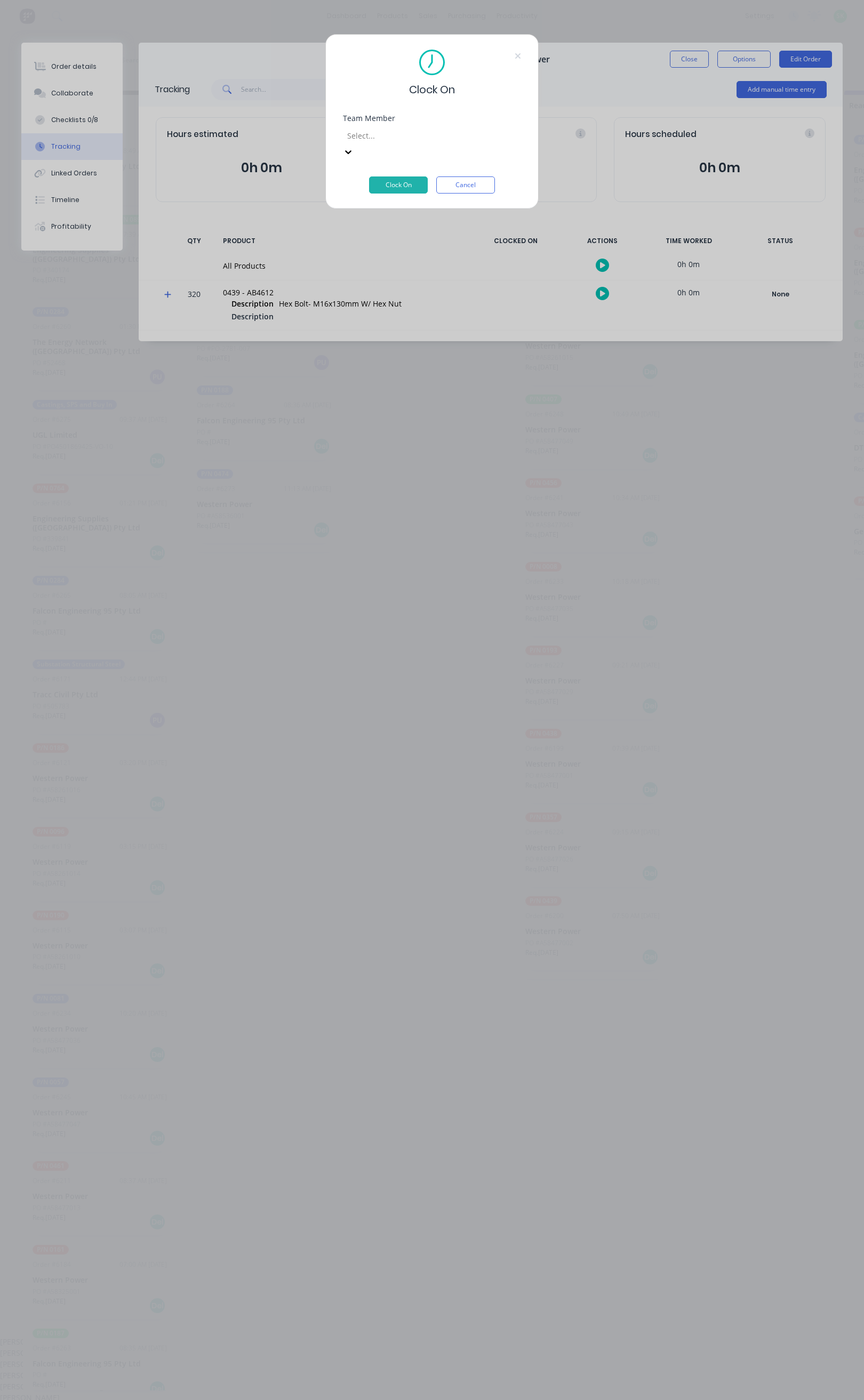
click at [464, 141] on div at bounding box center [423, 135] width 154 height 14
type input "st"
click at [363, 1336] on div "[PERSON_NAME]" at bounding box center [425, 1342] width 852 height 11
click at [397, 177] on button "Clock On" at bounding box center [398, 185] width 59 height 17
